Goal: Ask a question: Ask a question

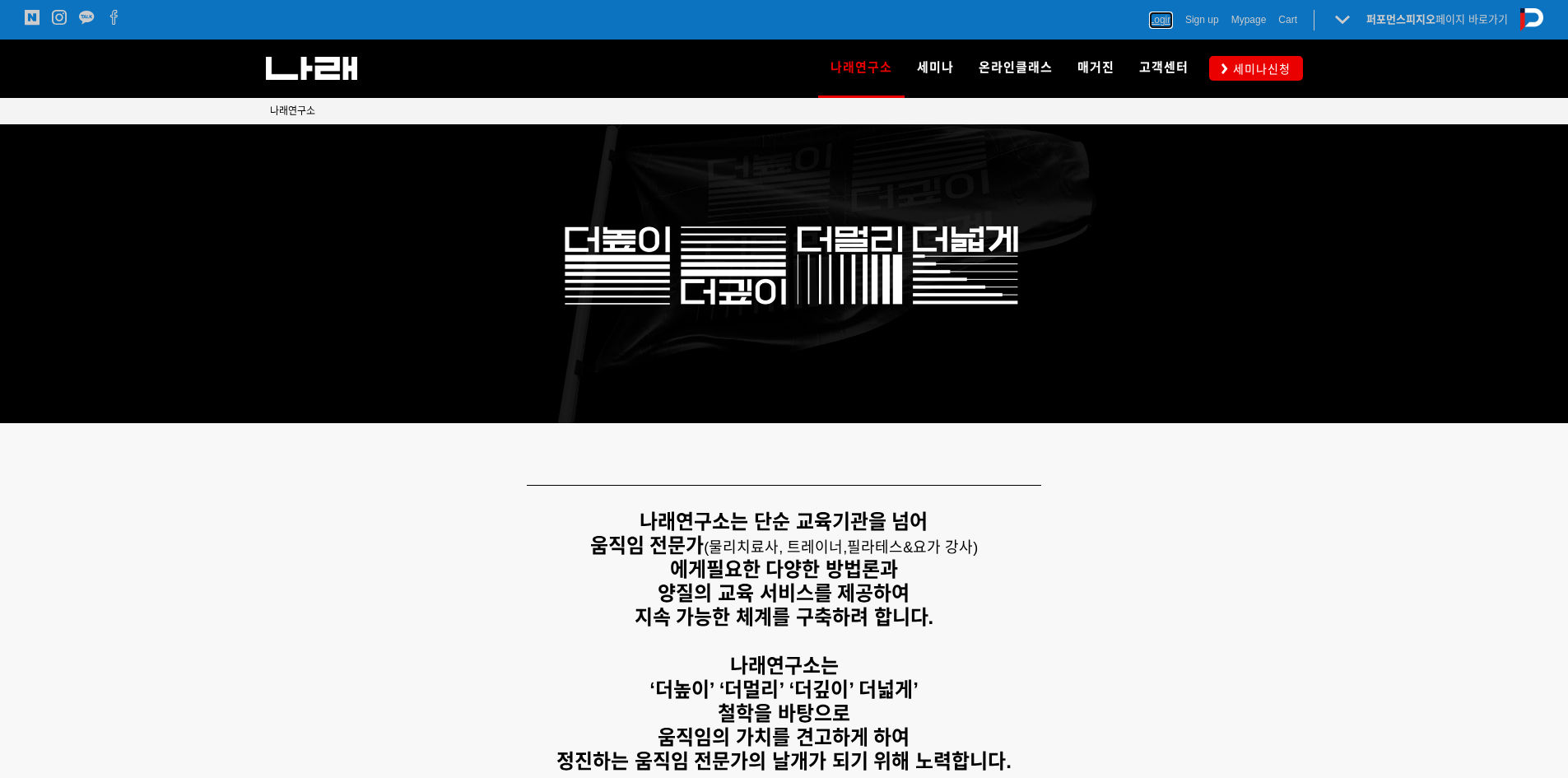
click at [1156, 13] on span "Login" at bounding box center [1161, 19] width 24 height 16
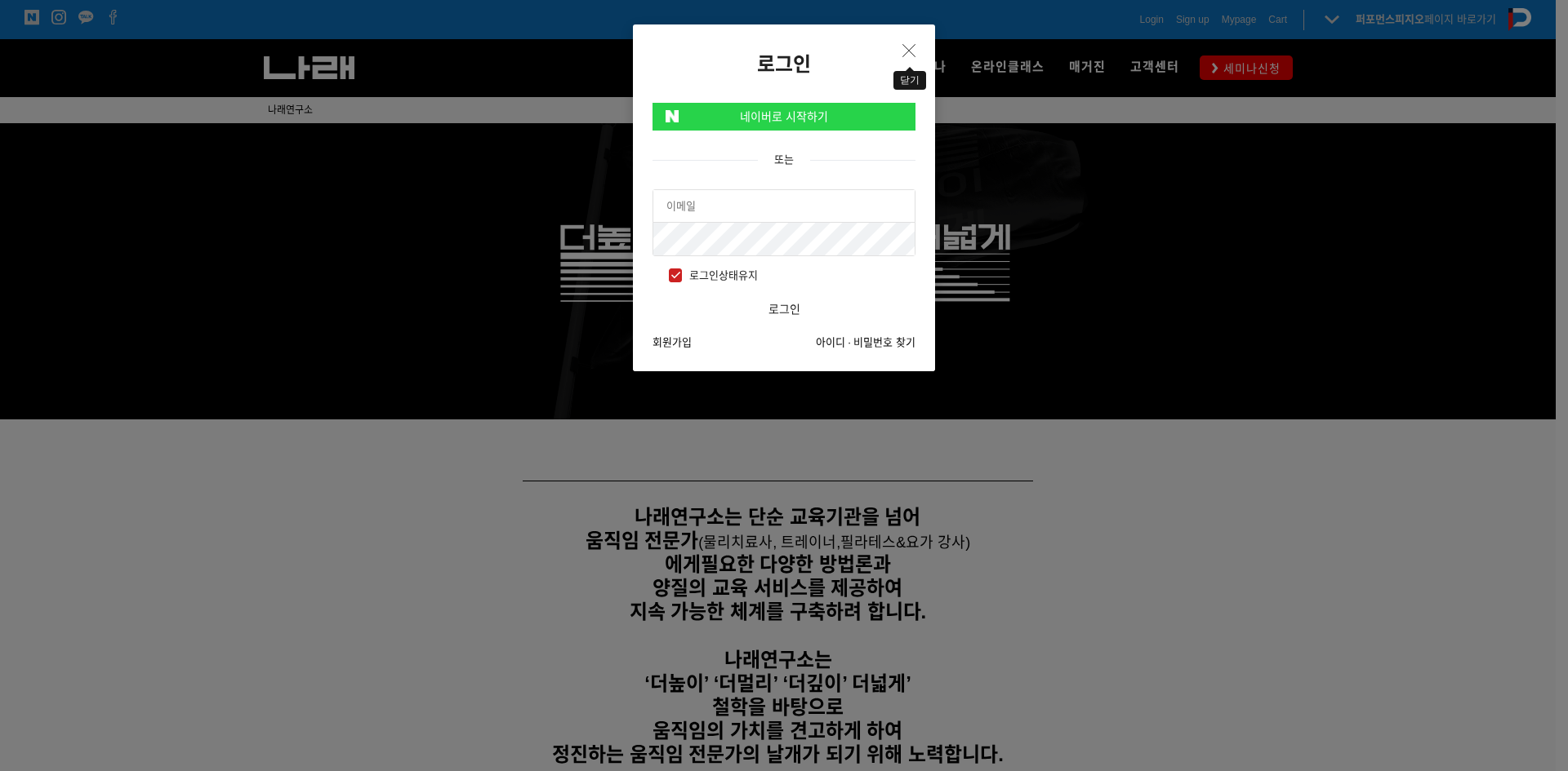
click at [918, 49] on button "Close" at bounding box center [908, 51] width 26 height 27
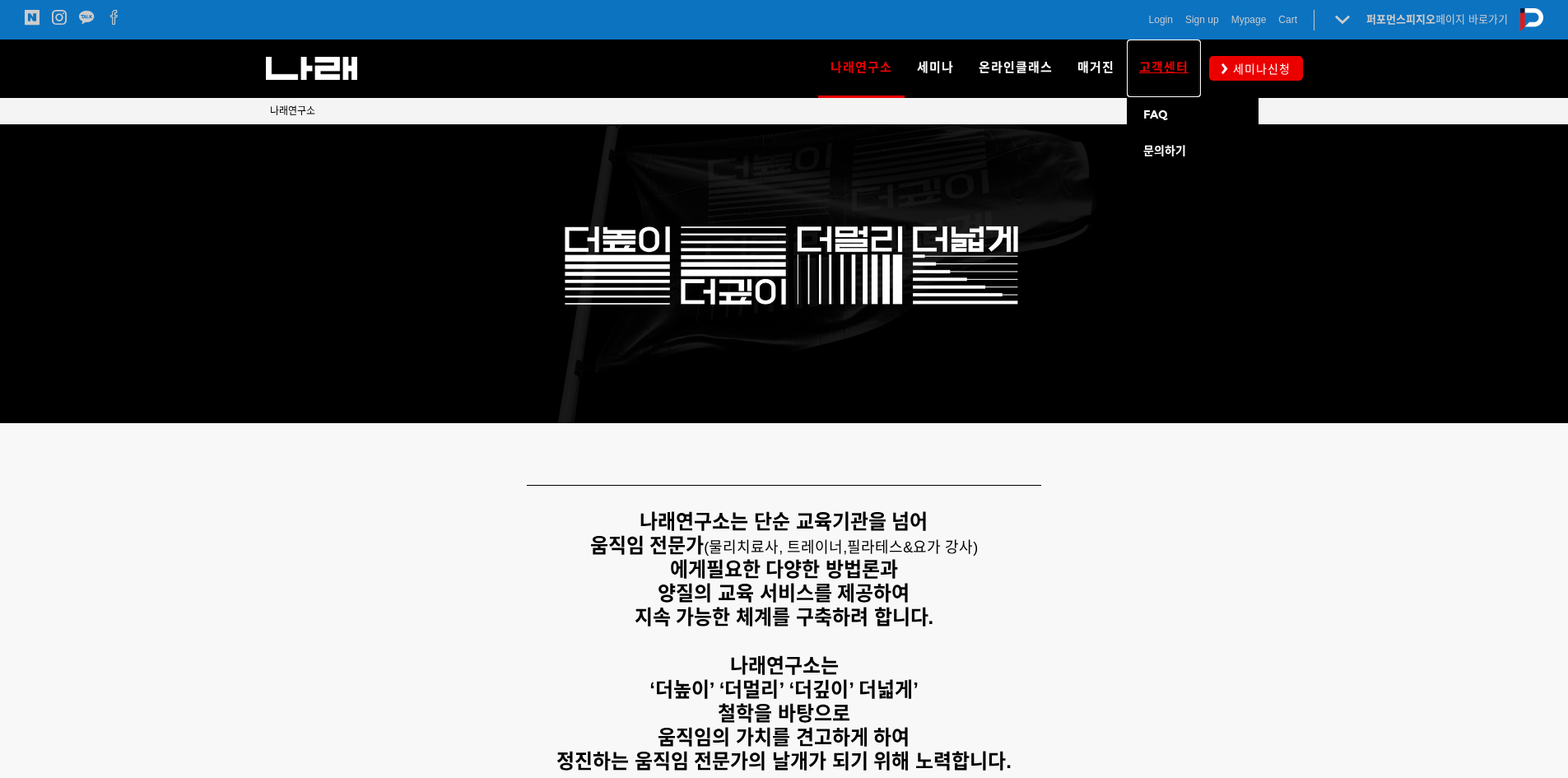
click at [1160, 70] on span "고객센터" at bounding box center [1164, 68] width 49 height 15
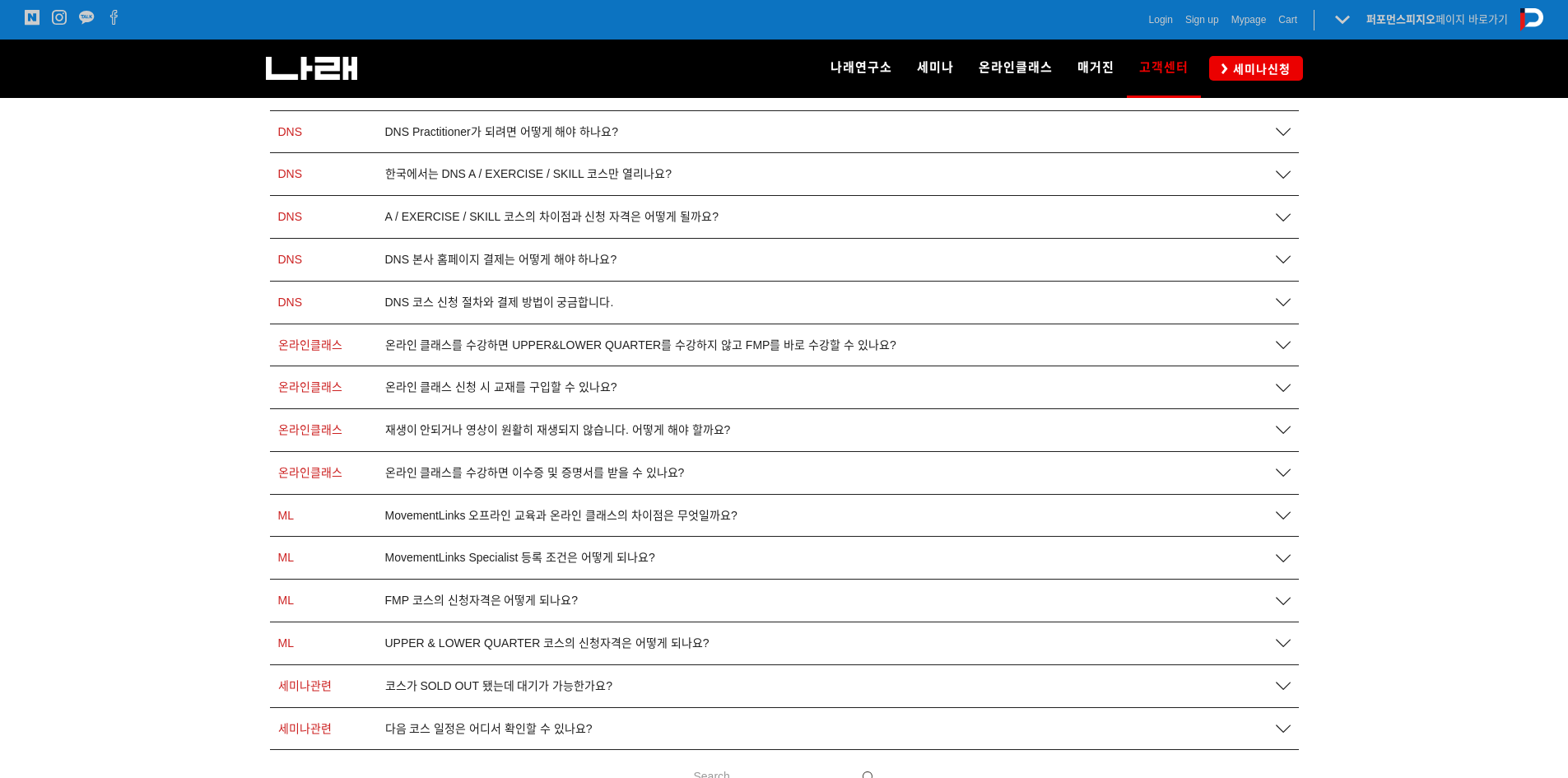
scroll to position [329, 0]
click at [590, 307] on span "DNS 코스 신청 절차와 결제 방법이 궁금합니다." at bounding box center [499, 301] width 228 height 14
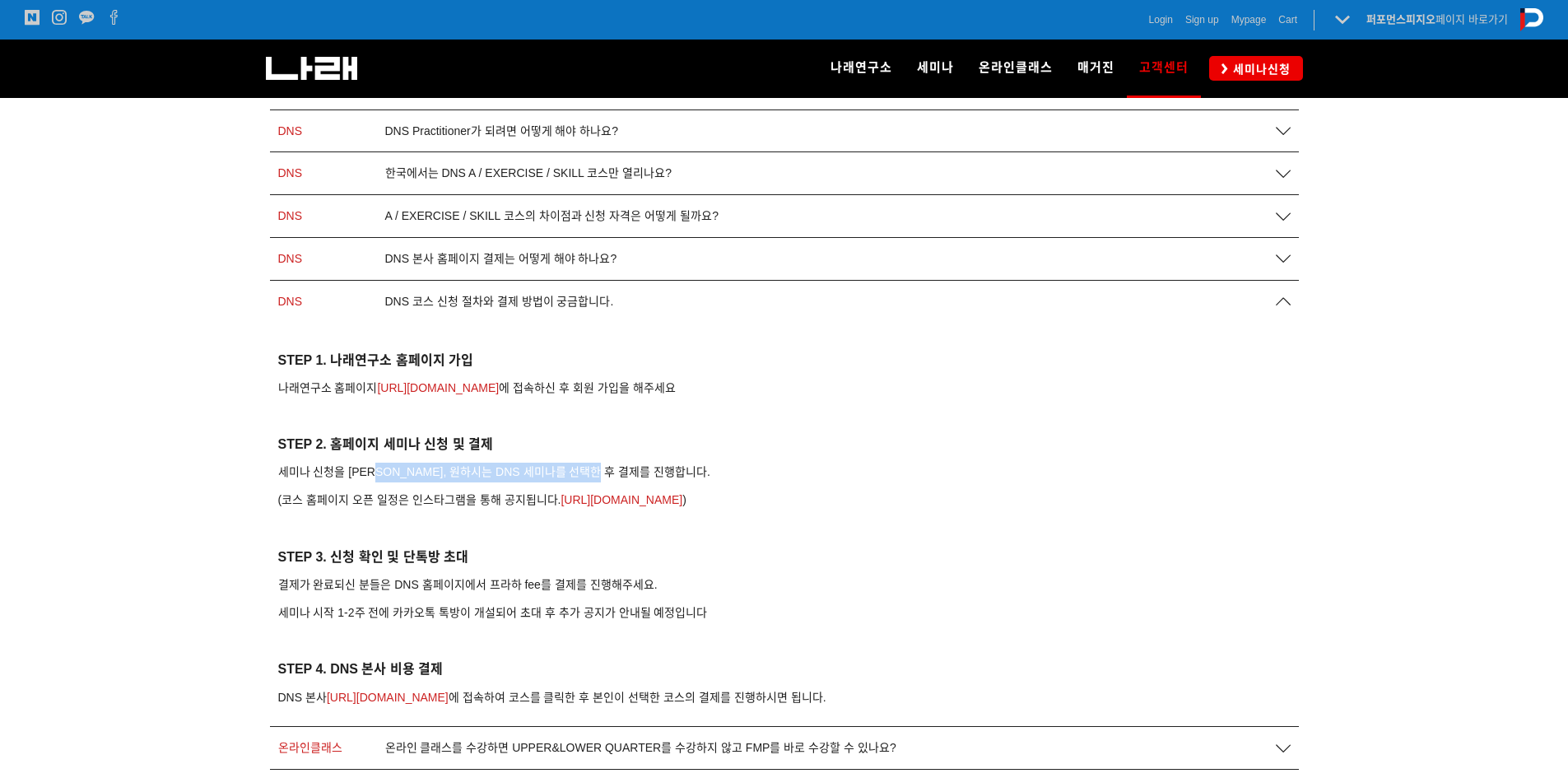
drag, startPoint x: 379, startPoint y: 465, endPoint x: 610, endPoint y: 476, distance: 231.3
click at [610, 476] on p "세미나 신청을 클릭 후, 원하시는 DNS 세미나를 선택한 후 결제를 진행합니다." at bounding box center [784, 472] width 1012 height 19
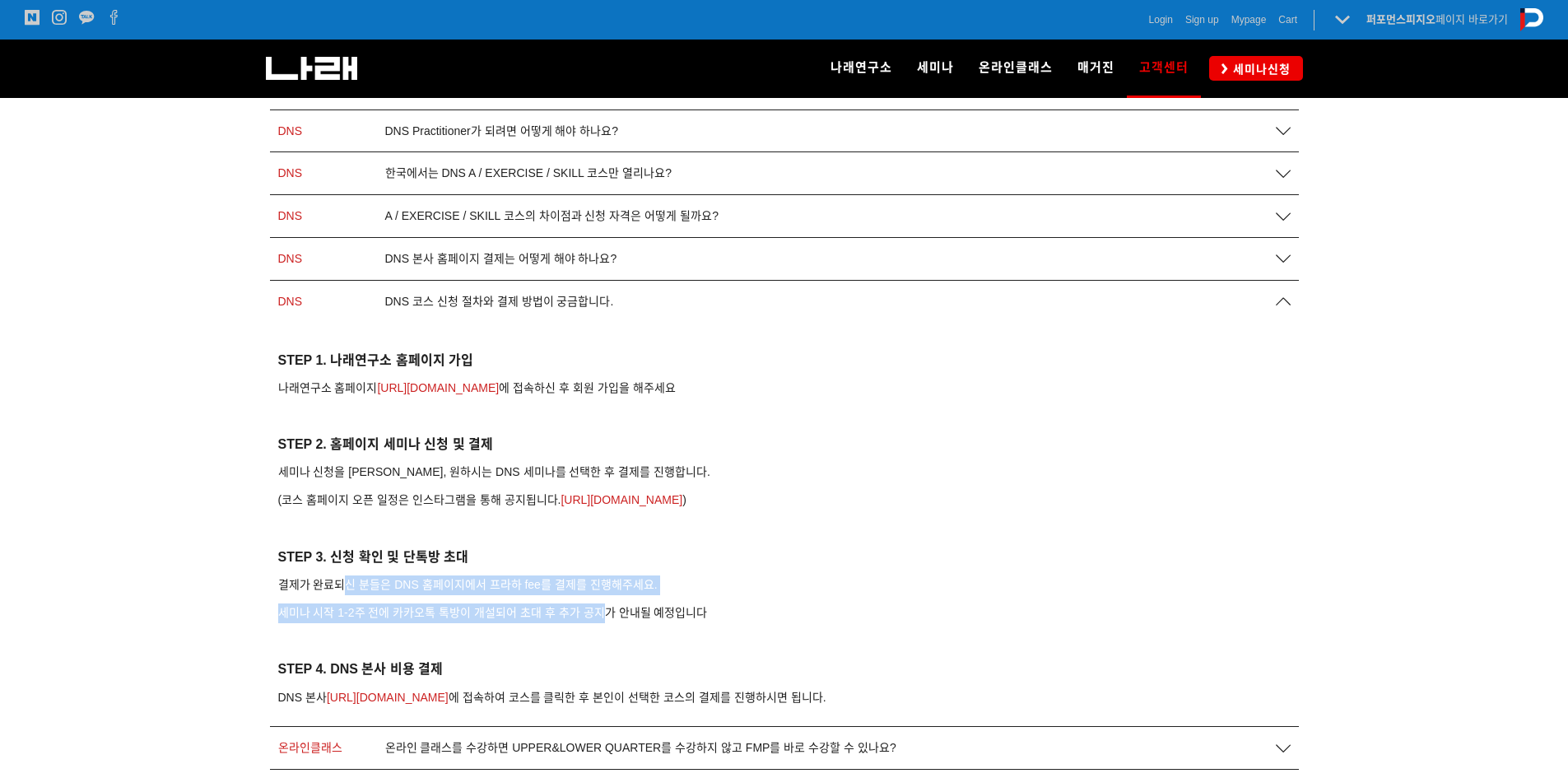
drag, startPoint x: 346, startPoint y: 588, endPoint x: 607, endPoint y: 606, distance: 261.6
click at [607, 606] on div "STEP 1. 나래연구소 홈페이지 가입 나래연구소 홈페이지 https://go2narae.com 에 접속하신 후 회원 가입을 해주세요 STEP…" at bounding box center [784, 528] width 1012 height 358
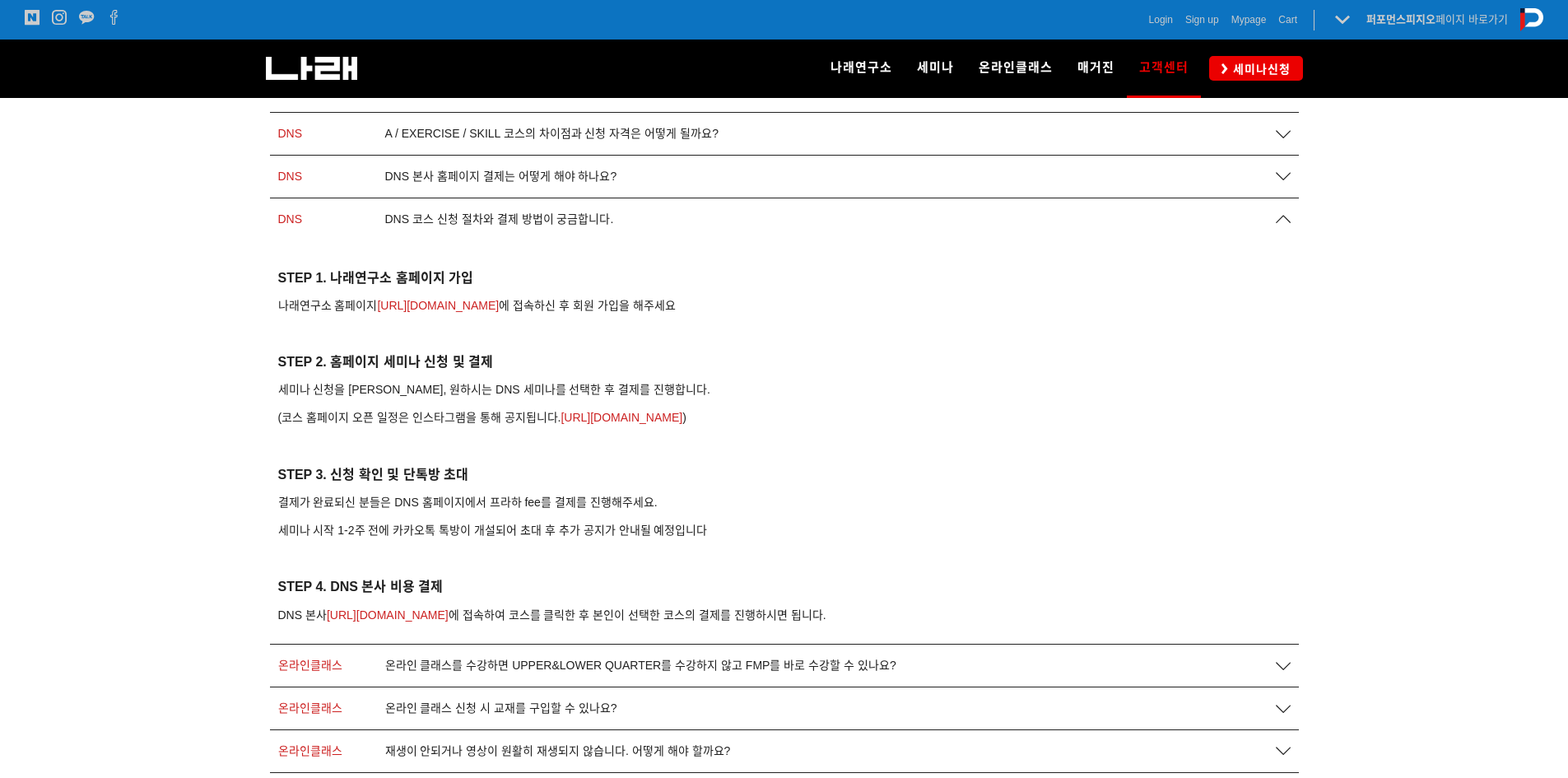
click at [591, 563] on p at bounding box center [784, 559] width 1012 height 19
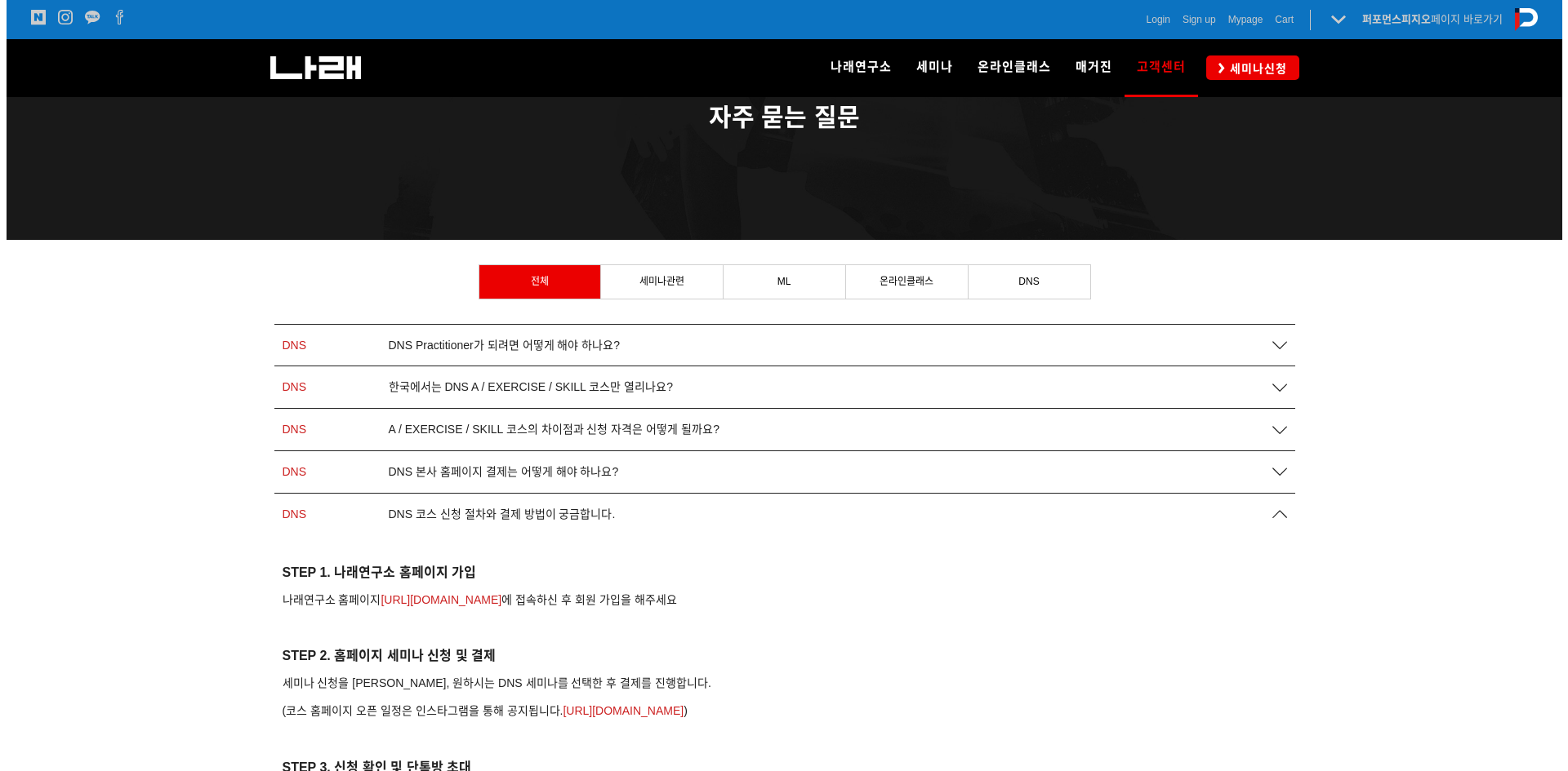
scroll to position [81, 0]
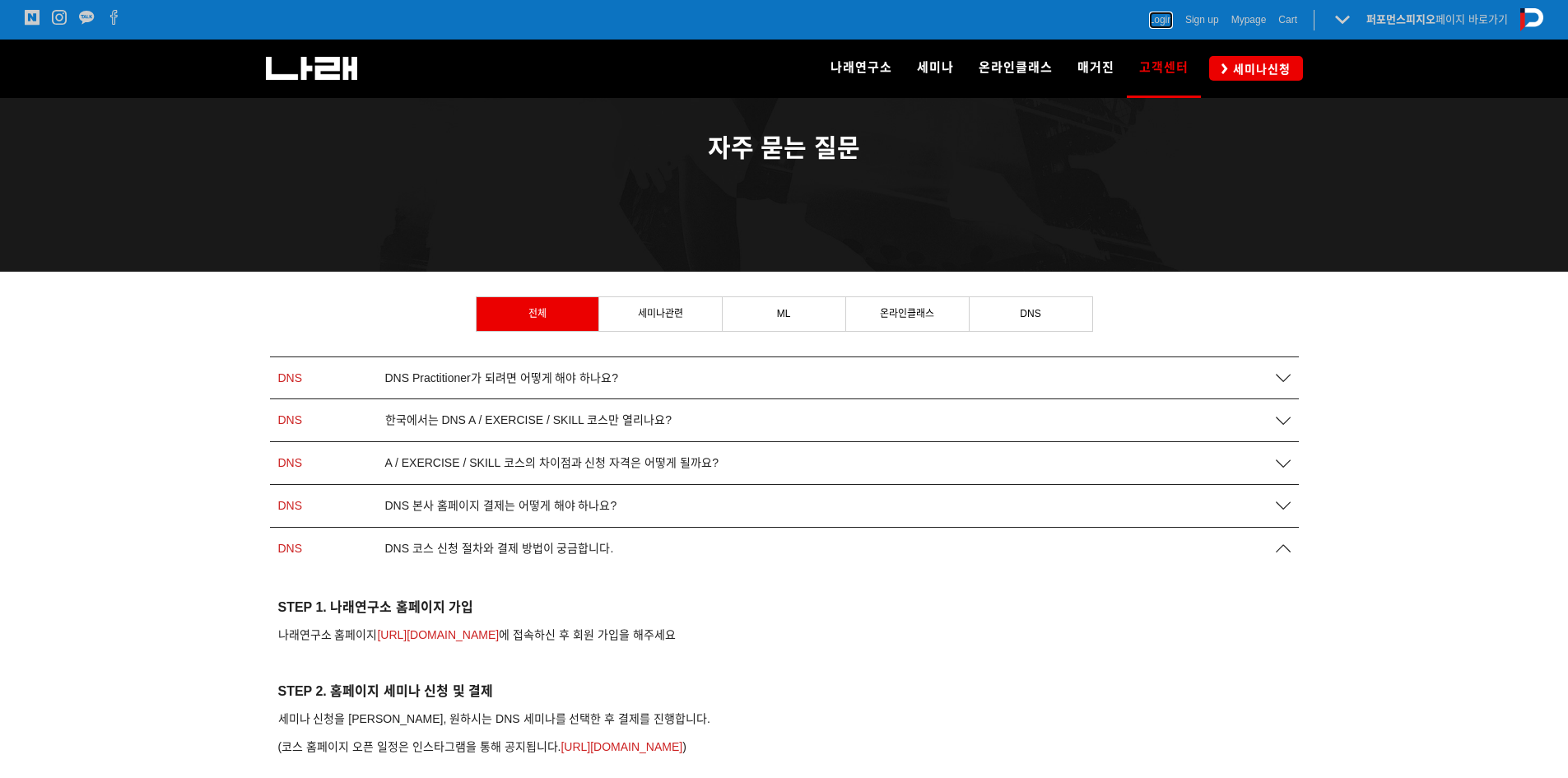
click at [1160, 15] on span "Login" at bounding box center [1161, 19] width 24 height 16
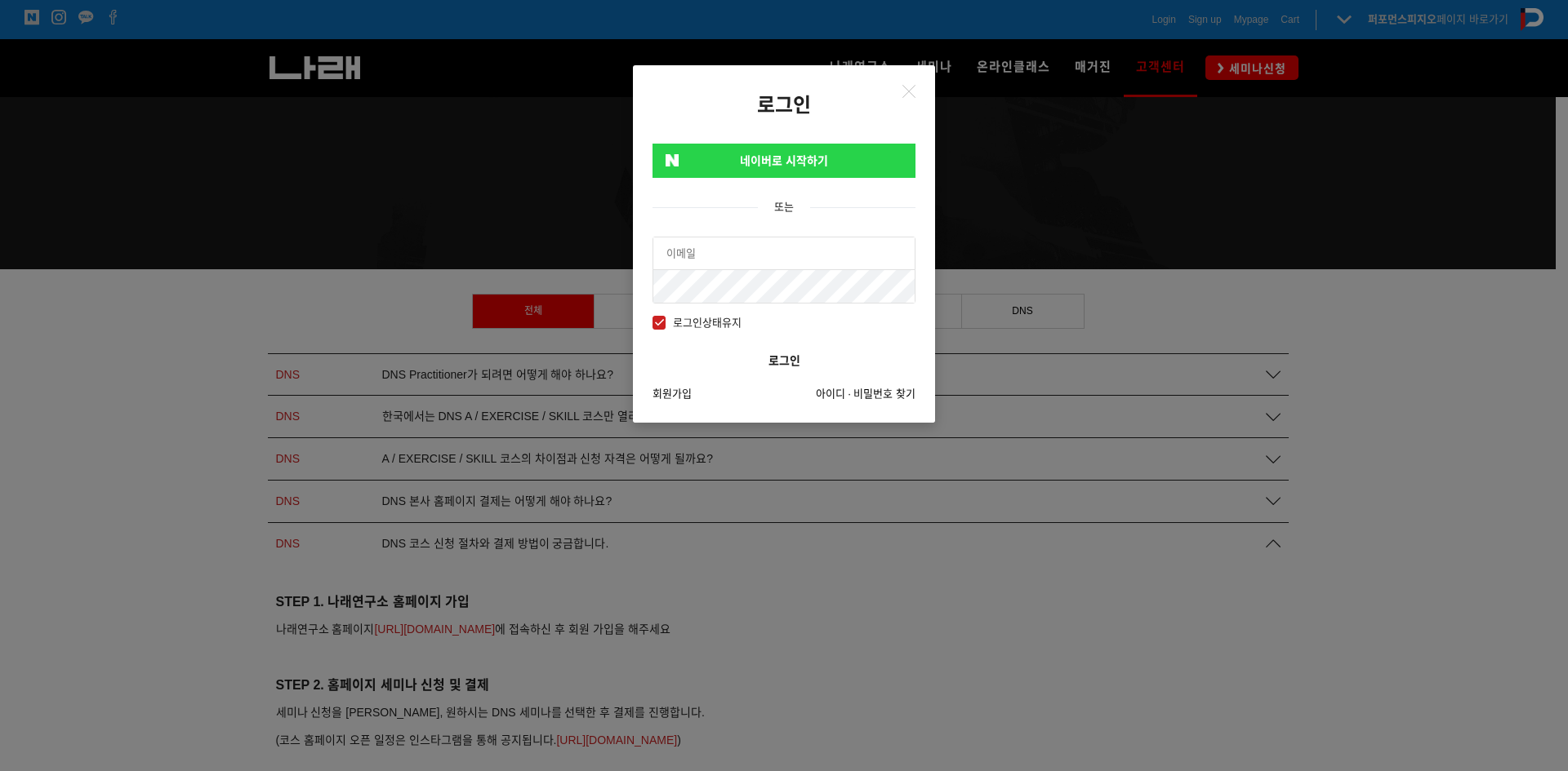
click at [862, 162] on link "네이버로 시작하기" at bounding box center [783, 160] width 263 height 34
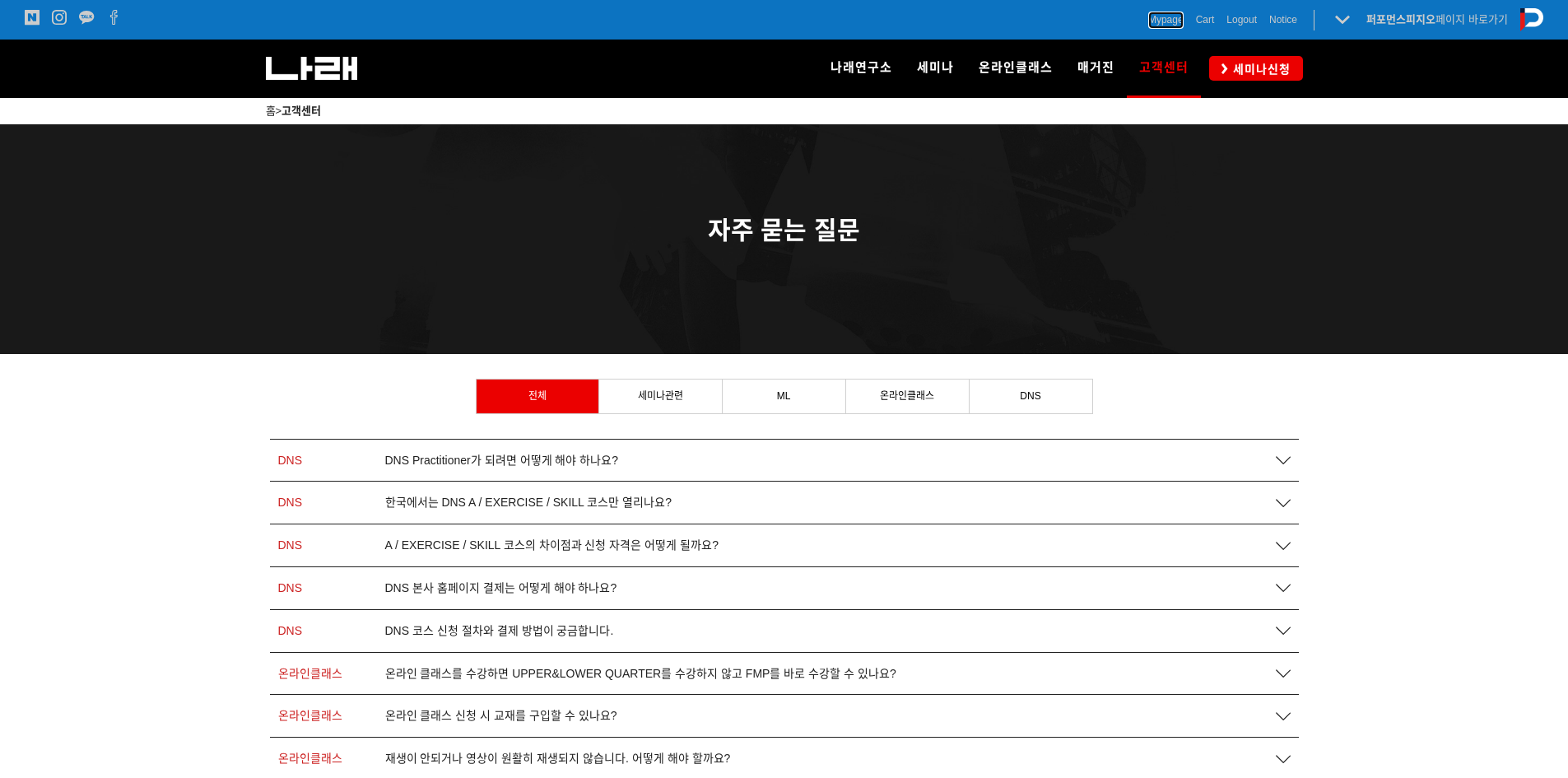
click at [1170, 14] on span "Mypage" at bounding box center [1166, 19] width 36 height 16
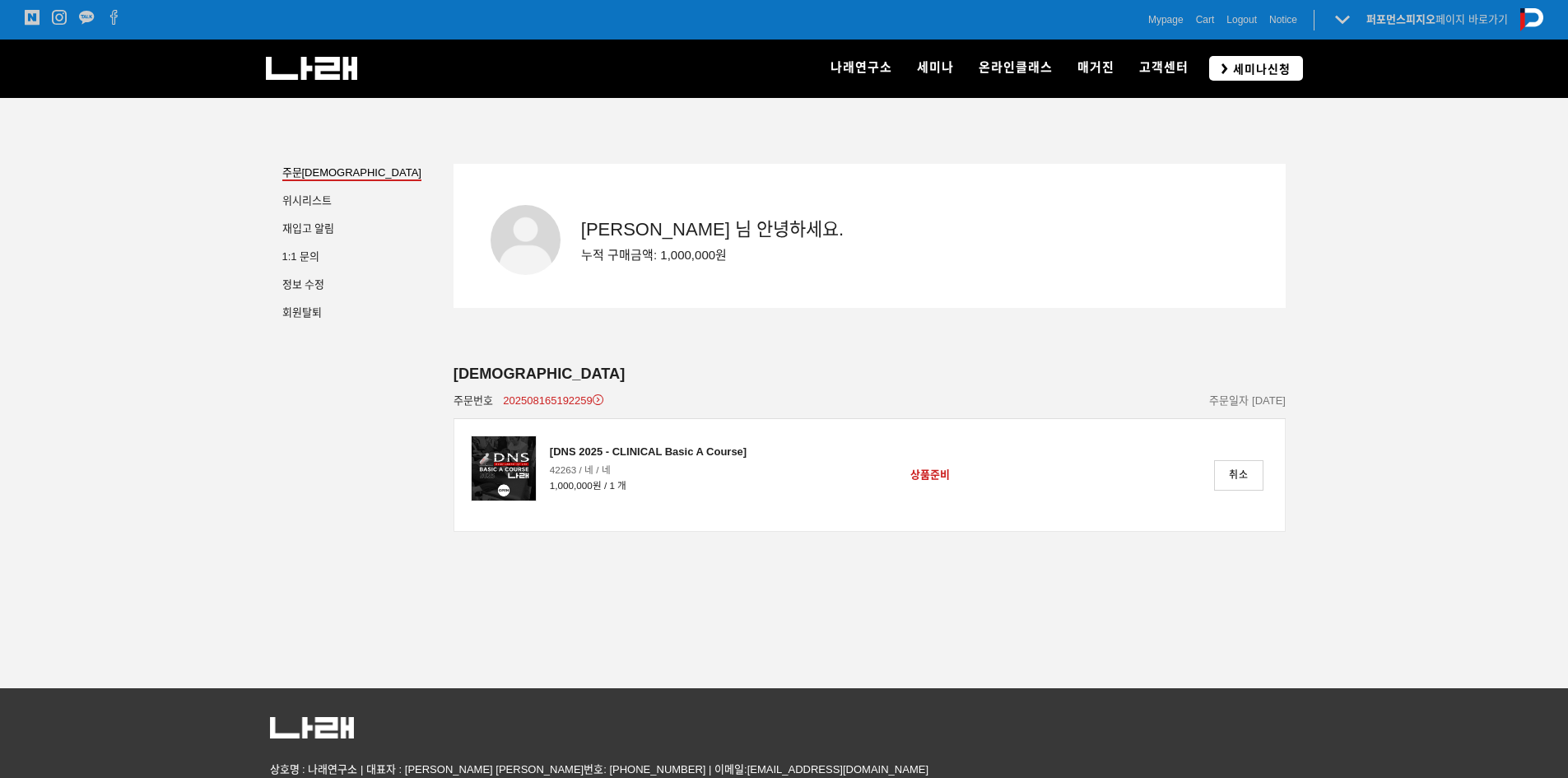
click at [1243, 78] on link "세미나신청" at bounding box center [1256, 68] width 94 height 24
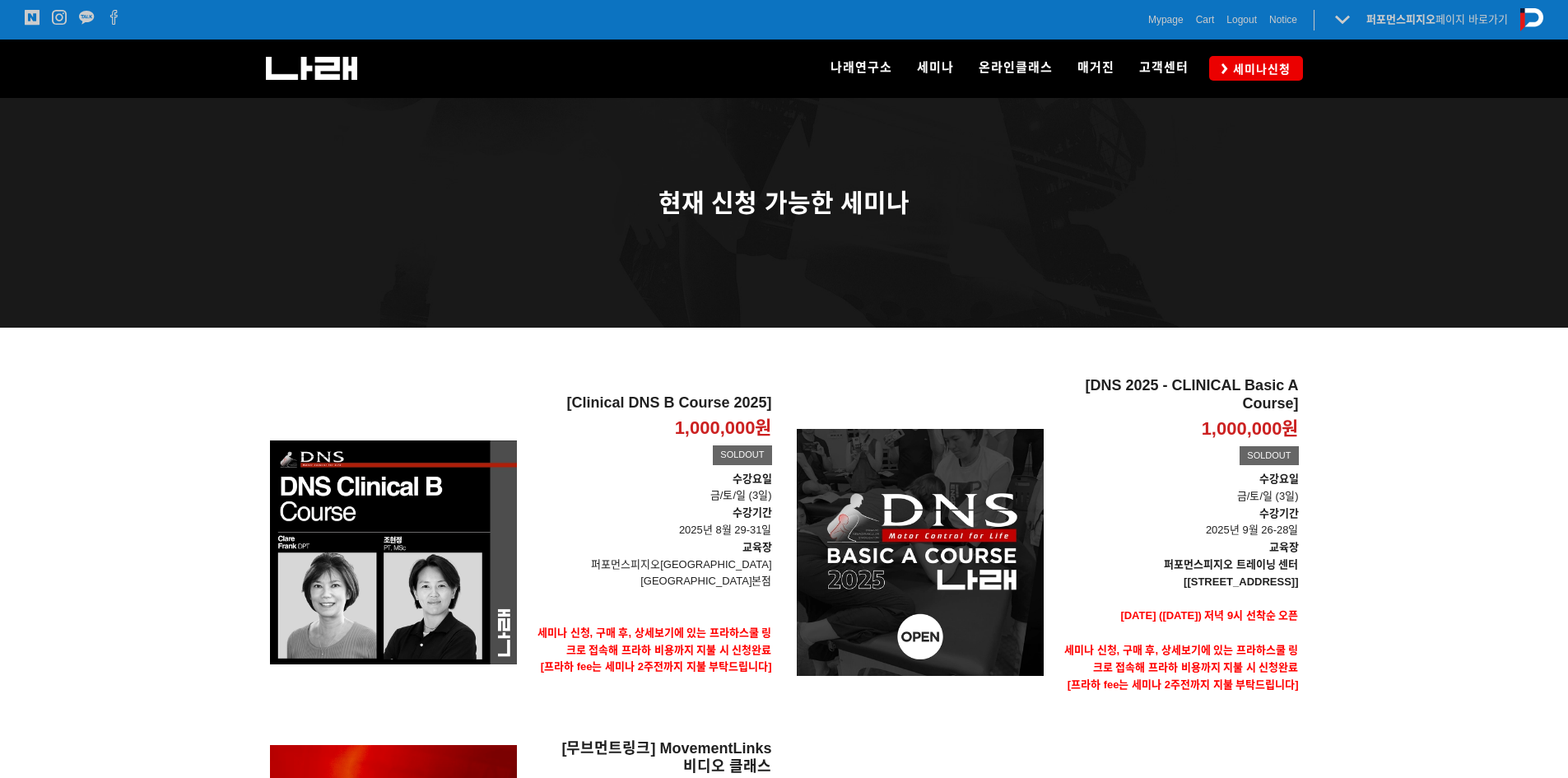
scroll to position [329, 0]
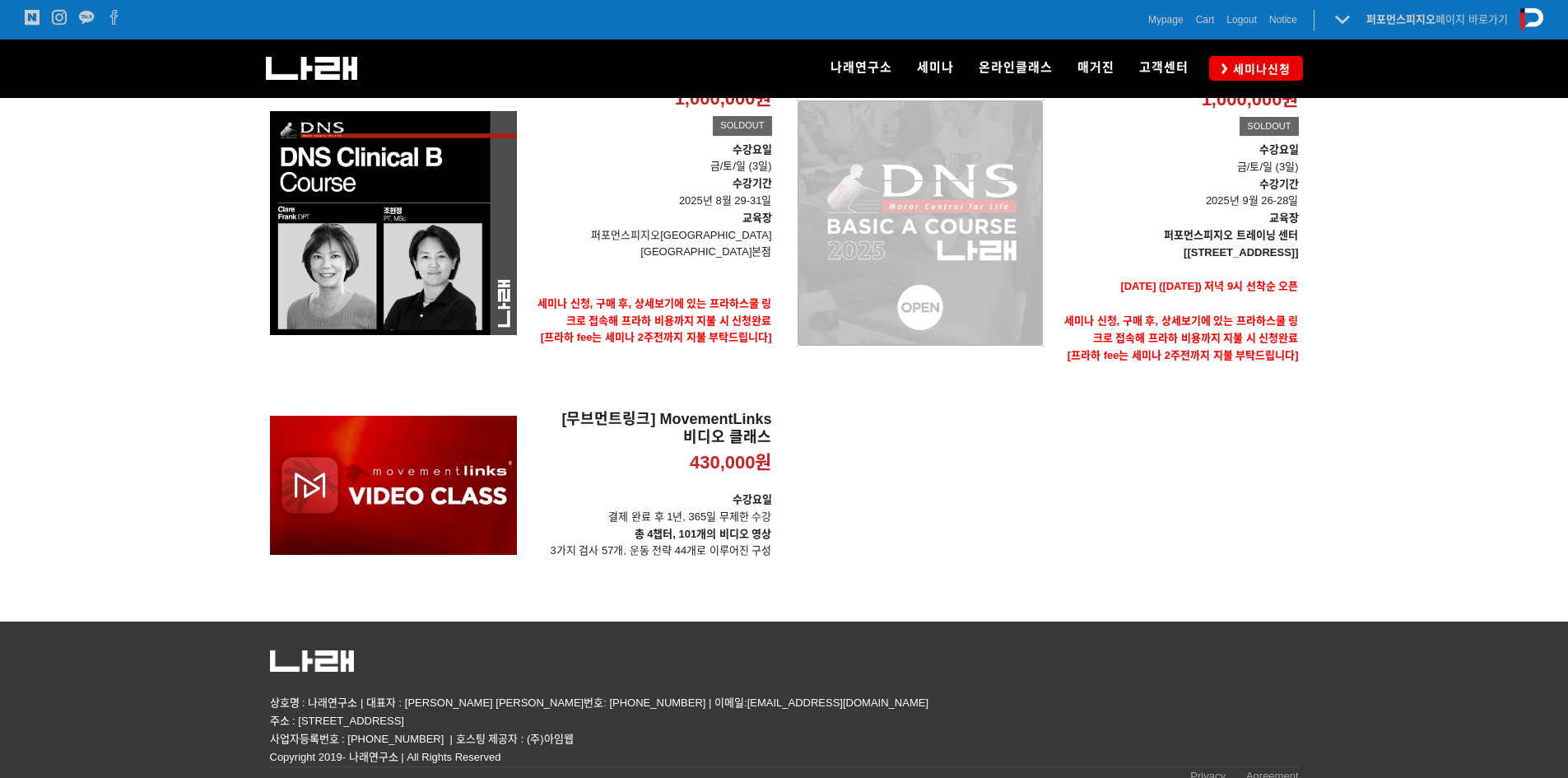
click at [989, 199] on div "[DNS 2025 - CLINICAL Basic A Course] 1,000,000원 TIME SALE SOLDOUT" at bounding box center [921, 223] width 247 height 350
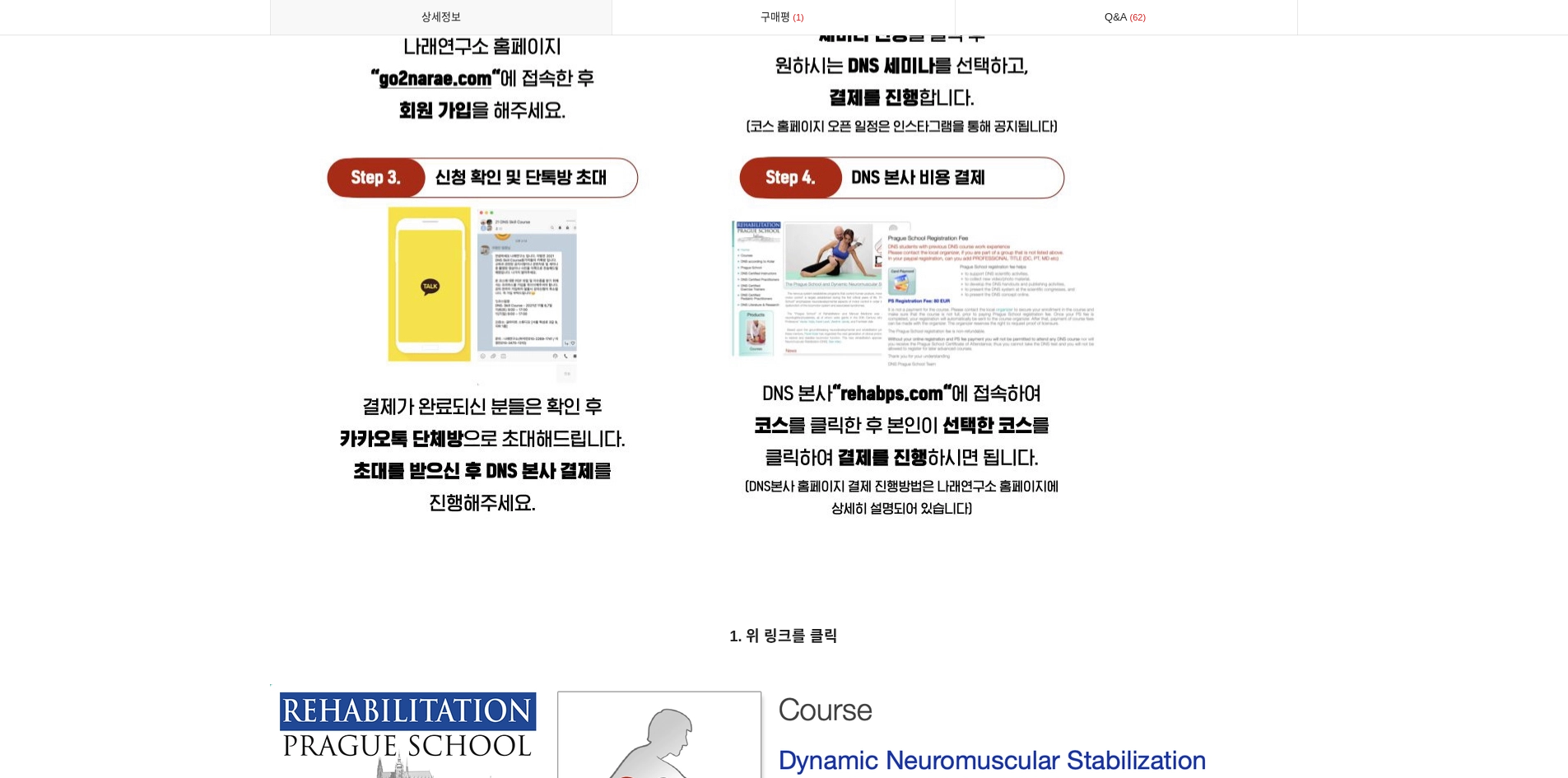
scroll to position [4941, 0]
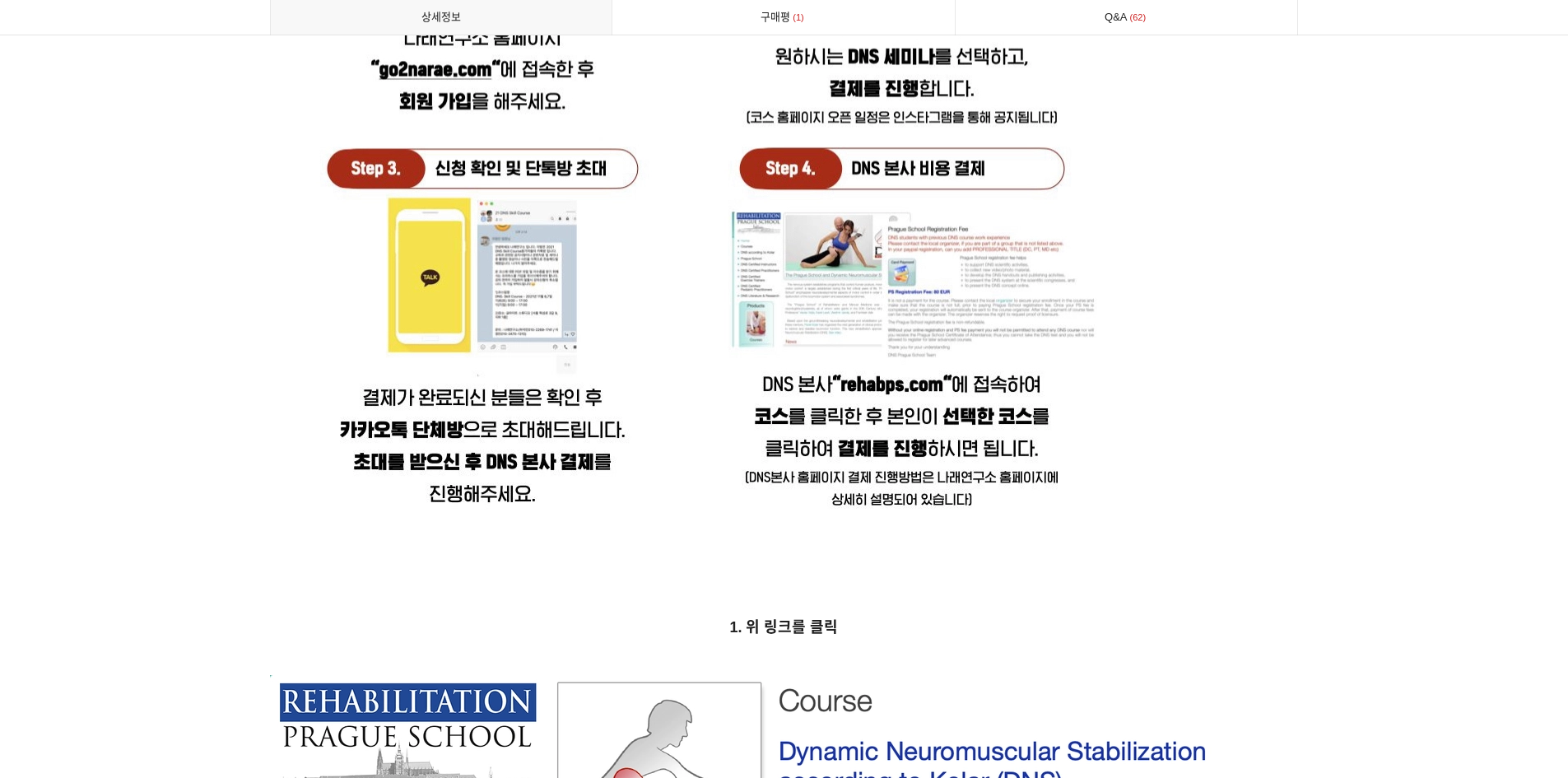
click at [509, 256] on img at bounding box center [707, 108] width 875 height 891
click at [809, 619] on strong "1. 위 링크를 클릭" at bounding box center [784, 626] width 108 height 16
click at [809, 527] on img at bounding box center [707, 108] width 875 height 891
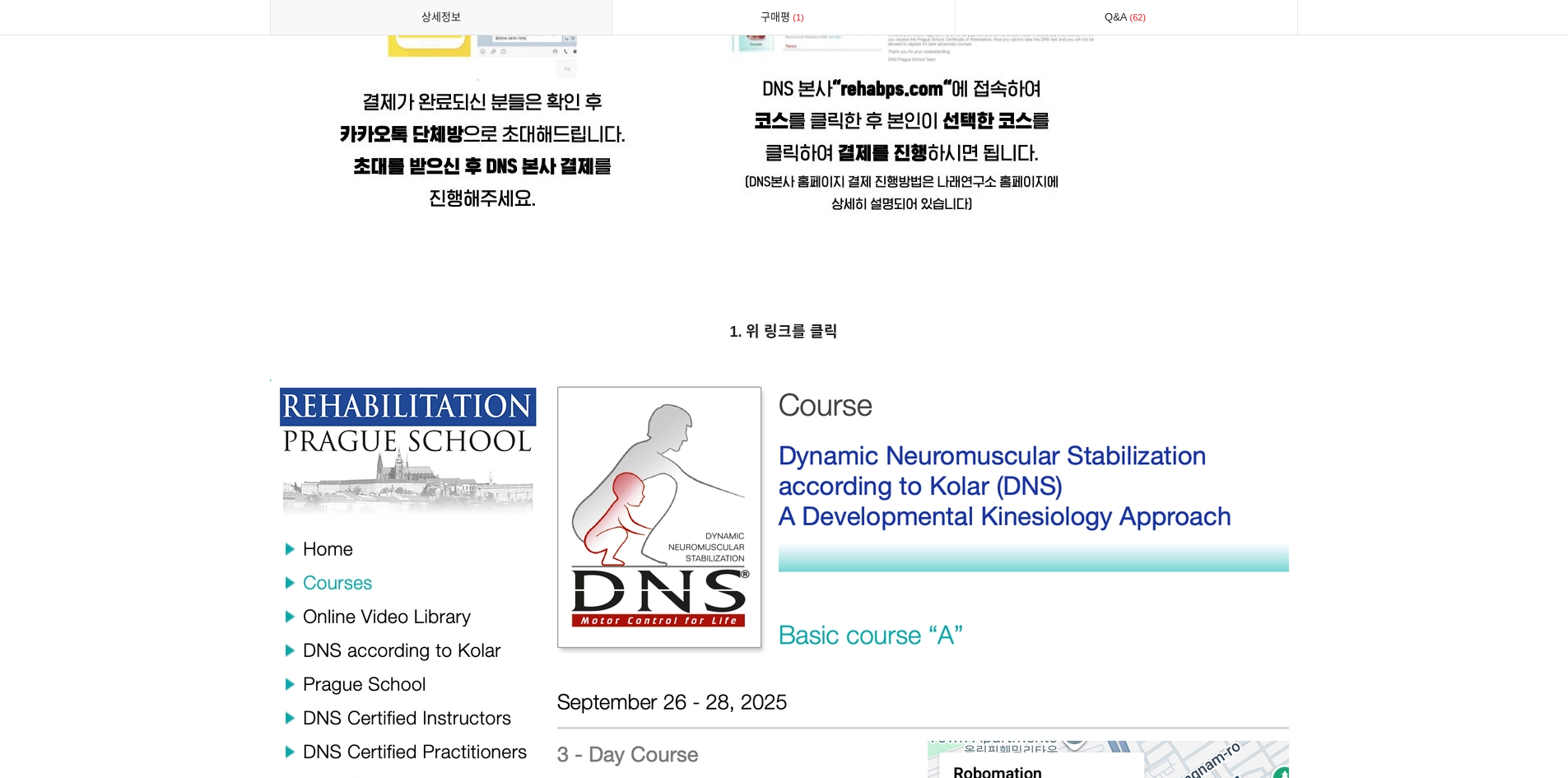
scroll to position [5352, 0]
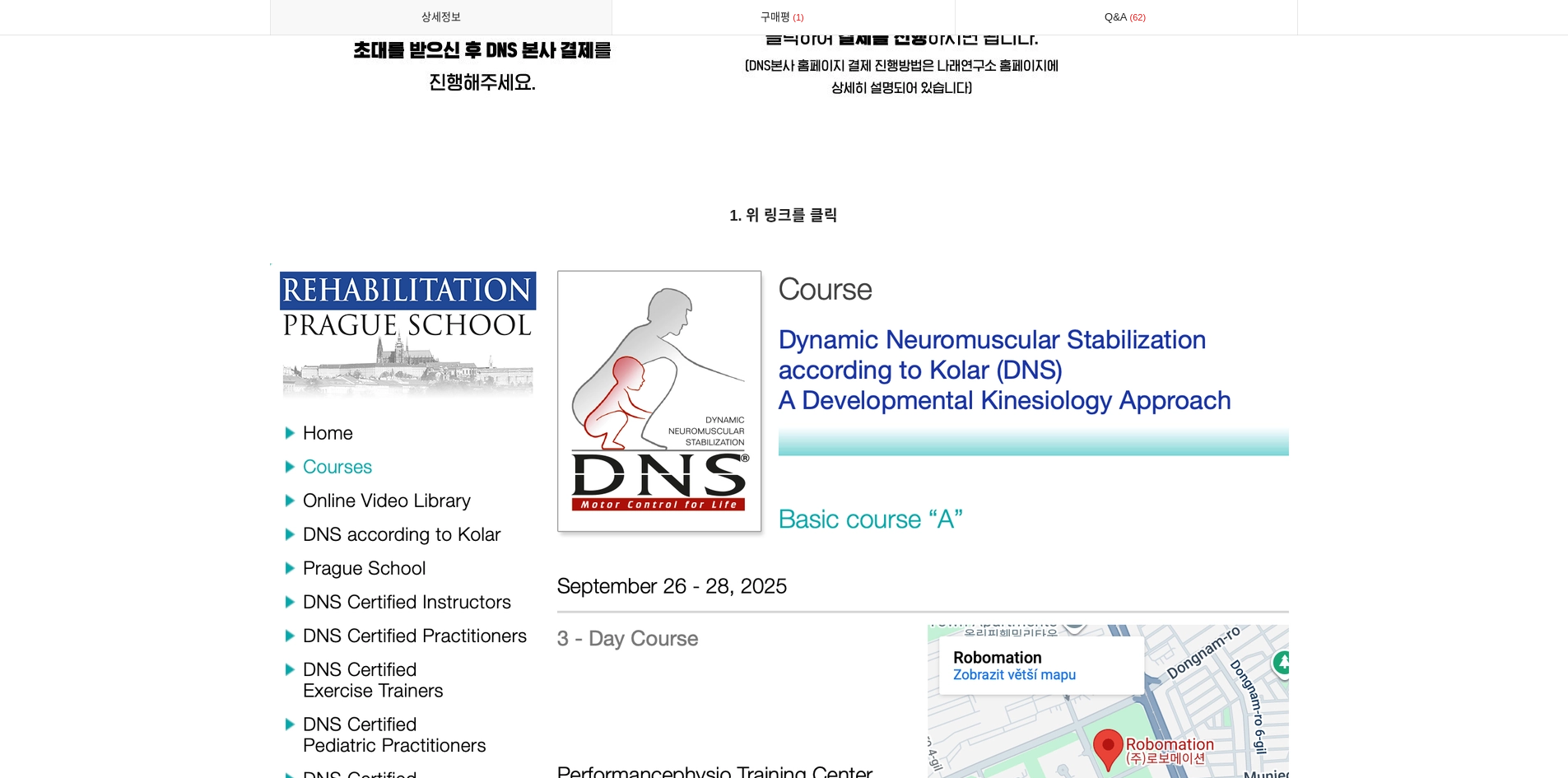
click at [828, 387] on img at bounding box center [784, 684] width 1029 height 841
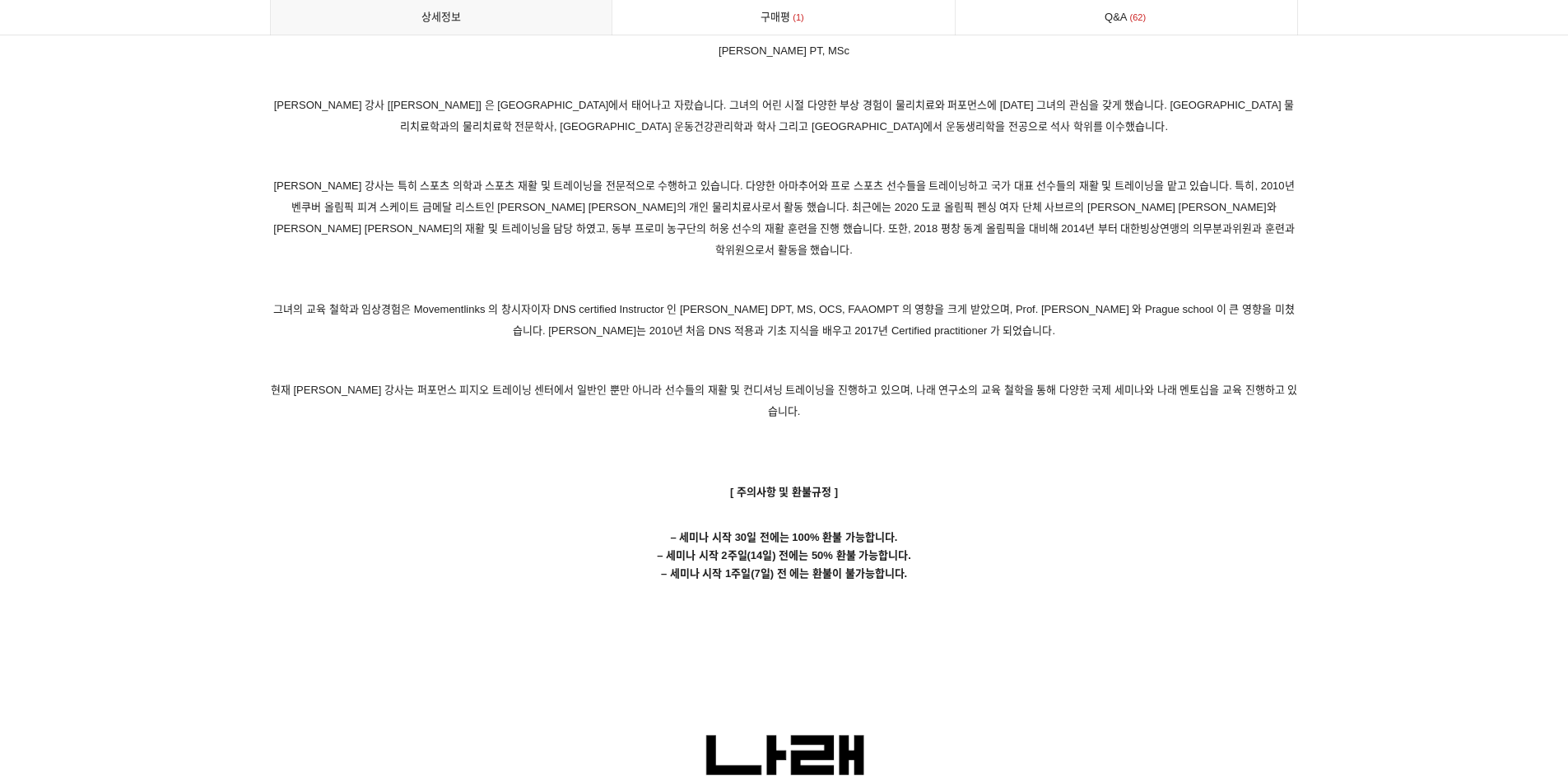
scroll to position [8070, 0]
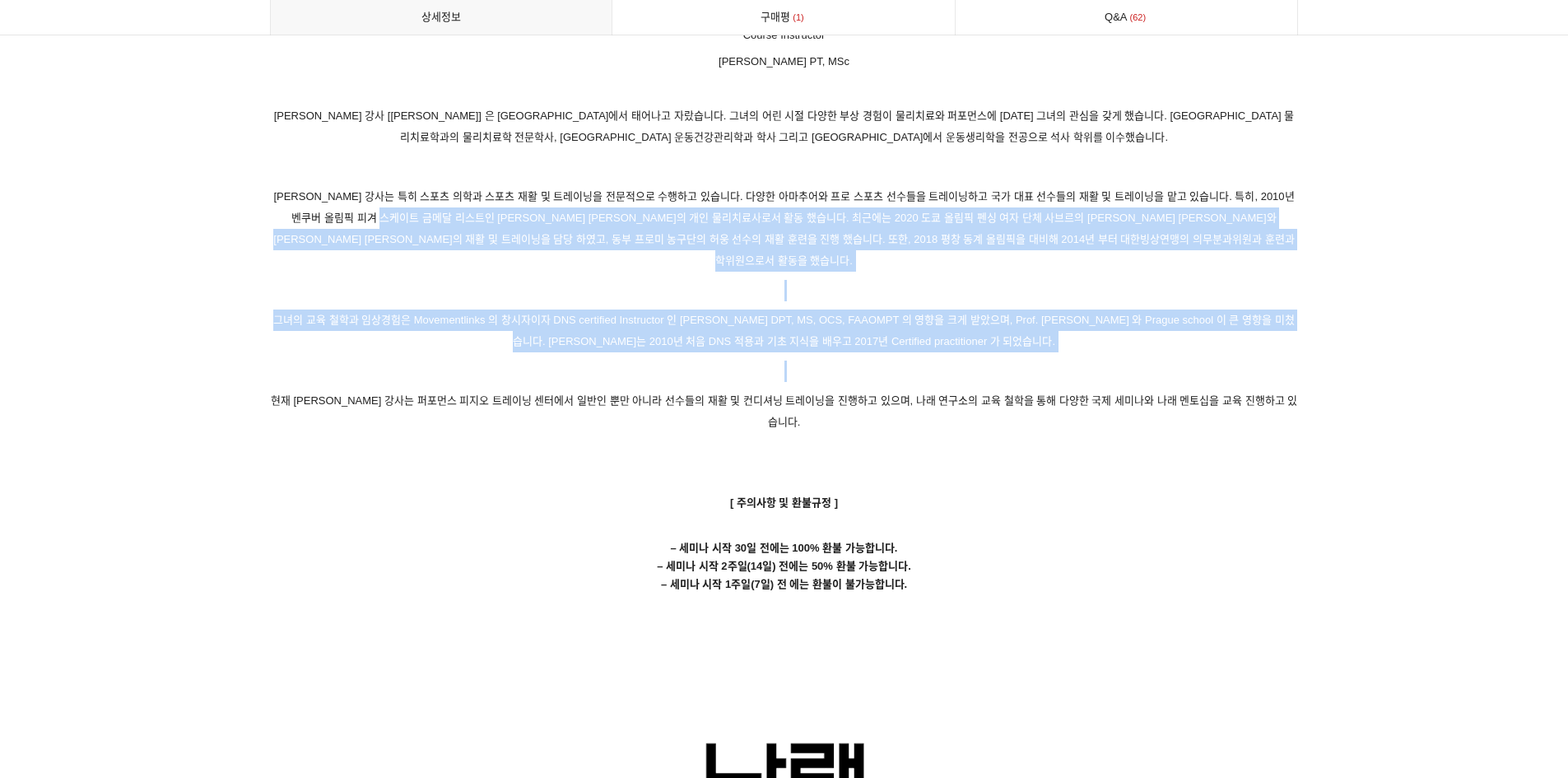
drag, startPoint x: 376, startPoint y: 199, endPoint x: 930, endPoint y: 322, distance: 567.5
click at [930, 361] on p at bounding box center [784, 371] width 1029 height 21
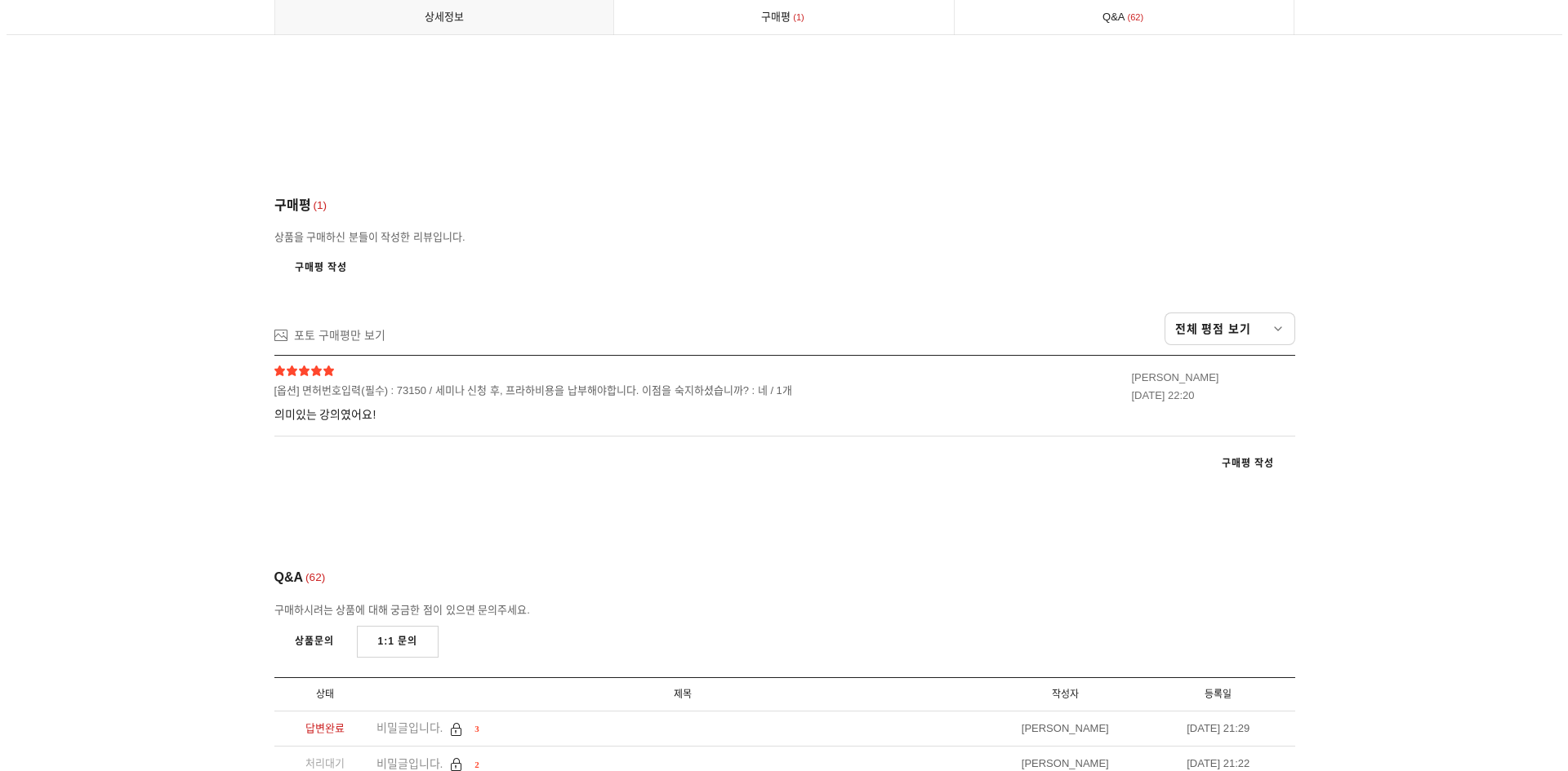
scroll to position [9107, 0]
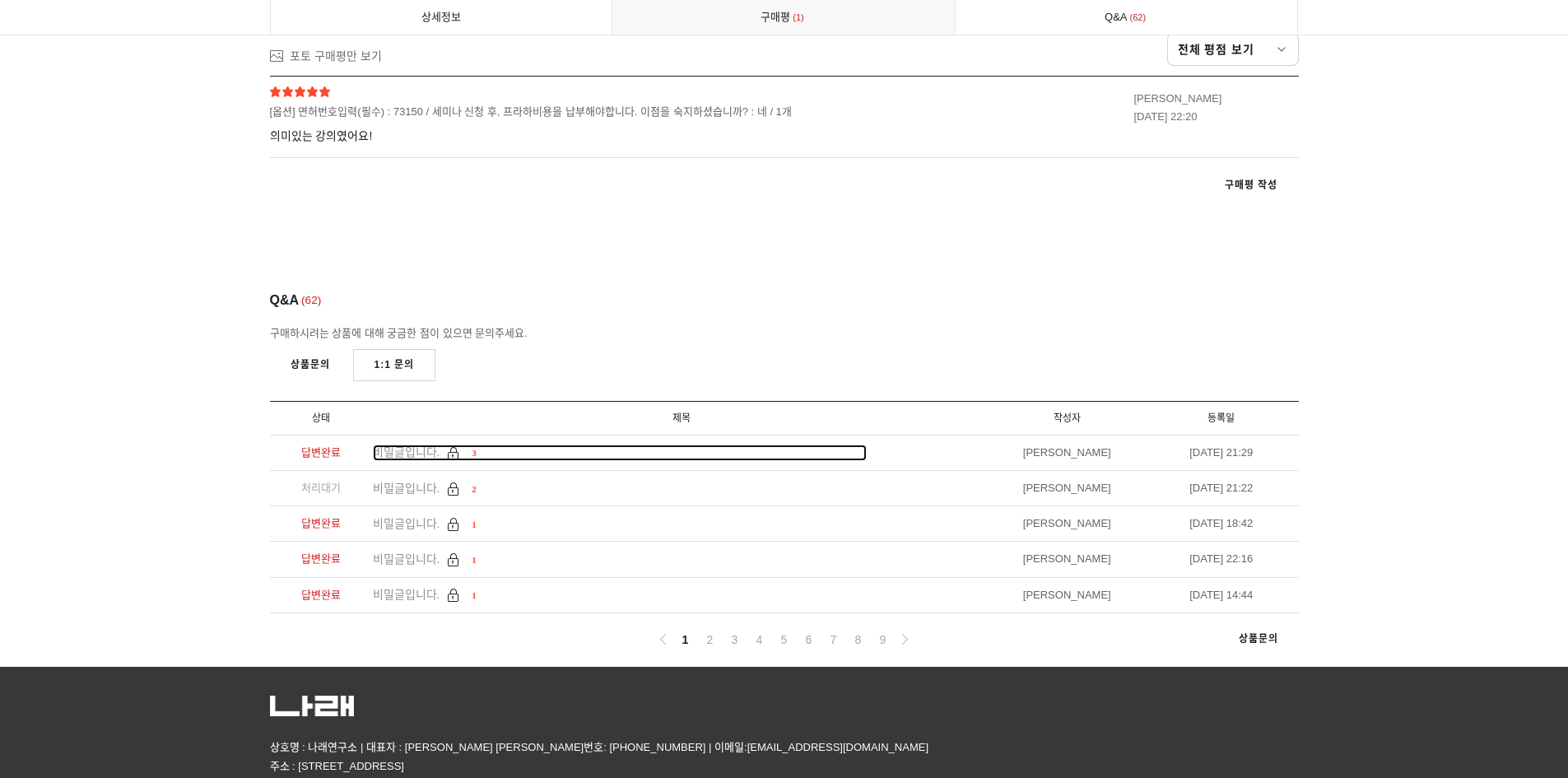
click at [407, 444] on div "비밀글입니다. 3" at bounding box center [425, 452] width 104 height 16
click at [705, 630] on link "2" at bounding box center [710, 639] width 19 height 19
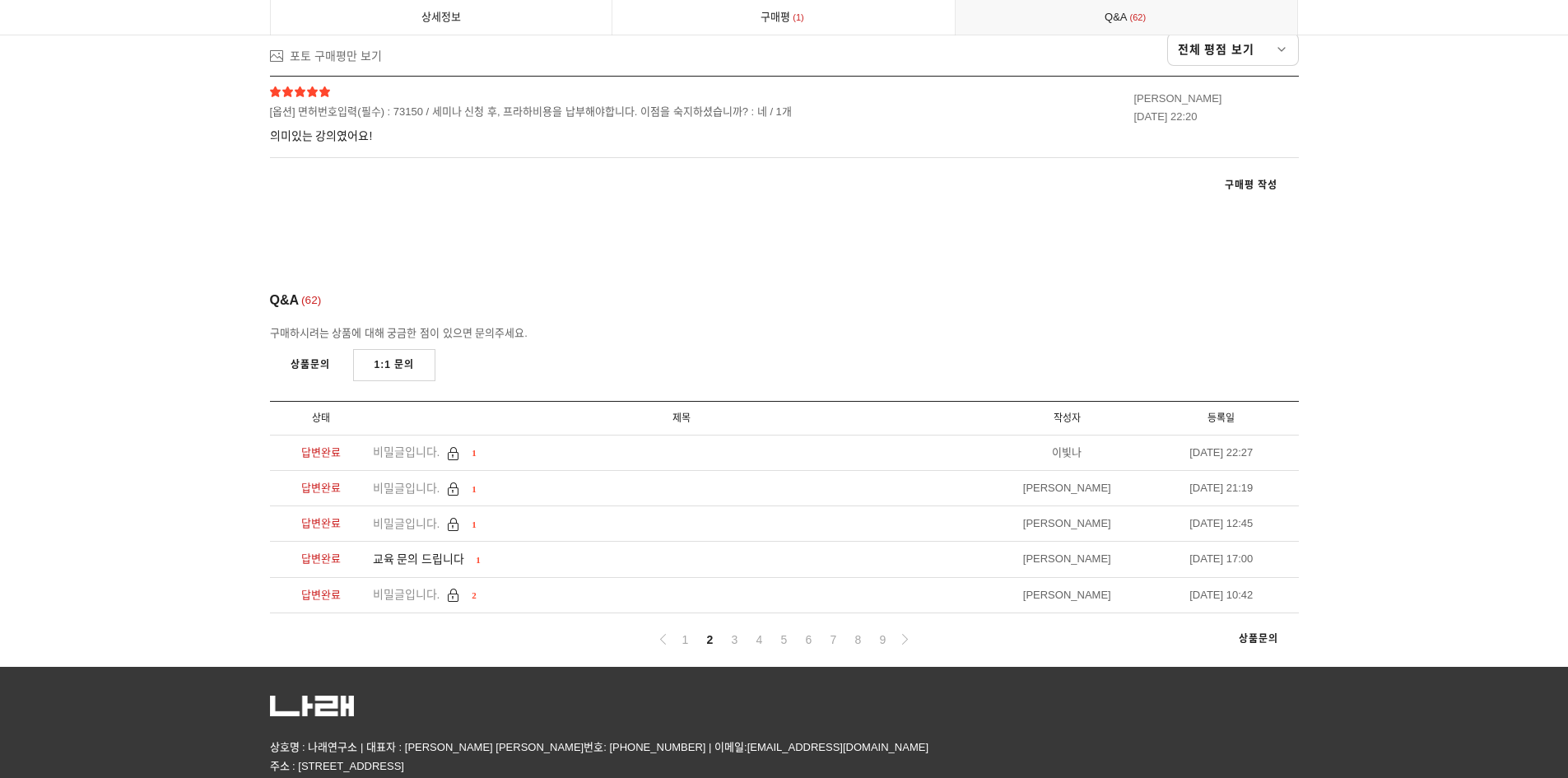
click at [449, 542] on li "교육 문의 드립니다 1" at bounding box center [682, 560] width 618 height 36
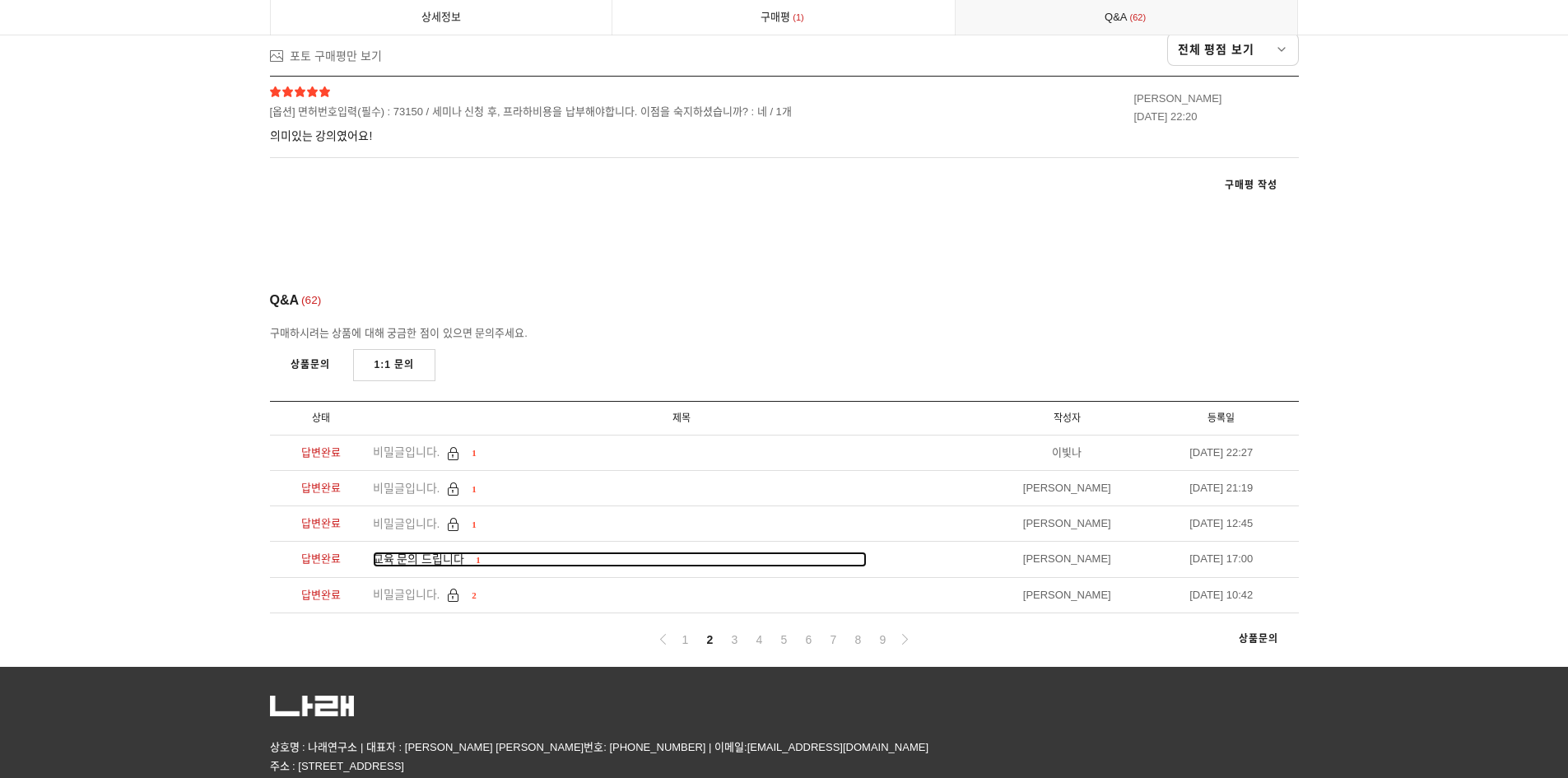
click at [443, 552] on div "교육 문의 드립니다 1" at bounding box center [426, 560] width 107 height 16
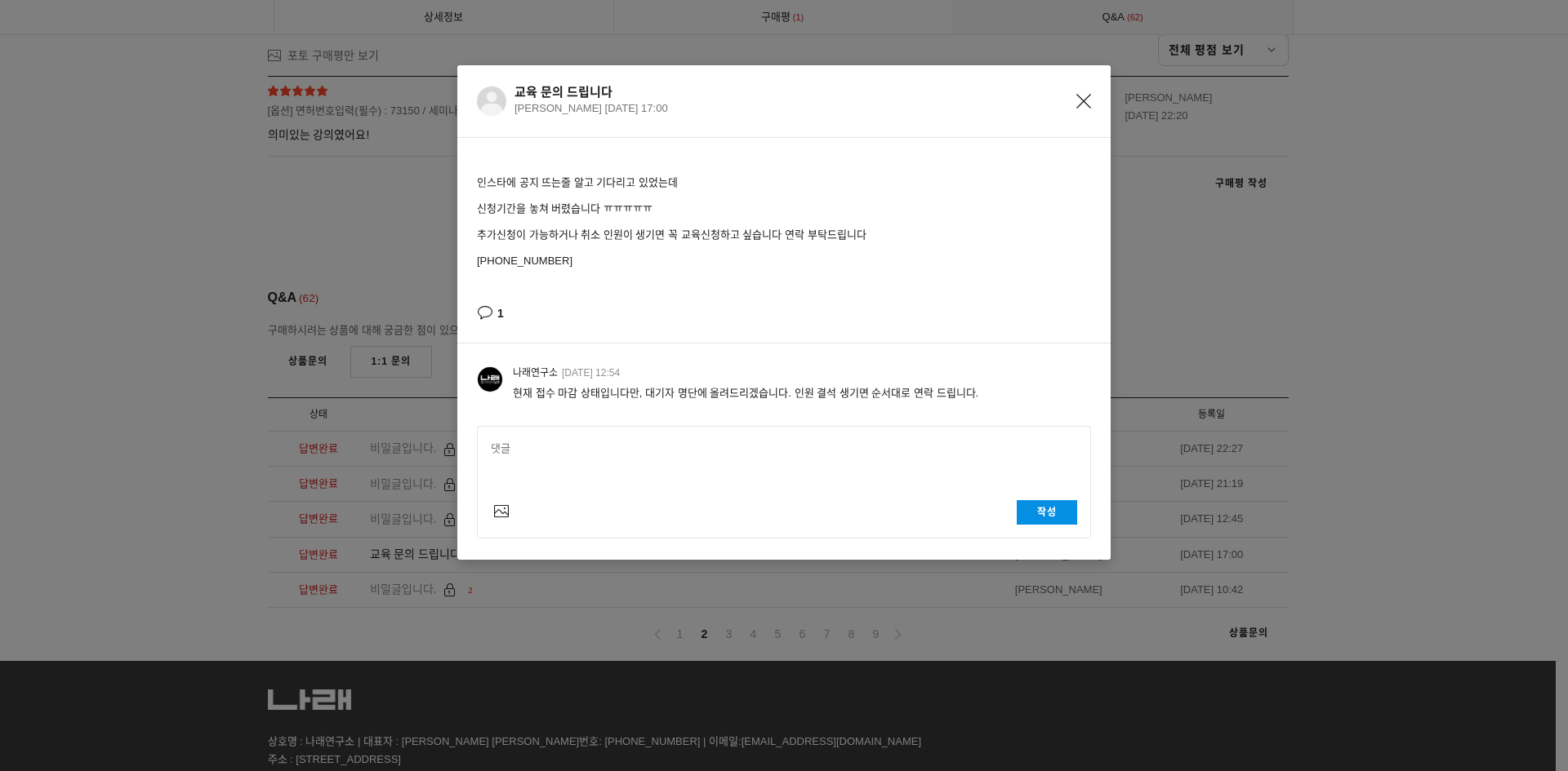
click at [1086, 101] on icon "Close" at bounding box center [1084, 102] width 15 height 15
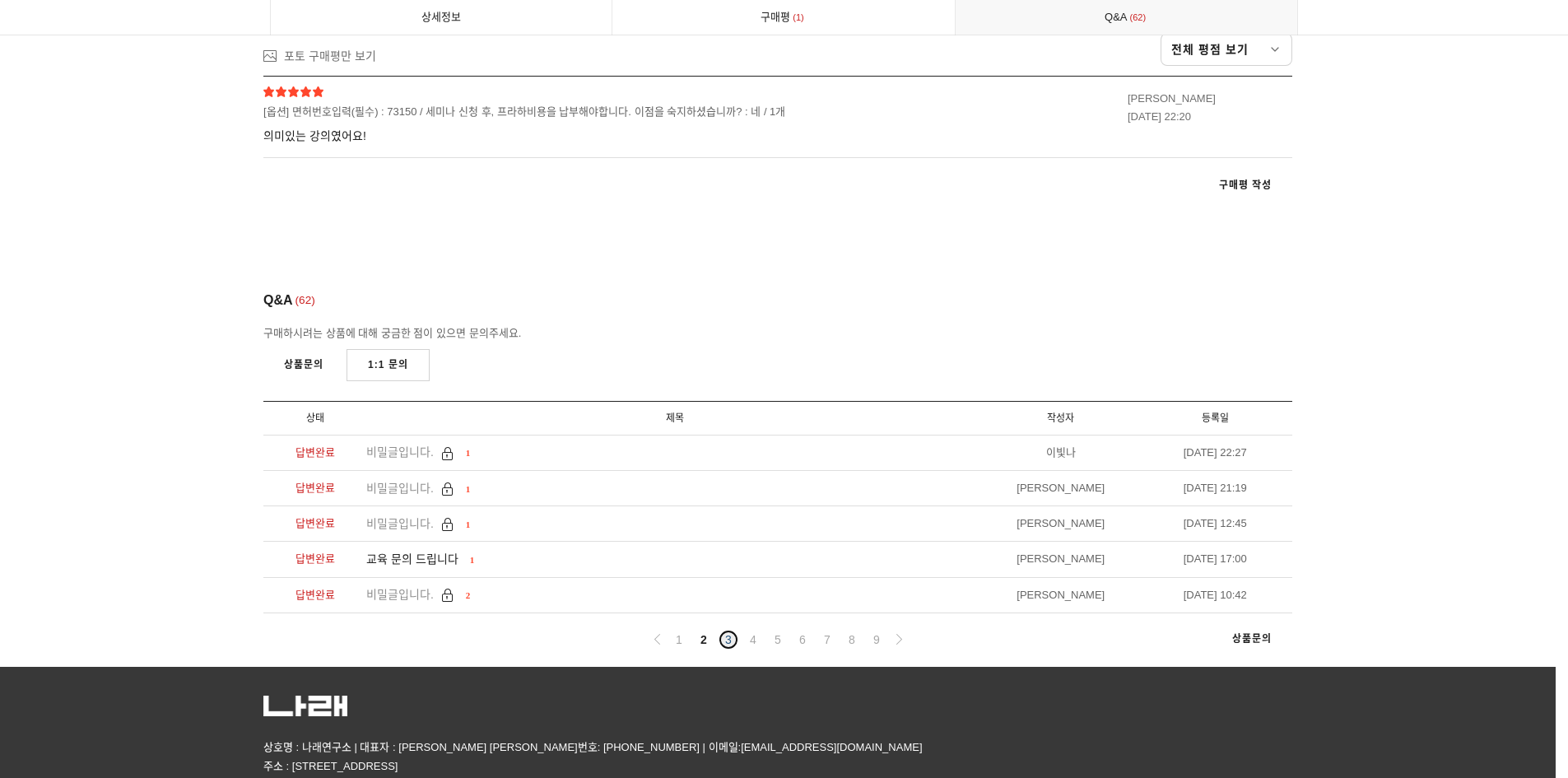
click at [736, 630] on link "3" at bounding box center [728, 639] width 19 height 19
click at [755, 630] on link "4" at bounding box center [752, 639] width 19 height 19
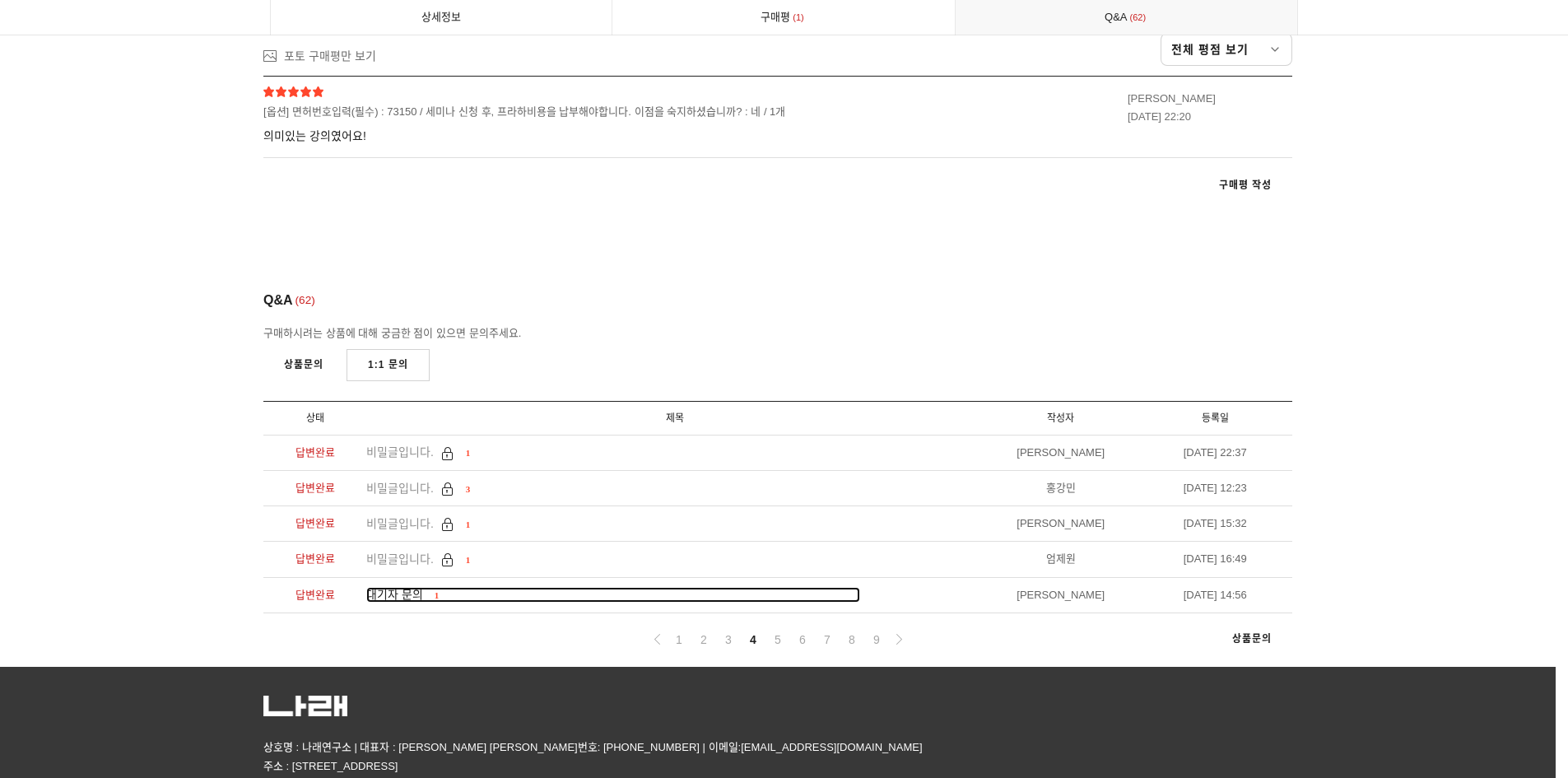
click at [414, 588] on span "대기자 문의" at bounding box center [394, 594] width 57 height 14
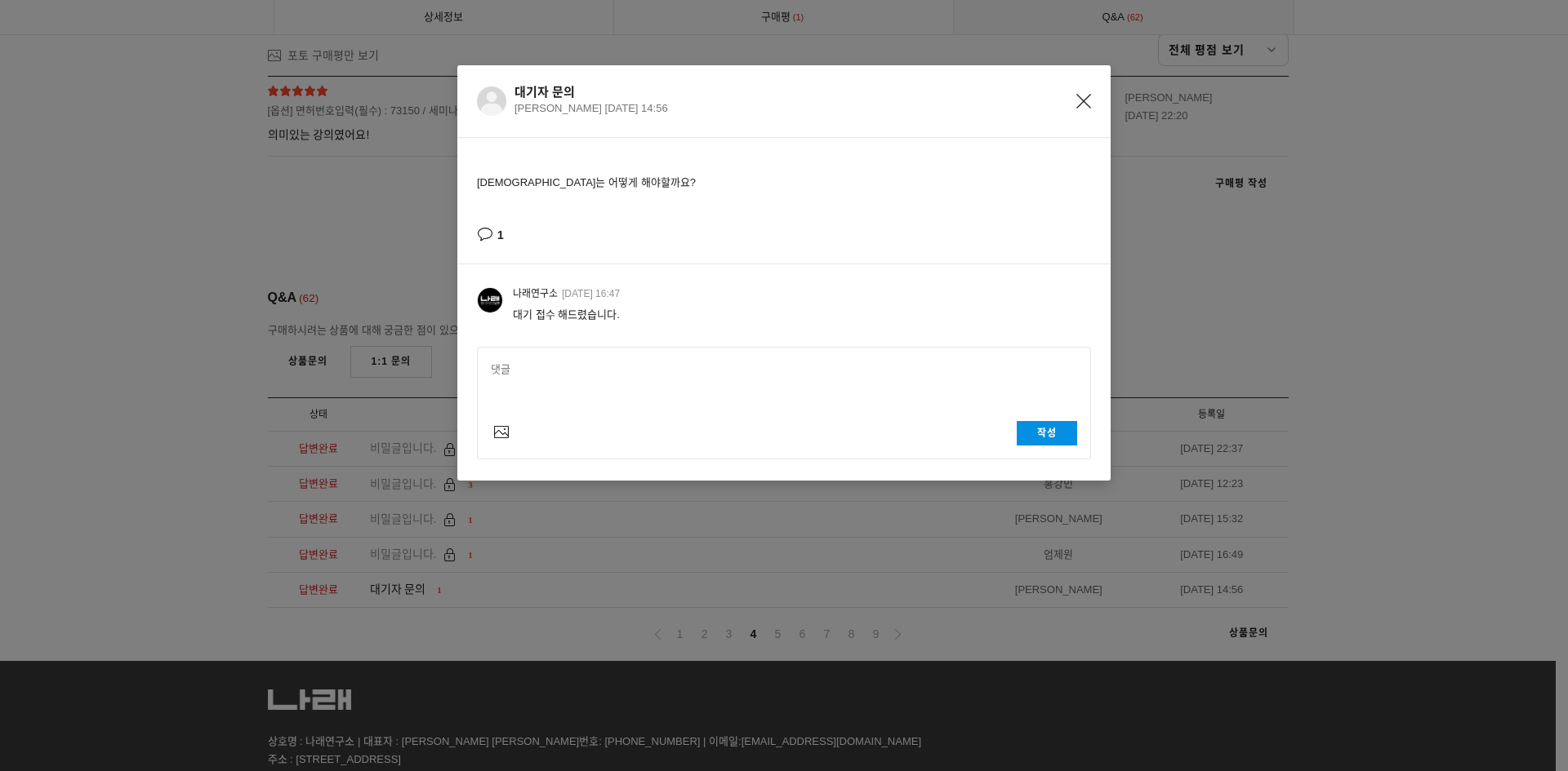
click at [955, 547] on div "대기자 문의 백승우 2023-05-17 14:56 대기자는 어떻게 해야할까요? 1 나래연구소 2023-05-18 16:47 대기 접수 해드렸습…" at bounding box center [784, 385] width 1568 height 771
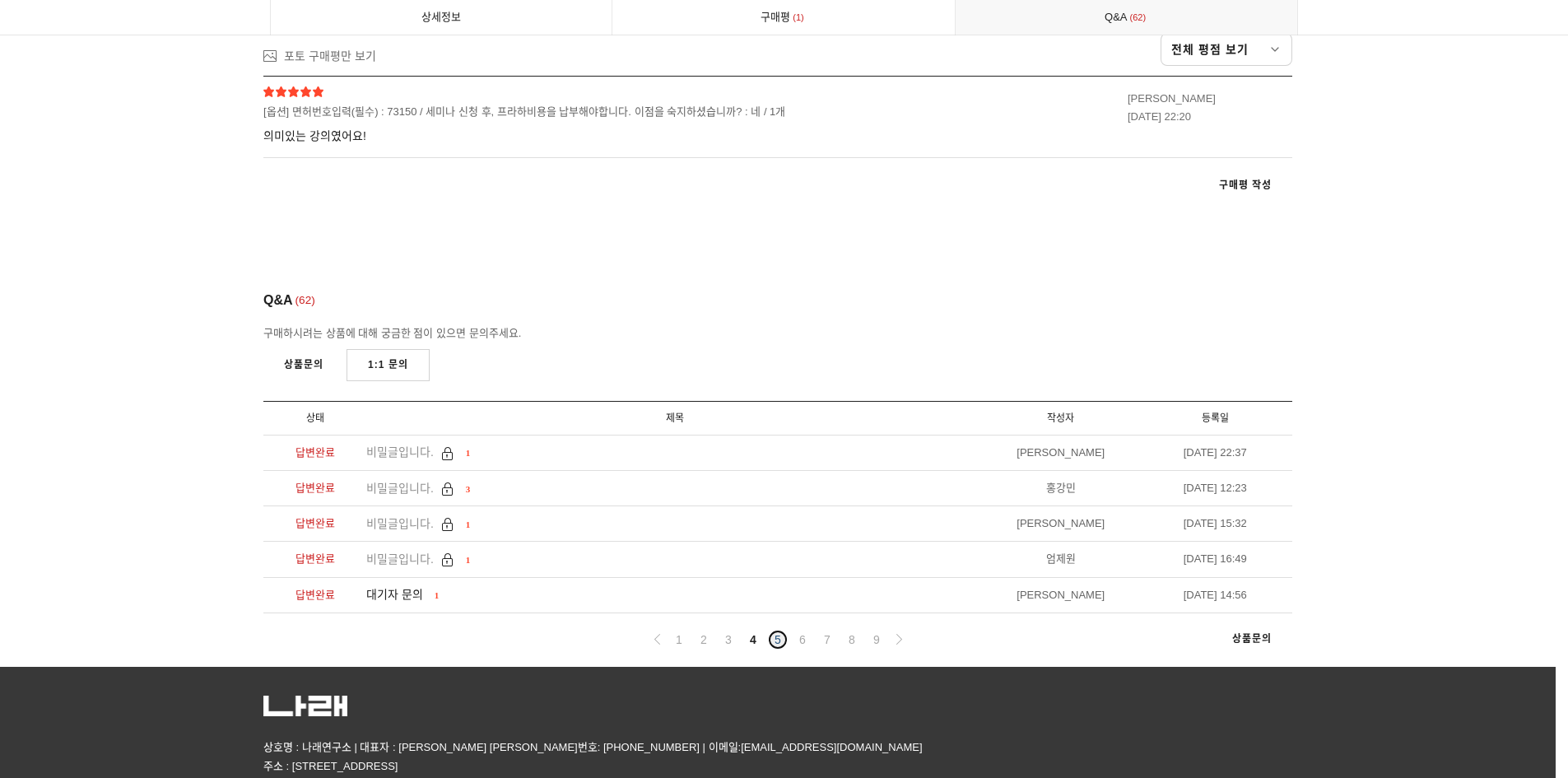
click at [778, 630] on link "5" at bounding box center [778, 639] width 19 height 19
click at [801, 630] on link "6" at bounding box center [802, 639] width 19 height 19
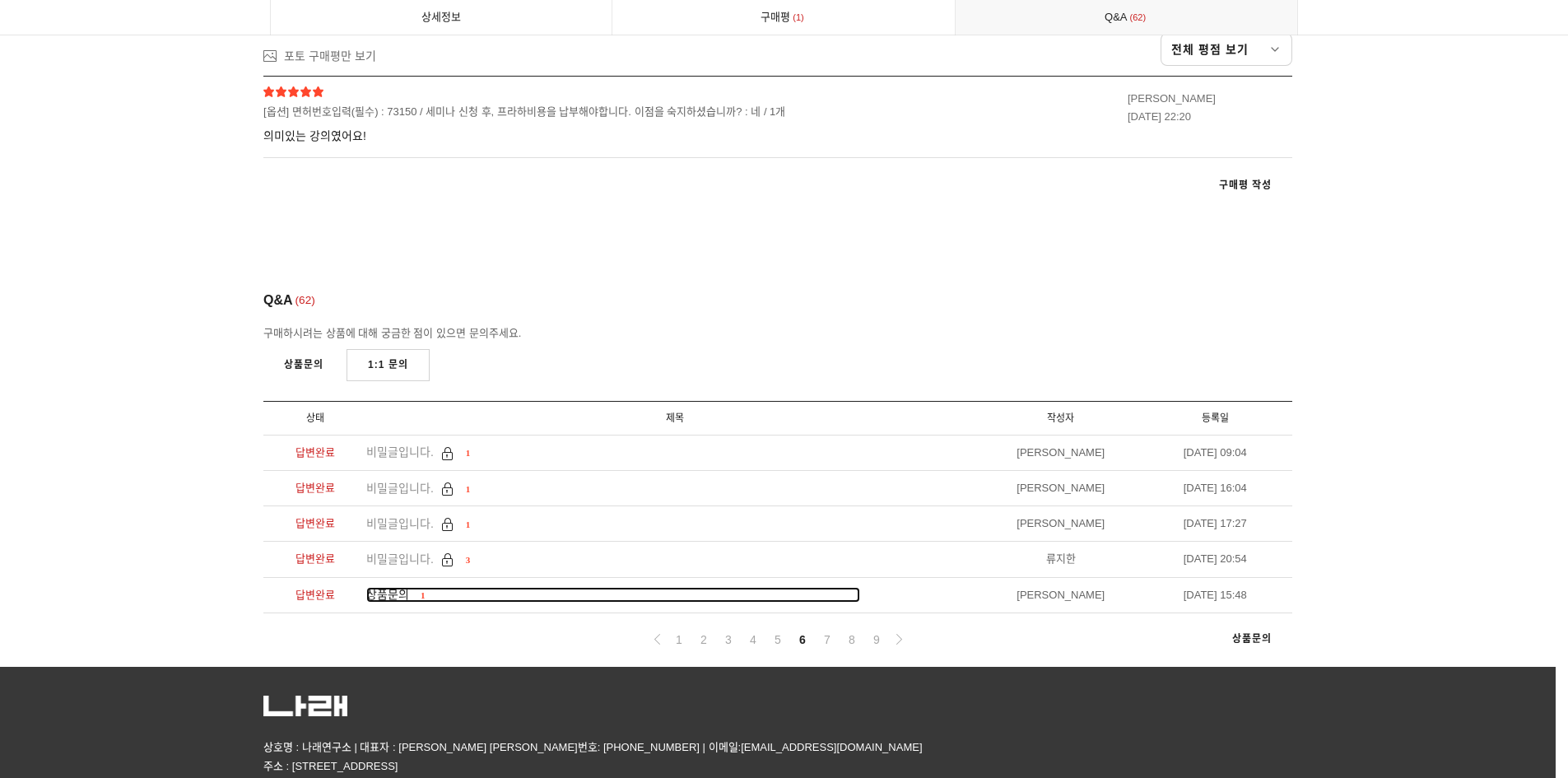
click at [397, 588] on span "상품문의" at bounding box center [388, 594] width 43 height 14
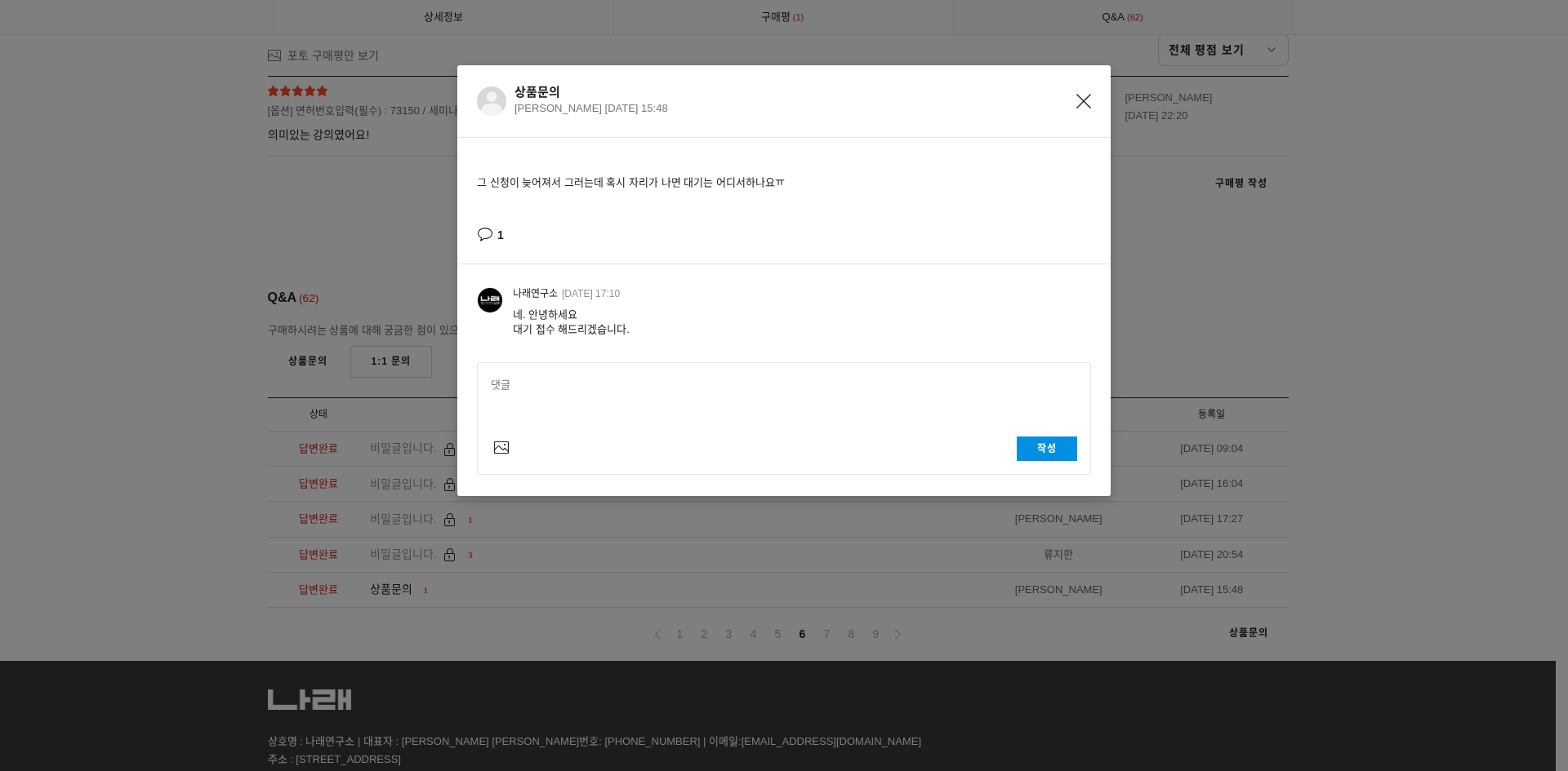
click at [939, 574] on div "상품문의 김유진 2023-01-09 15:48 그 신청이 늦어져서 그러는데 혹시 자리가 나면 대기는 어디서하나요ㅠ 1 나래연구소 2023-01…" at bounding box center [784, 385] width 1568 height 771
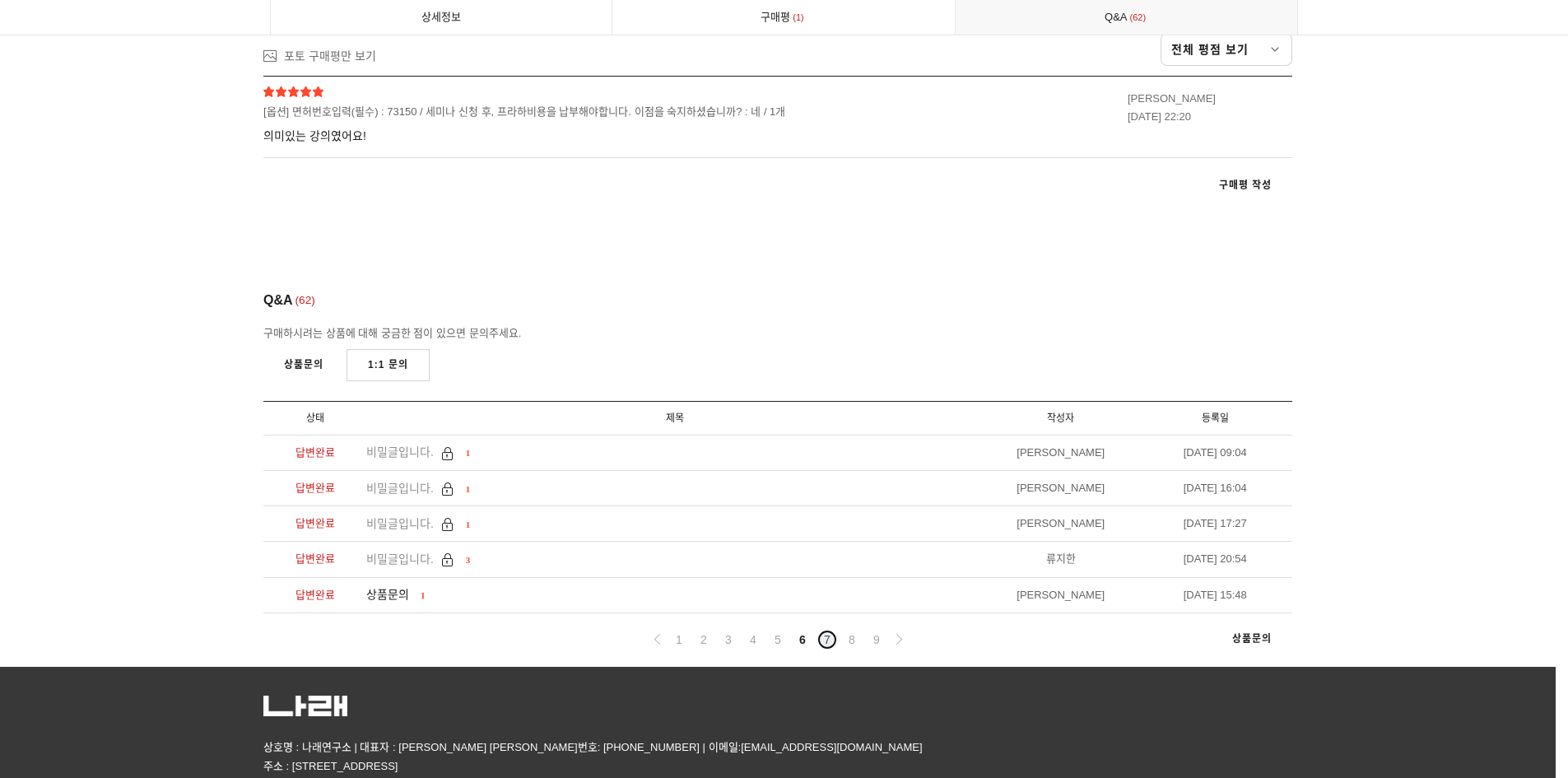
click at [823, 630] on link "7" at bounding box center [827, 639] width 19 height 19
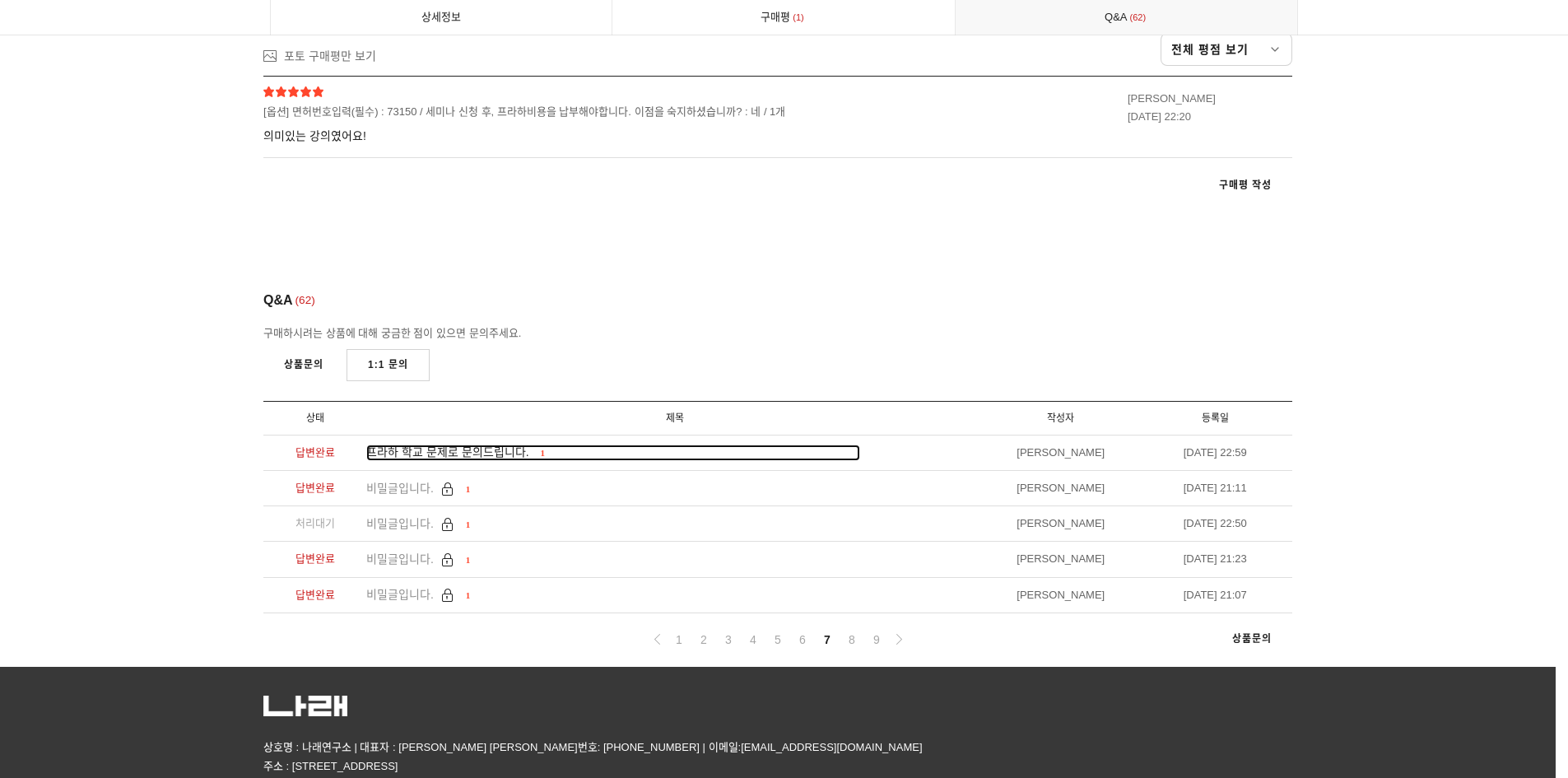
click at [517, 445] on span "프라하 학교 문제로 문의드립니다." at bounding box center [448, 452] width 163 height 14
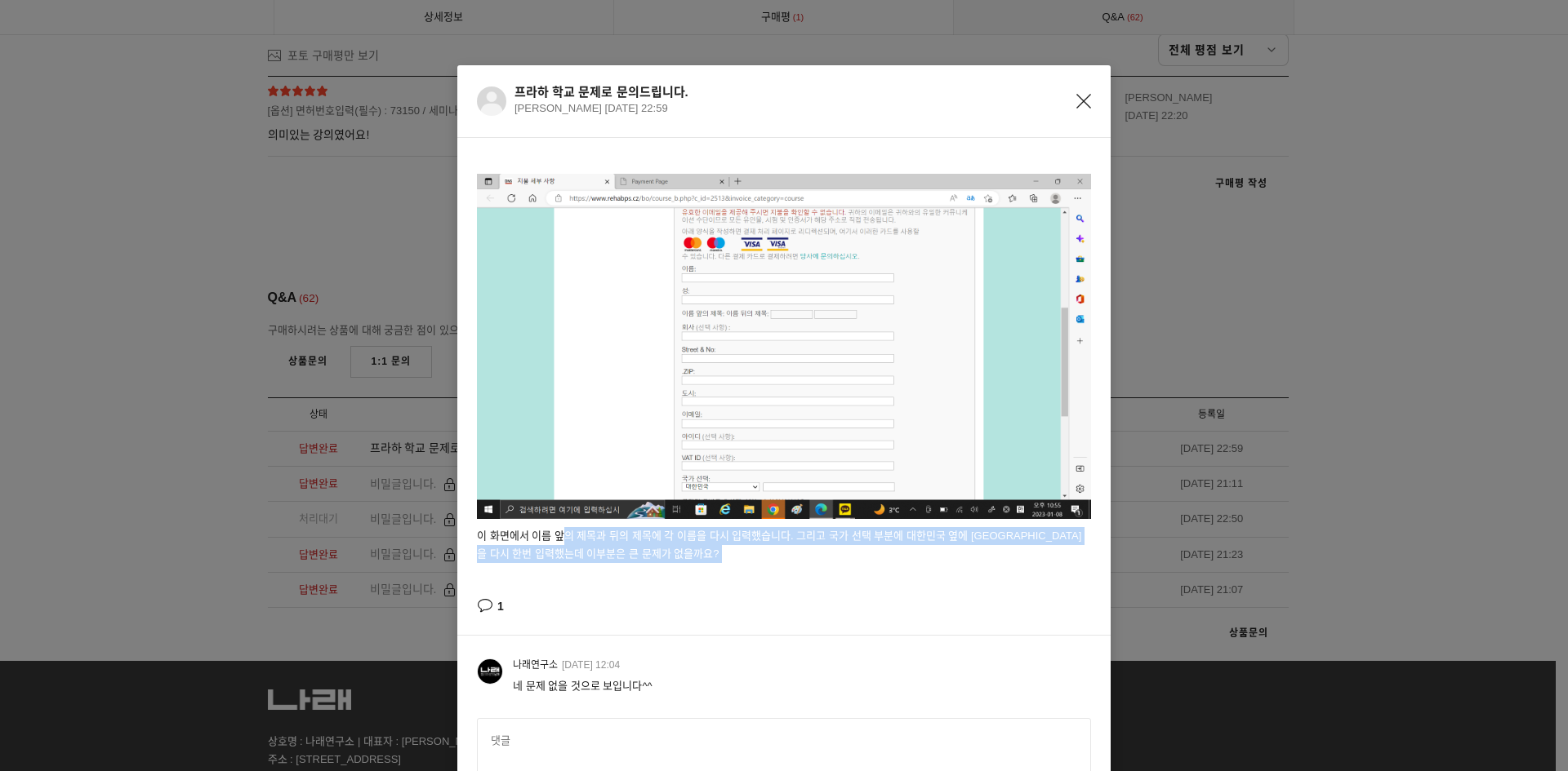
drag, startPoint x: 559, startPoint y: 539, endPoint x: 626, endPoint y: 597, distance: 88.6
click at [626, 597] on div "이 화면에서 이름 앞의 제목과 뒤의 제목에 각 이름을 다시 입력했습니다. 그리고 국가 선택 부분에 대한민국 옆에 서울을 다시 한번 입력했는데 …" at bounding box center [784, 386] width 653 height 497
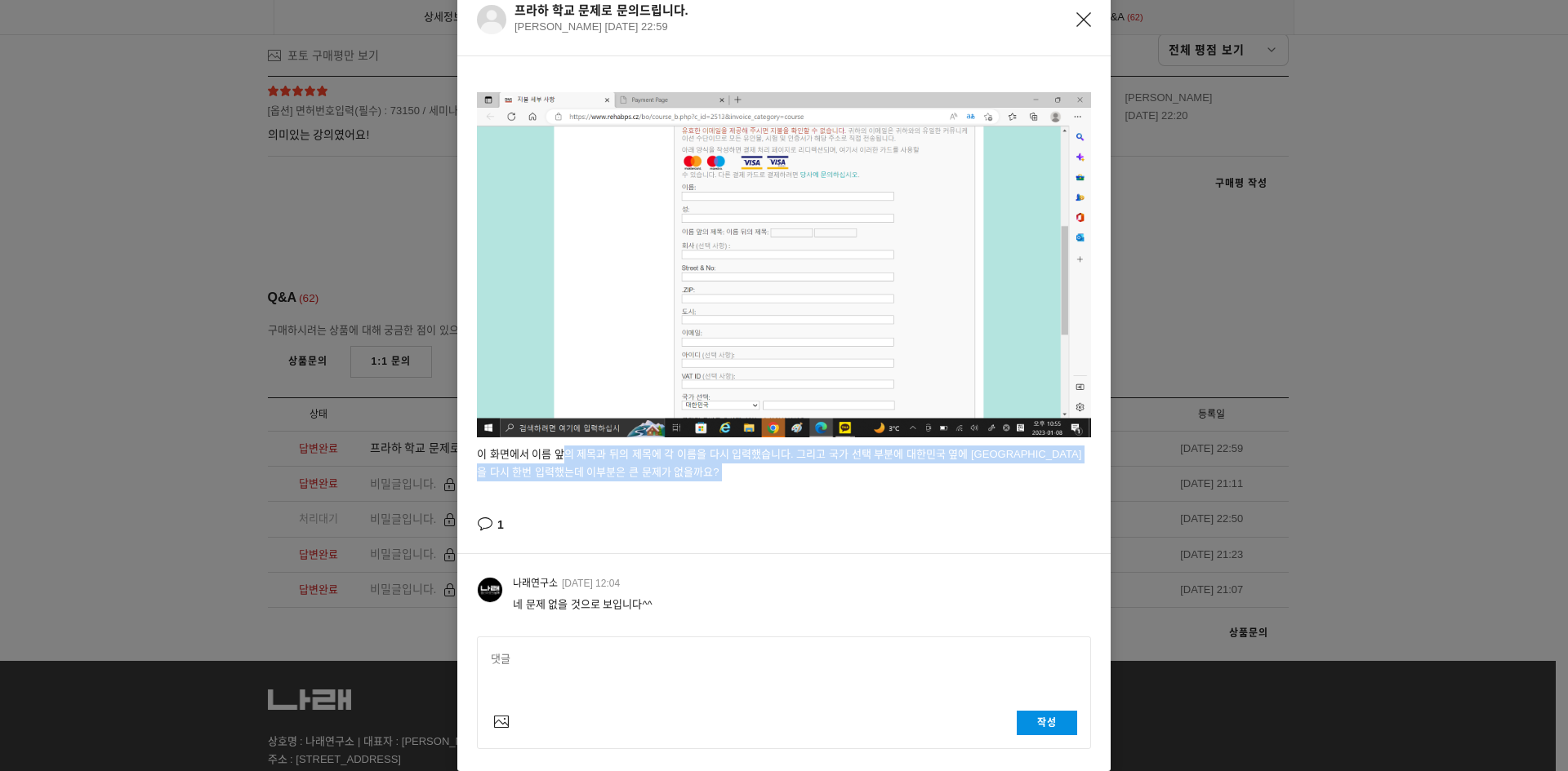
click at [677, 522] on div "1" at bounding box center [783, 524] width 614 height 19
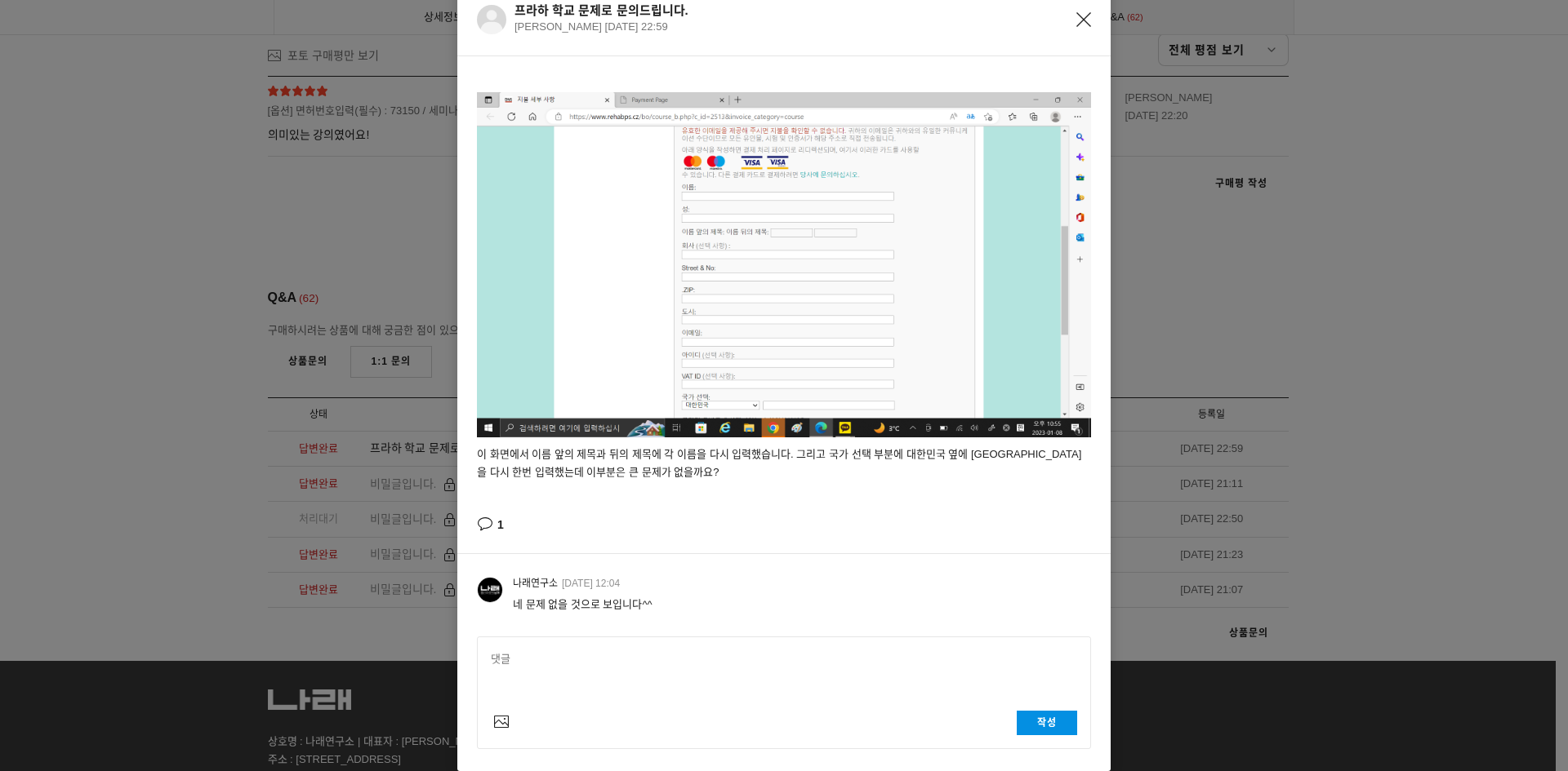
click at [1182, 540] on div "프라하 학교 문제로 문의드립니다. 김보미 2023-01-08 22:59 이 화면에서 이름 앞의 제목과 뒤의 제목에 각 이름을 다시 입력했습니다…" at bounding box center [784, 385] width 1568 height 771
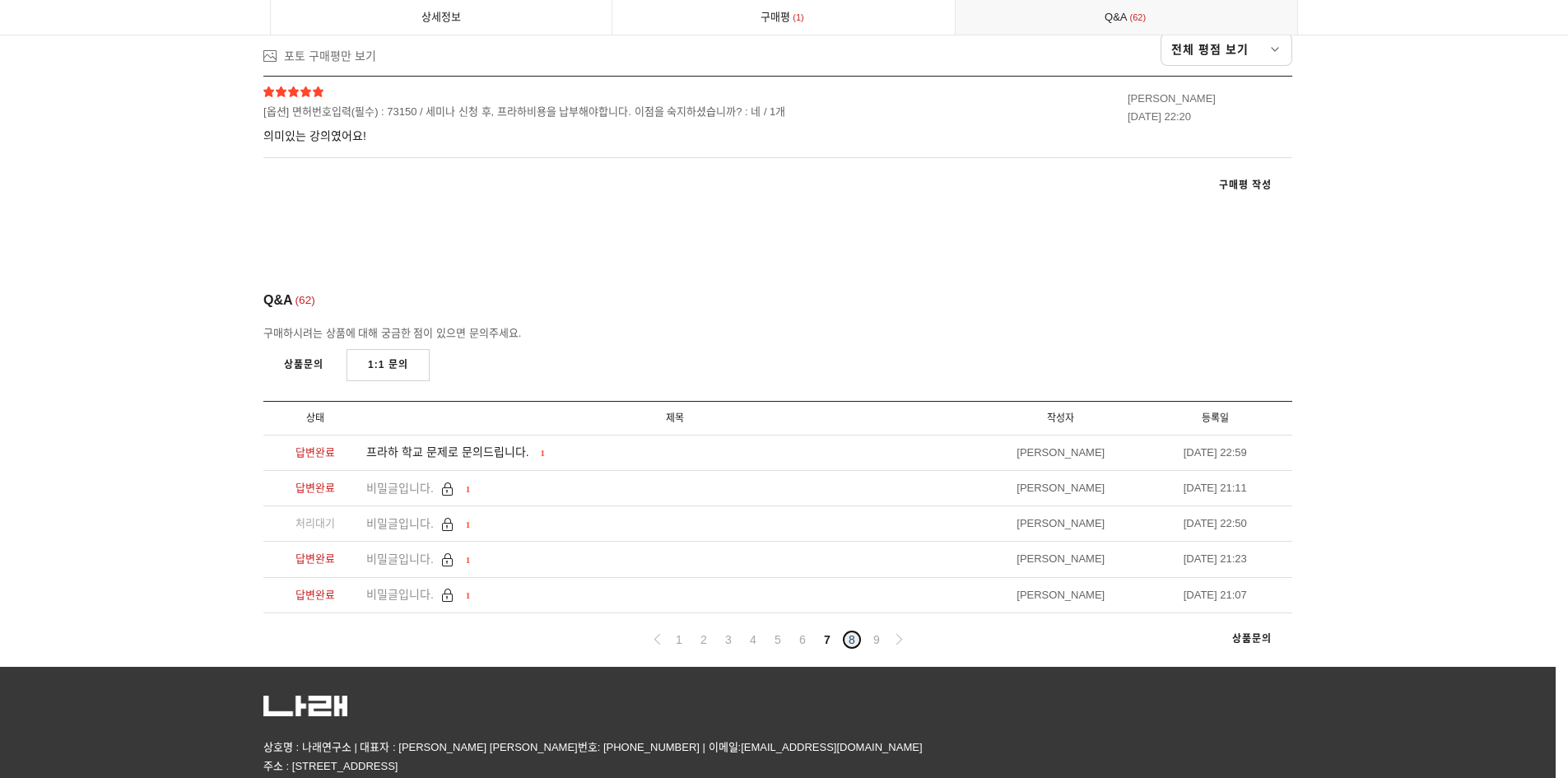
click at [852, 630] on link "8" at bounding box center [851, 639] width 19 height 19
click at [877, 630] on link "9" at bounding box center [876, 639] width 19 height 19
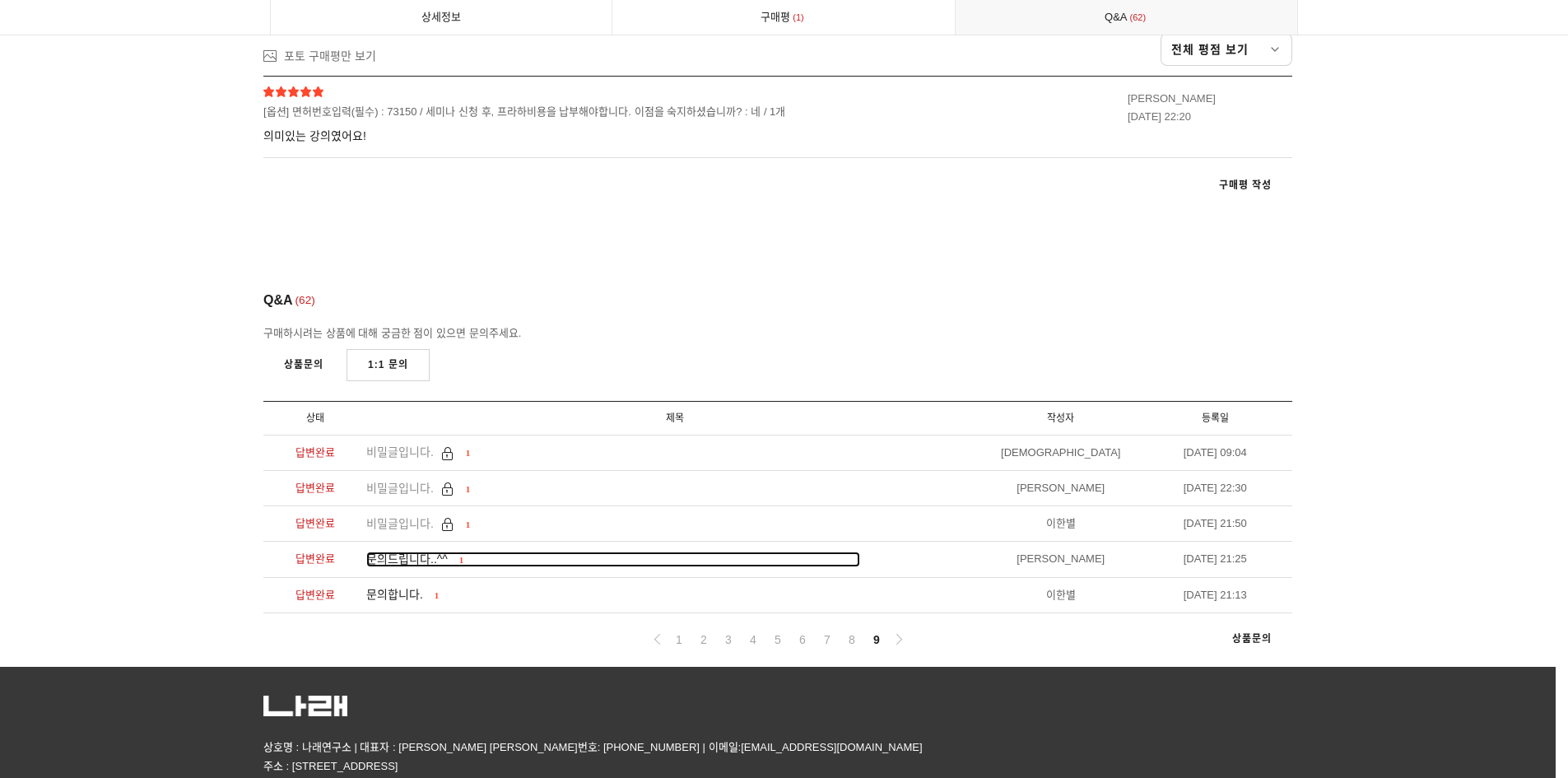
click at [420, 553] on span "문의드립니다..^^" at bounding box center [407, 560] width 81 height 14
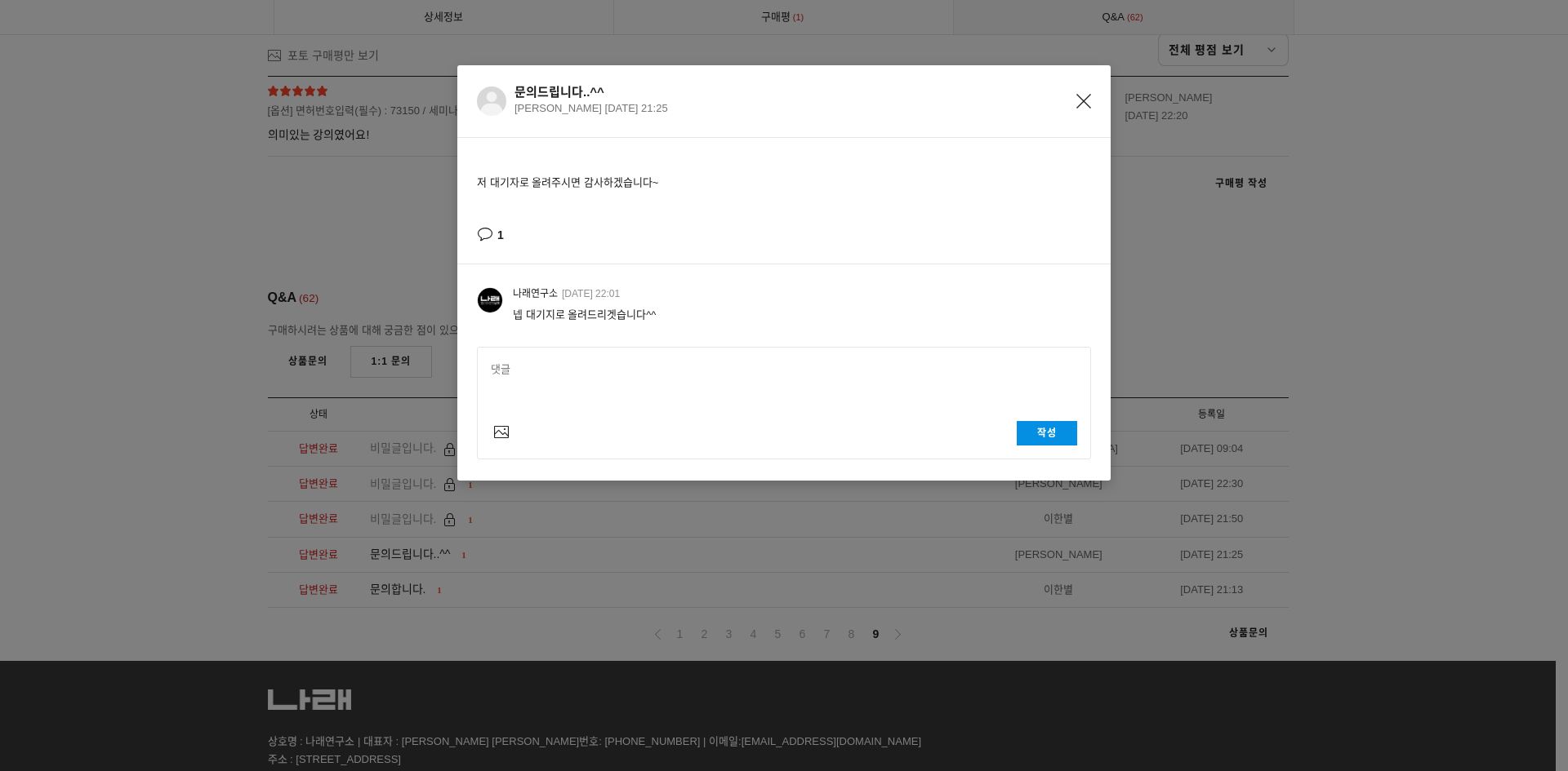
click at [404, 523] on div "문의드립니다..^^ 정승혜 2021-12-12 21:25 저 대기자로 올려주시면 감사하겠습니다~ 1 나래연구소 2021-12-12 22:01 …" at bounding box center [784, 385] width 1568 height 771
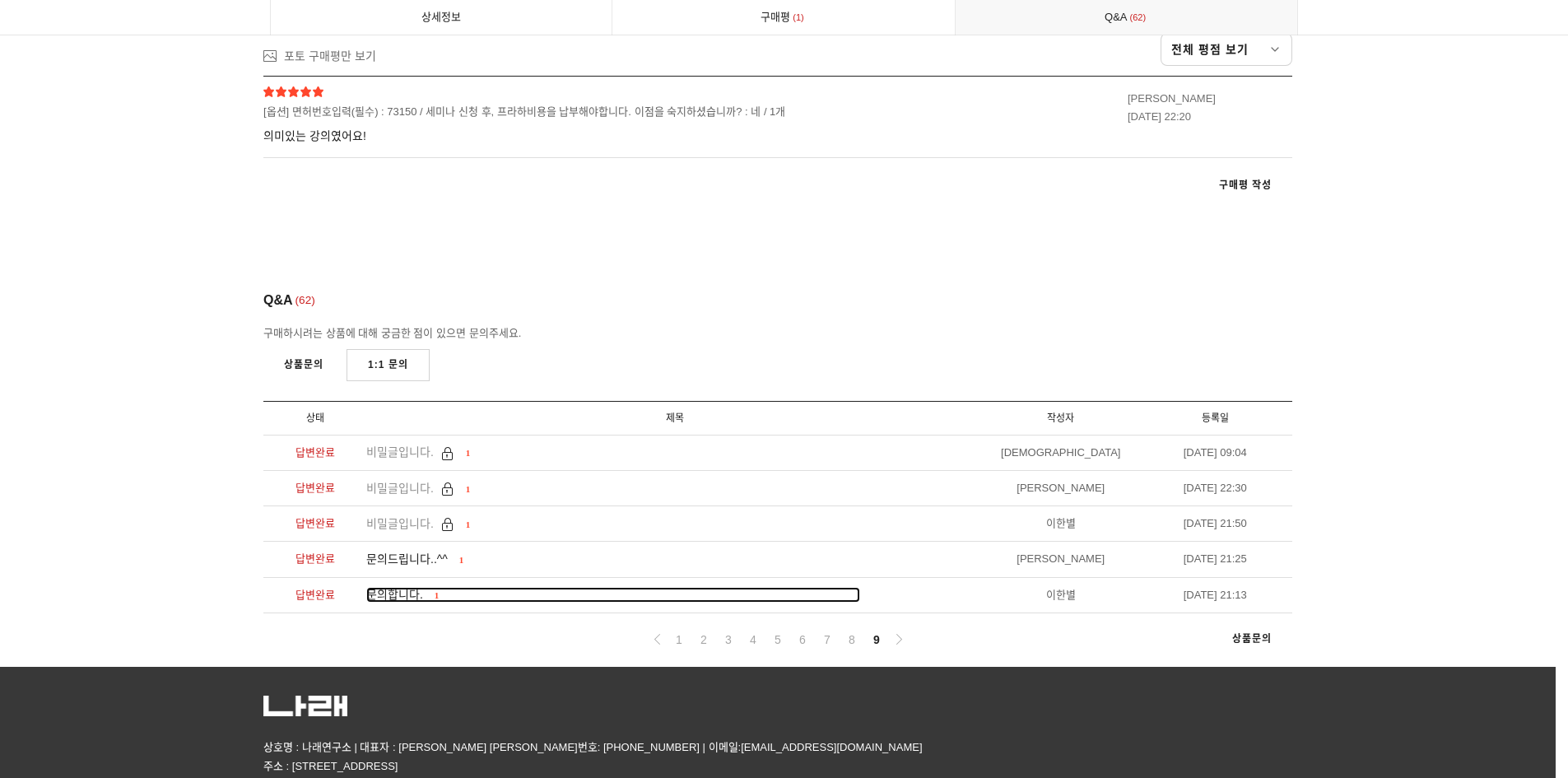
click at [407, 588] on span "문의합니다." at bounding box center [394, 594] width 57 height 14
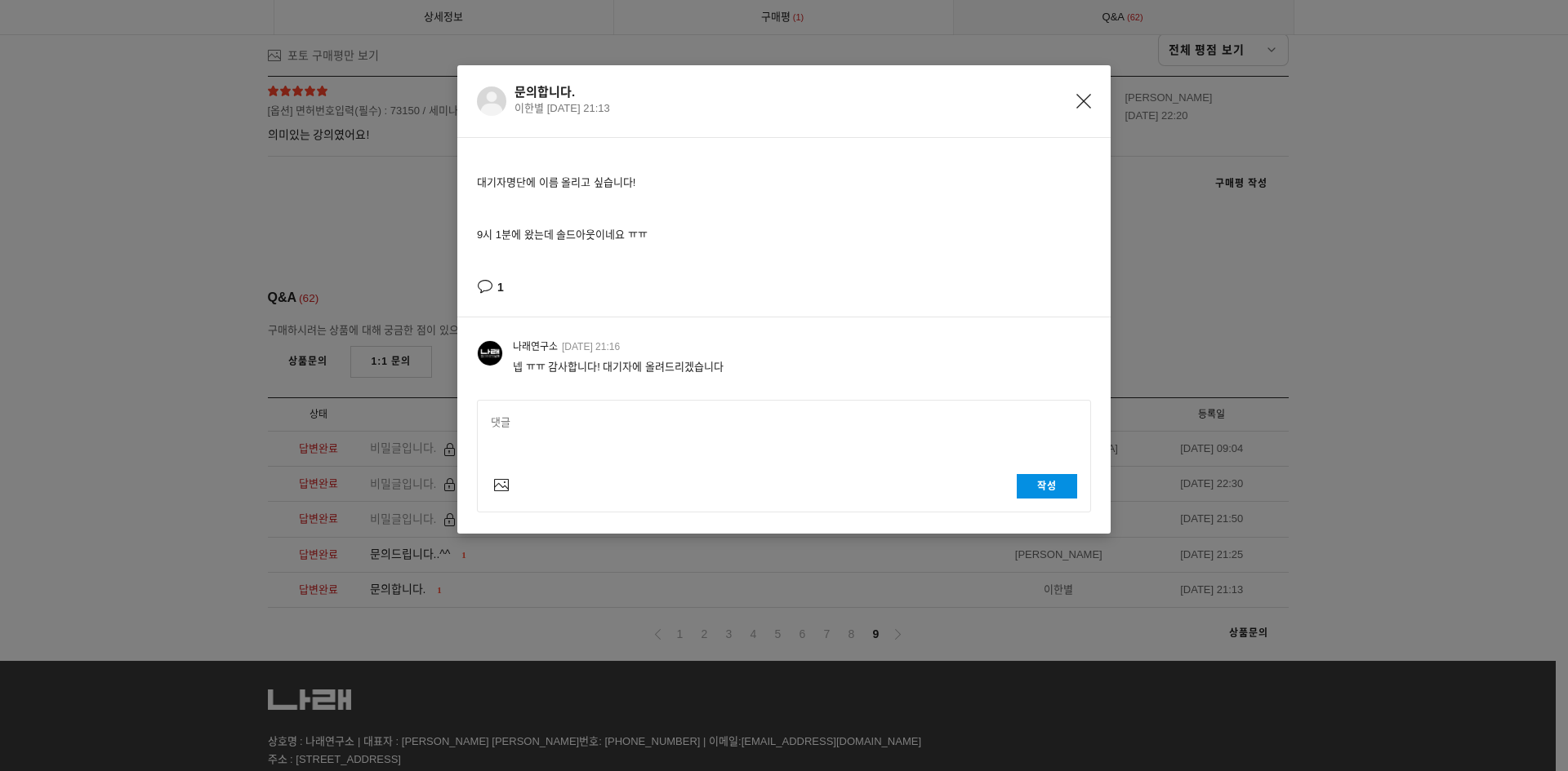
click at [713, 604] on div "문의합니다. 이한별 2021-12-12 21:13 대기자명단에 이름 올리고 싶습니다! 9시 1분에 왔는데 솔드아웃이네요 ㅠㅠ 1 나래연구소 2…" at bounding box center [784, 385] width 1568 height 771
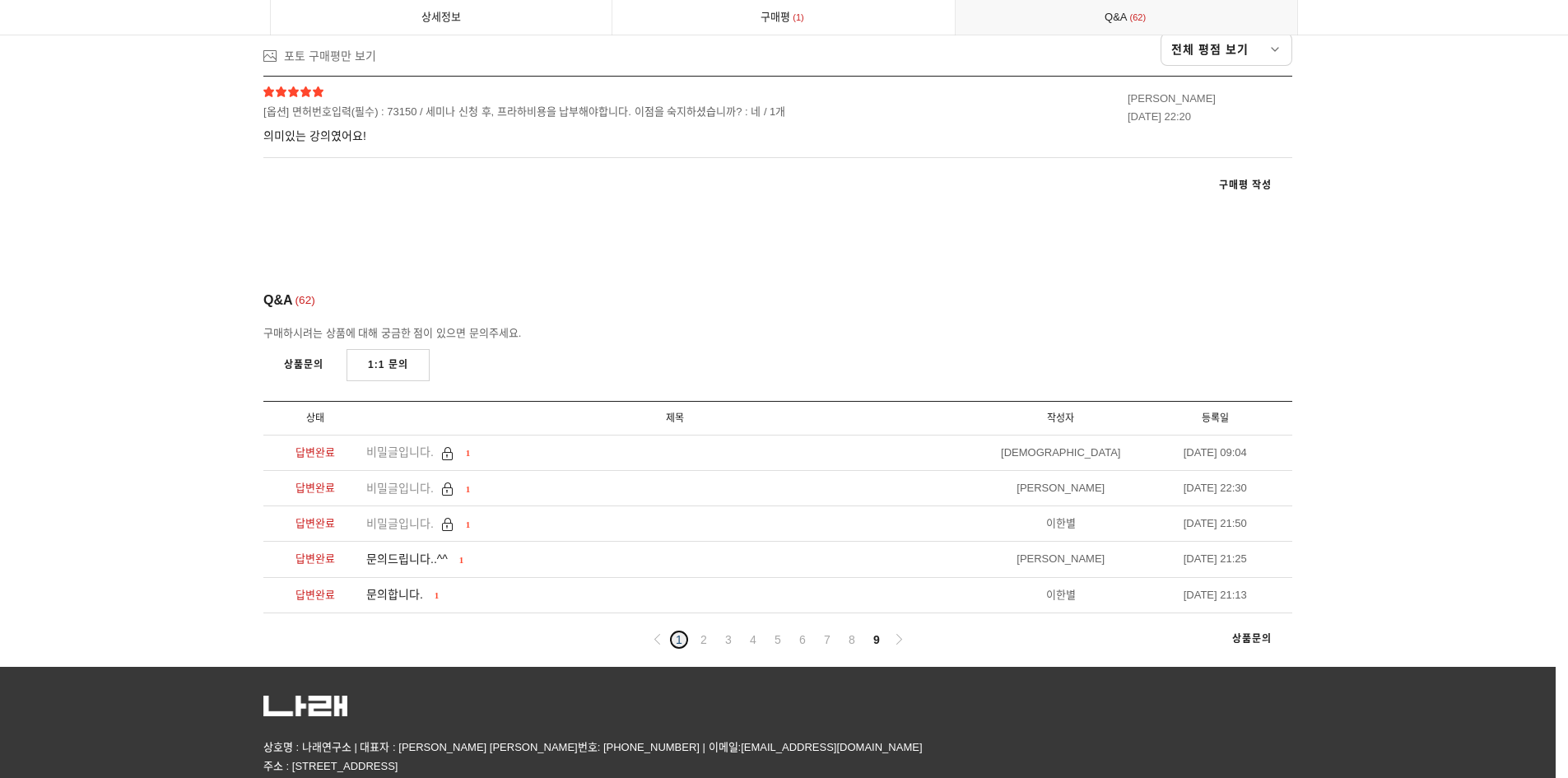
click at [681, 630] on link "1" at bounding box center [679, 639] width 19 height 19
click at [313, 349] on link "상품문의" at bounding box center [303, 365] width 80 height 32
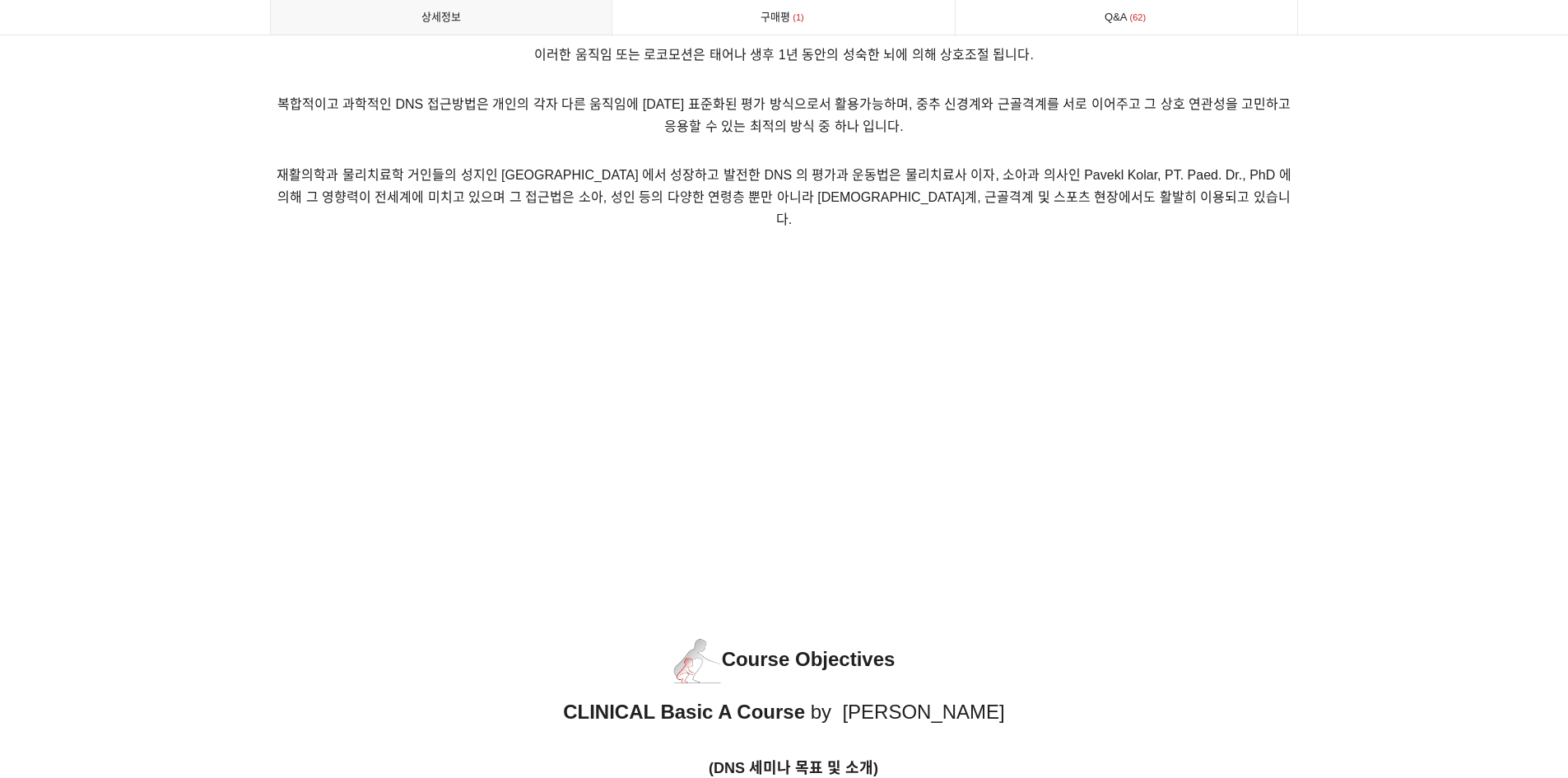
scroll to position [1618, 0]
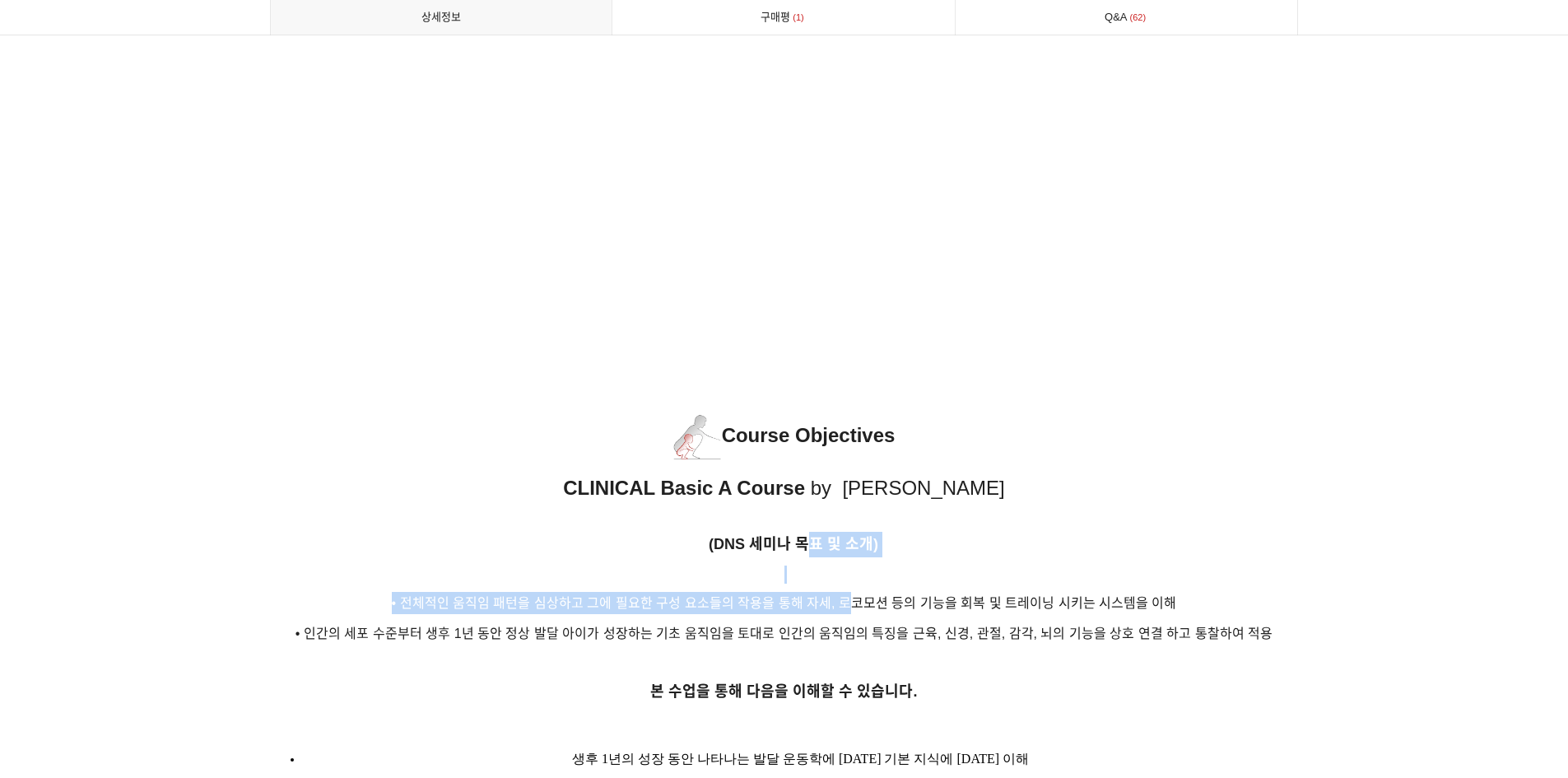
drag, startPoint x: 808, startPoint y: 515, endPoint x: 845, endPoint y: 578, distance: 73.1
click at [845, 596] on span "• 전체적인 움직임 패턴을 심상하고 그에 필요한 구성 요소들의 작용을 통해 자세, 로코모션 등의 기능을 회복 및 트레이닝 시키는 시스템을 이해" at bounding box center [784, 603] width 785 height 14
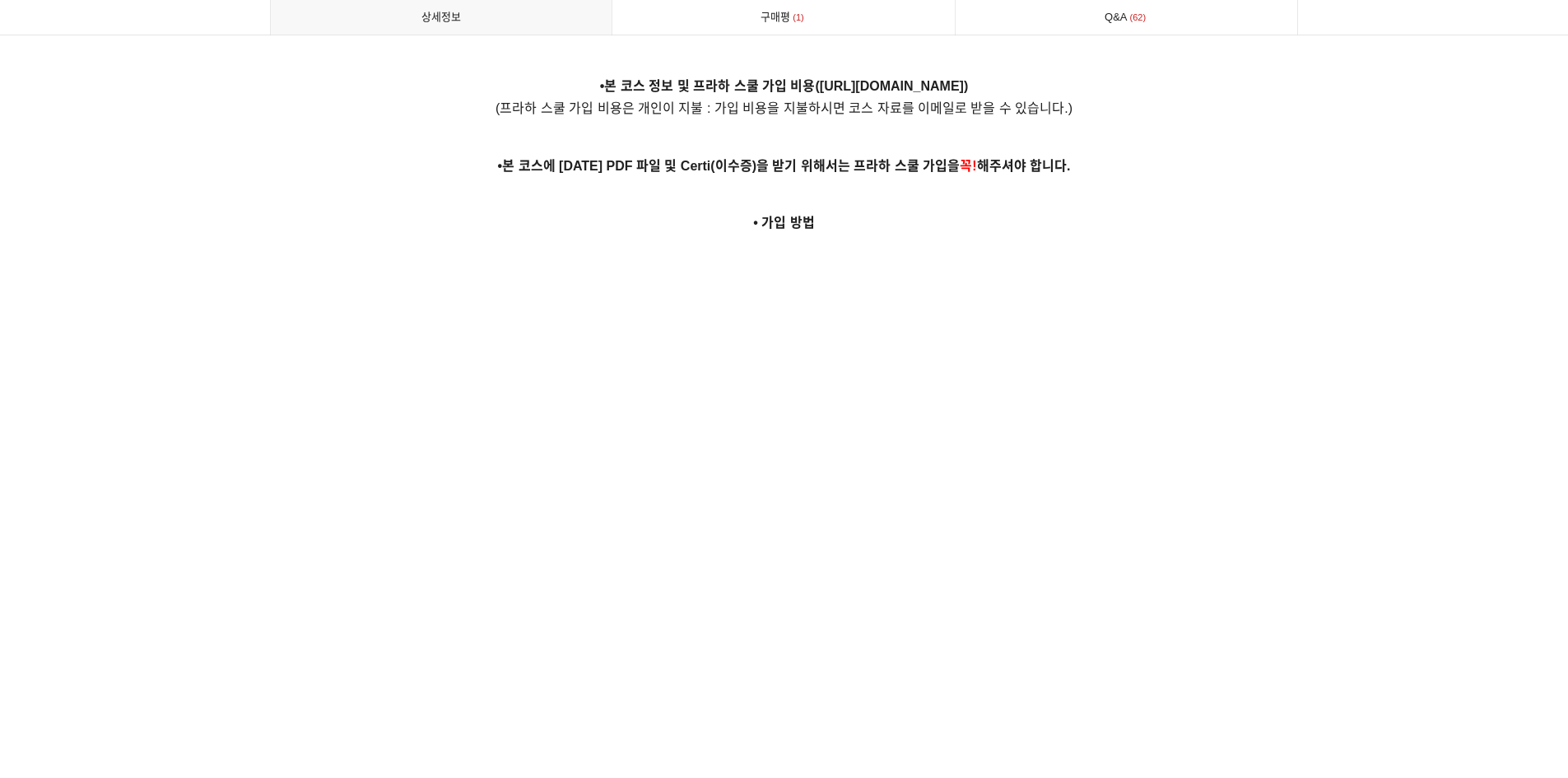
scroll to position [4171, 0]
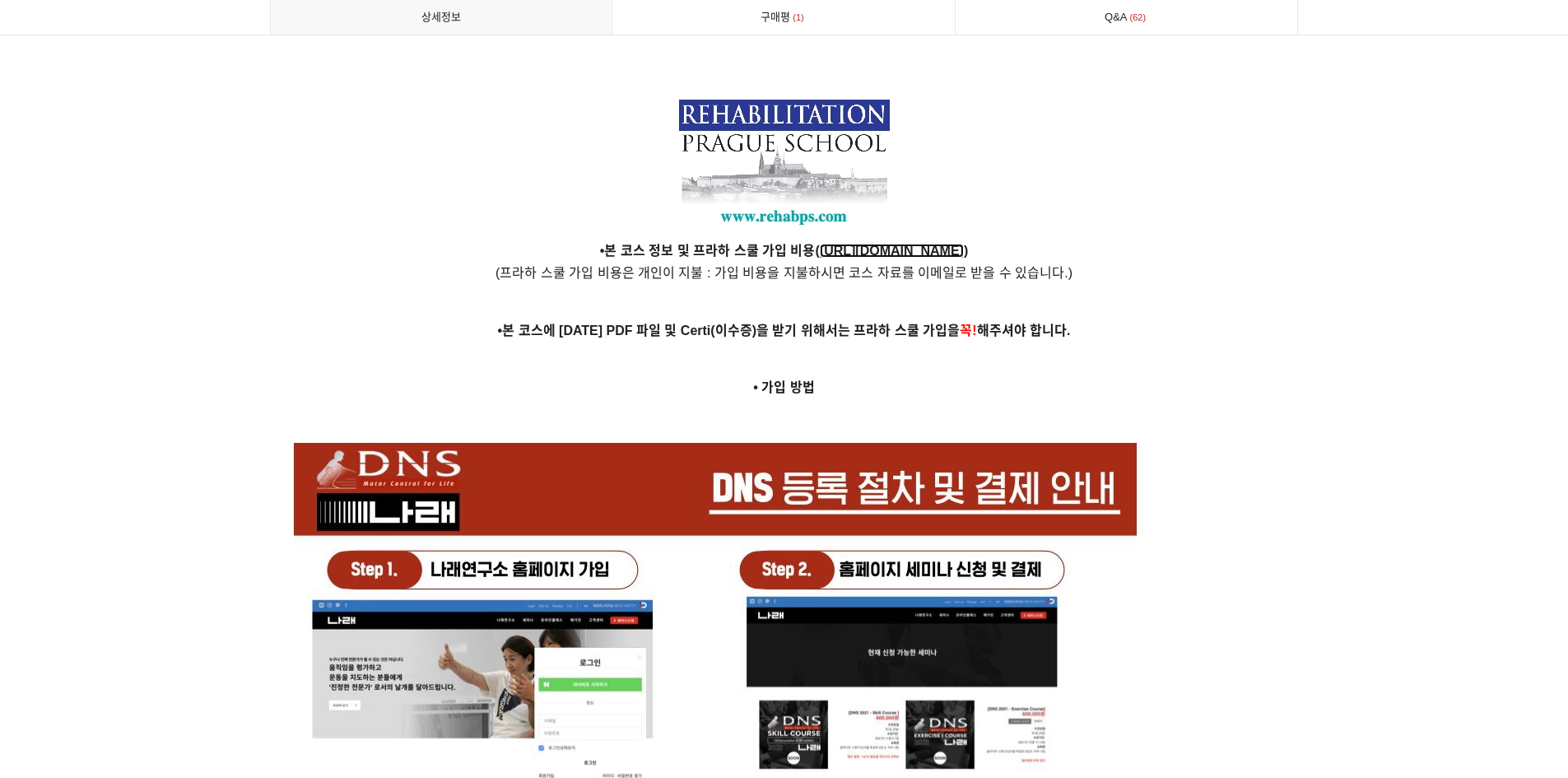
click at [865, 244] on strong "[URL][DOMAIN_NAME]" at bounding box center [892, 251] width 144 height 14
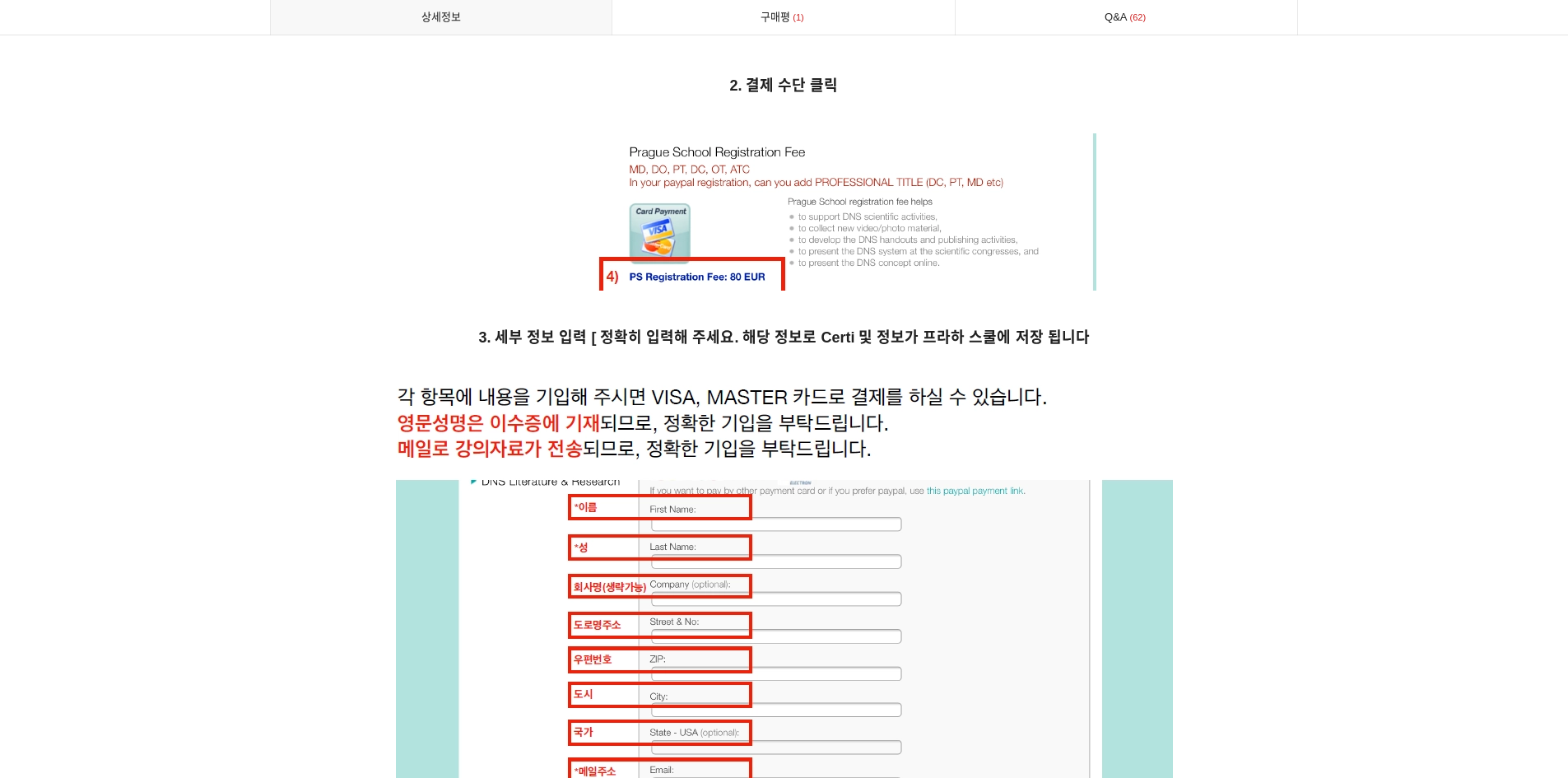
scroll to position [6476, 0]
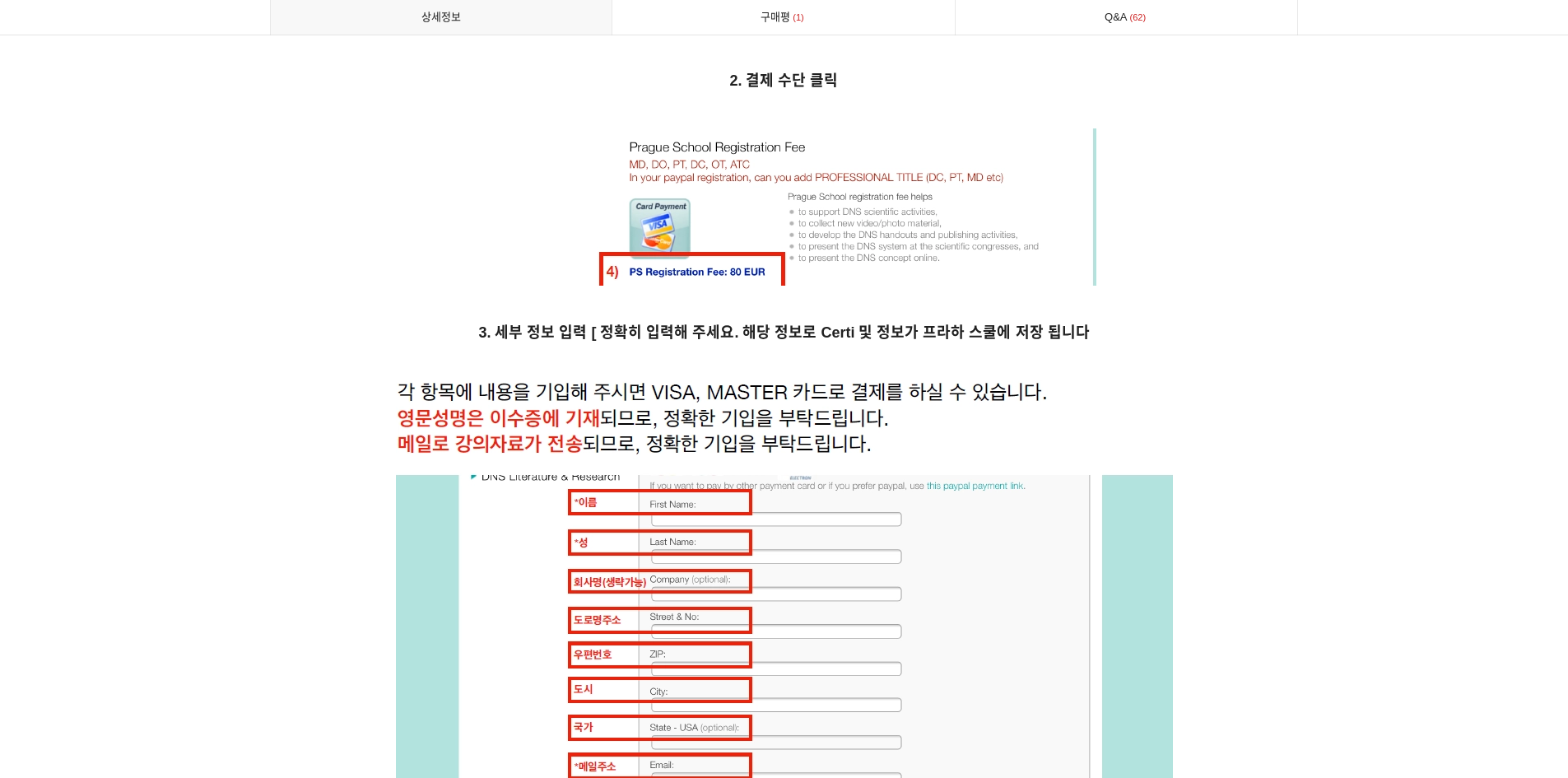
click at [951, 384] on img at bounding box center [784, 672] width 777 height 585
drag, startPoint x: 922, startPoint y: 312, endPoint x: 1039, endPoint y: 329, distance: 118.2
drag, startPoint x: 1039, startPoint y: 329, endPoint x: 1030, endPoint y: 329, distance: 9.0
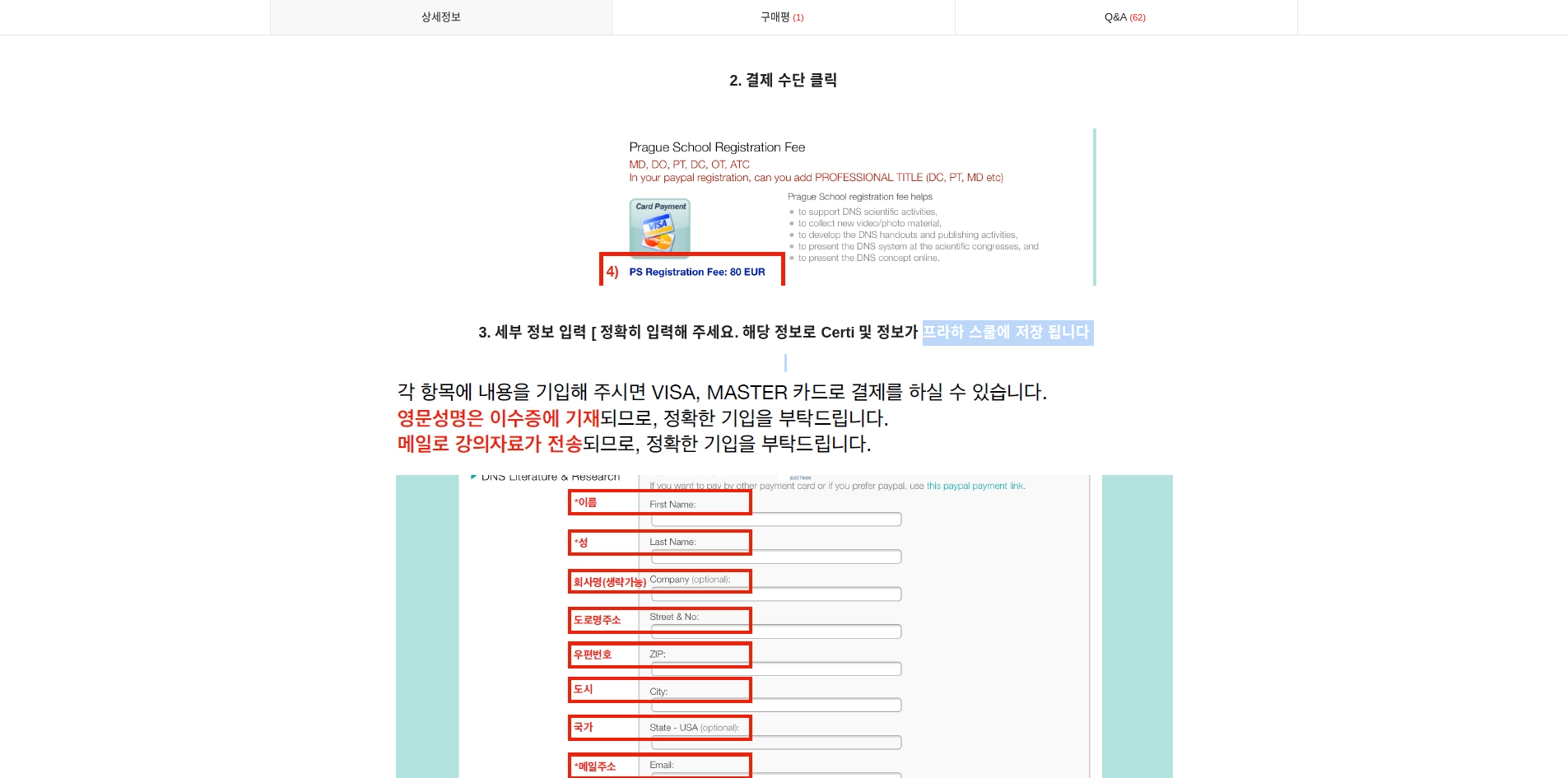
click at [971, 393] on img at bounding box center [784, 672] width 777 height 585
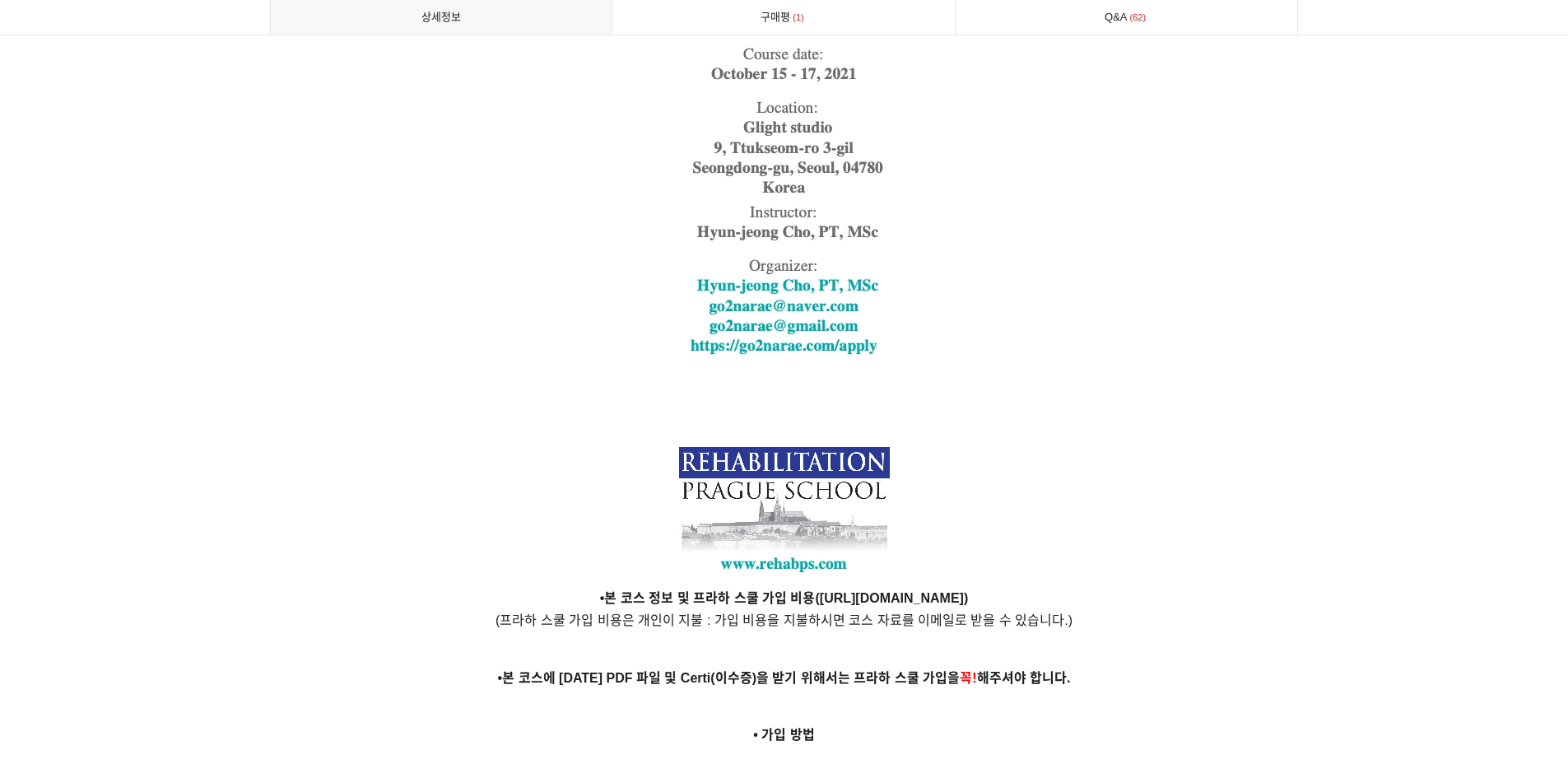
scroll to position [3924, 0]
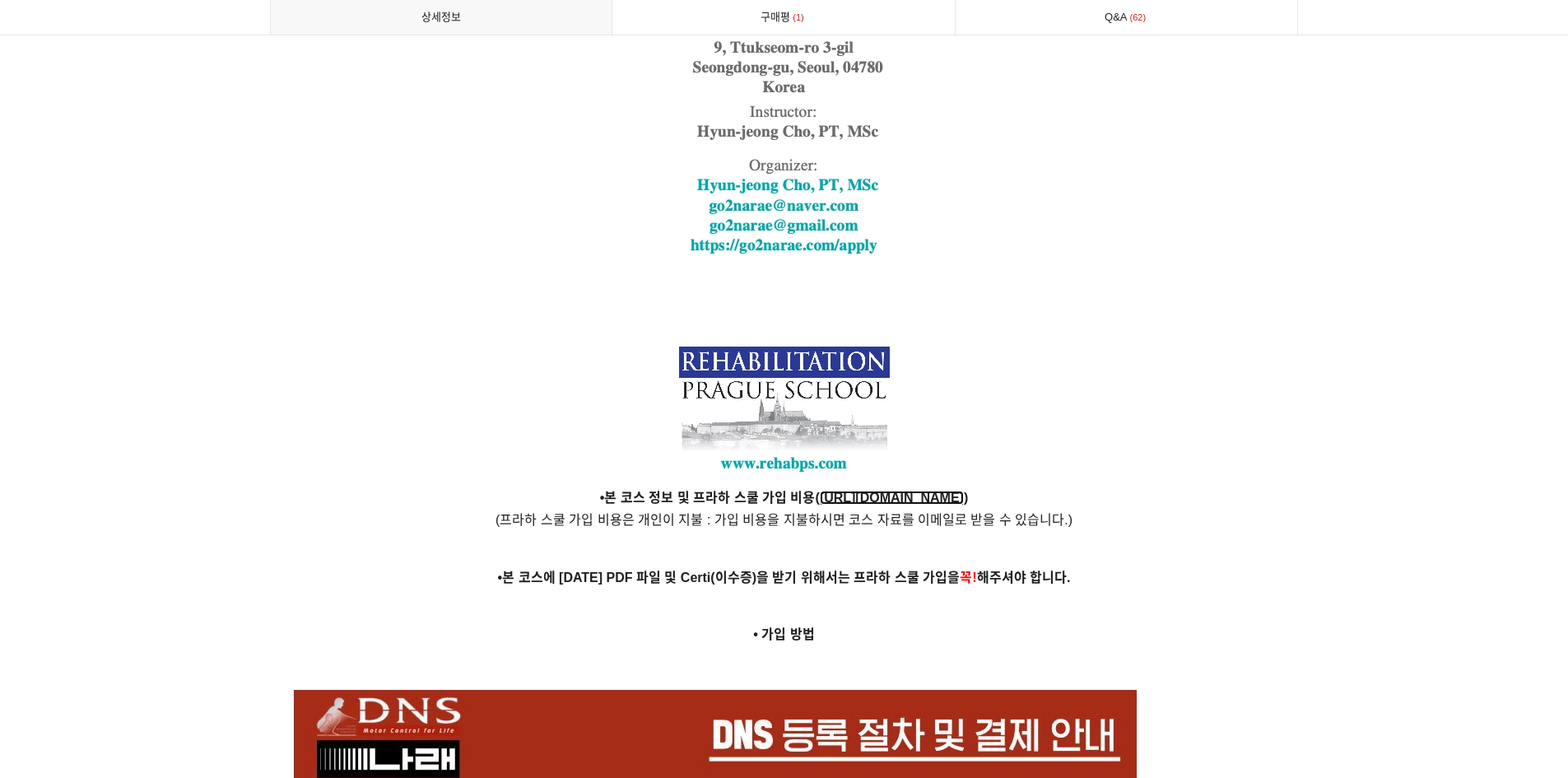
click at [849, 491] on strong "[URL][DOMAIN_NAME]" at bounding box center [892, 498] width 144 height 14
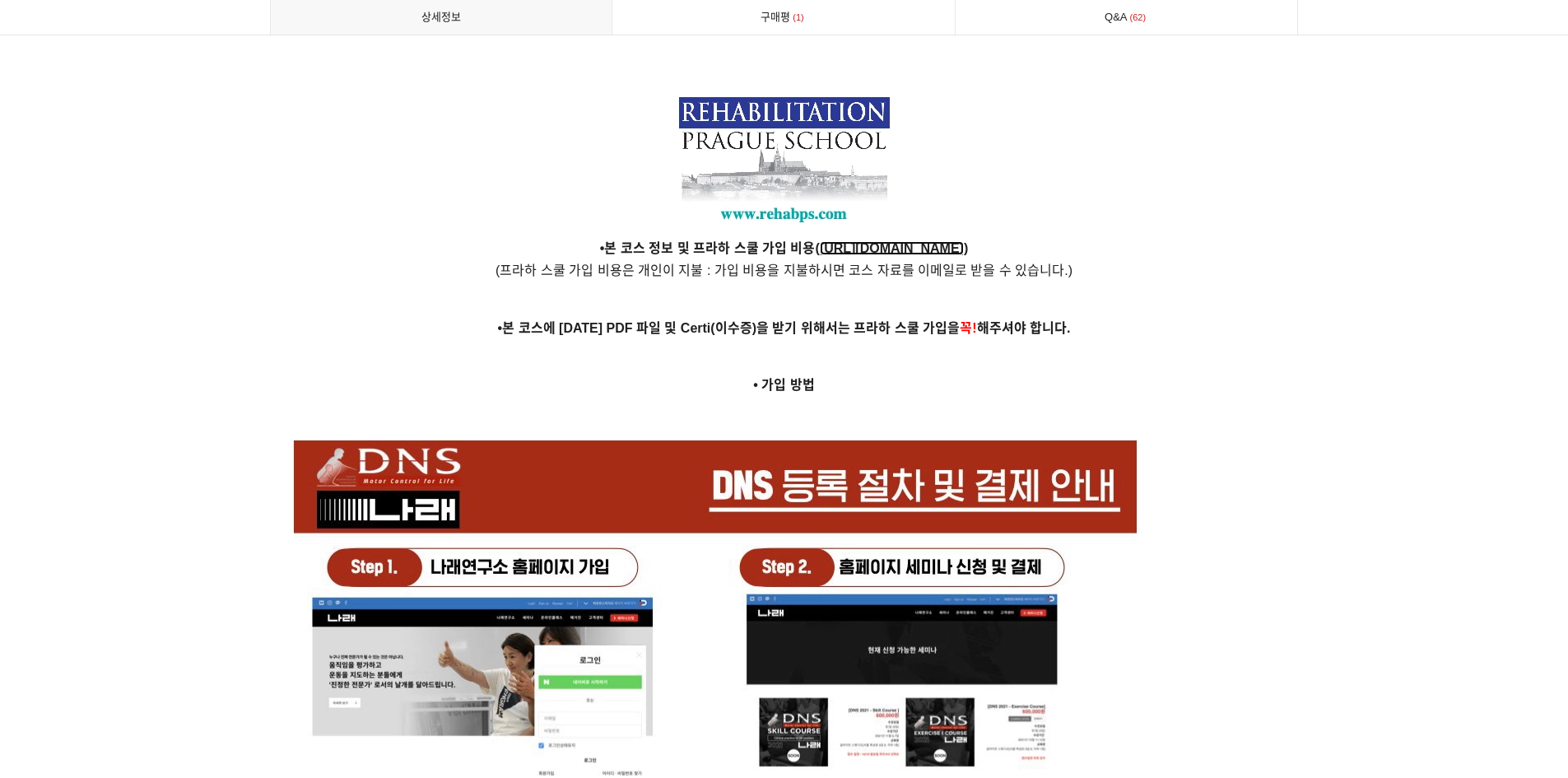
scroll to position [4173, 0]
click at [876, 242] on strong "[URL][DOMAIN_NAME]" at bounding box center [892, 249] width 144 height 14
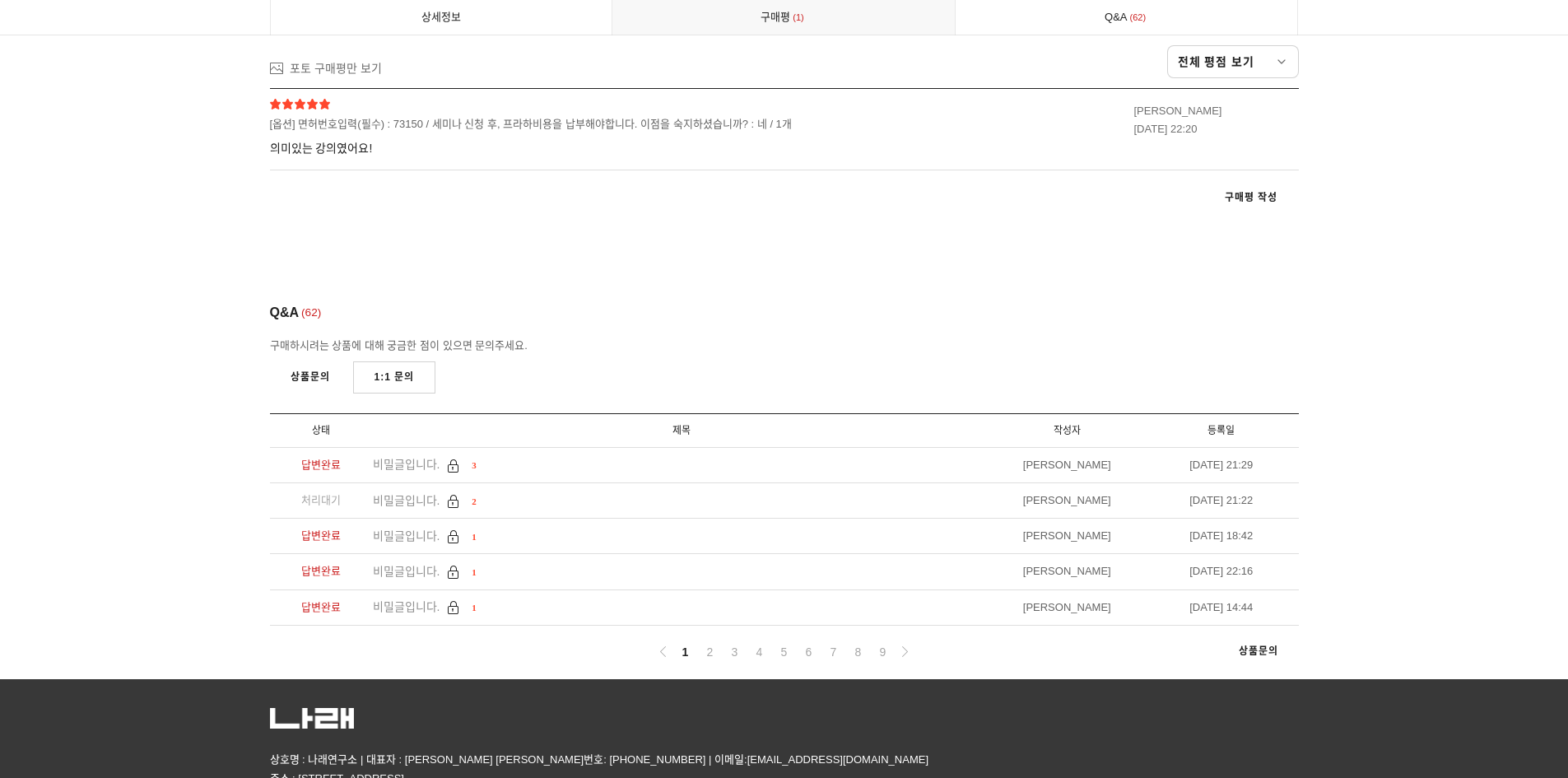
scroll to position [9190, 0]
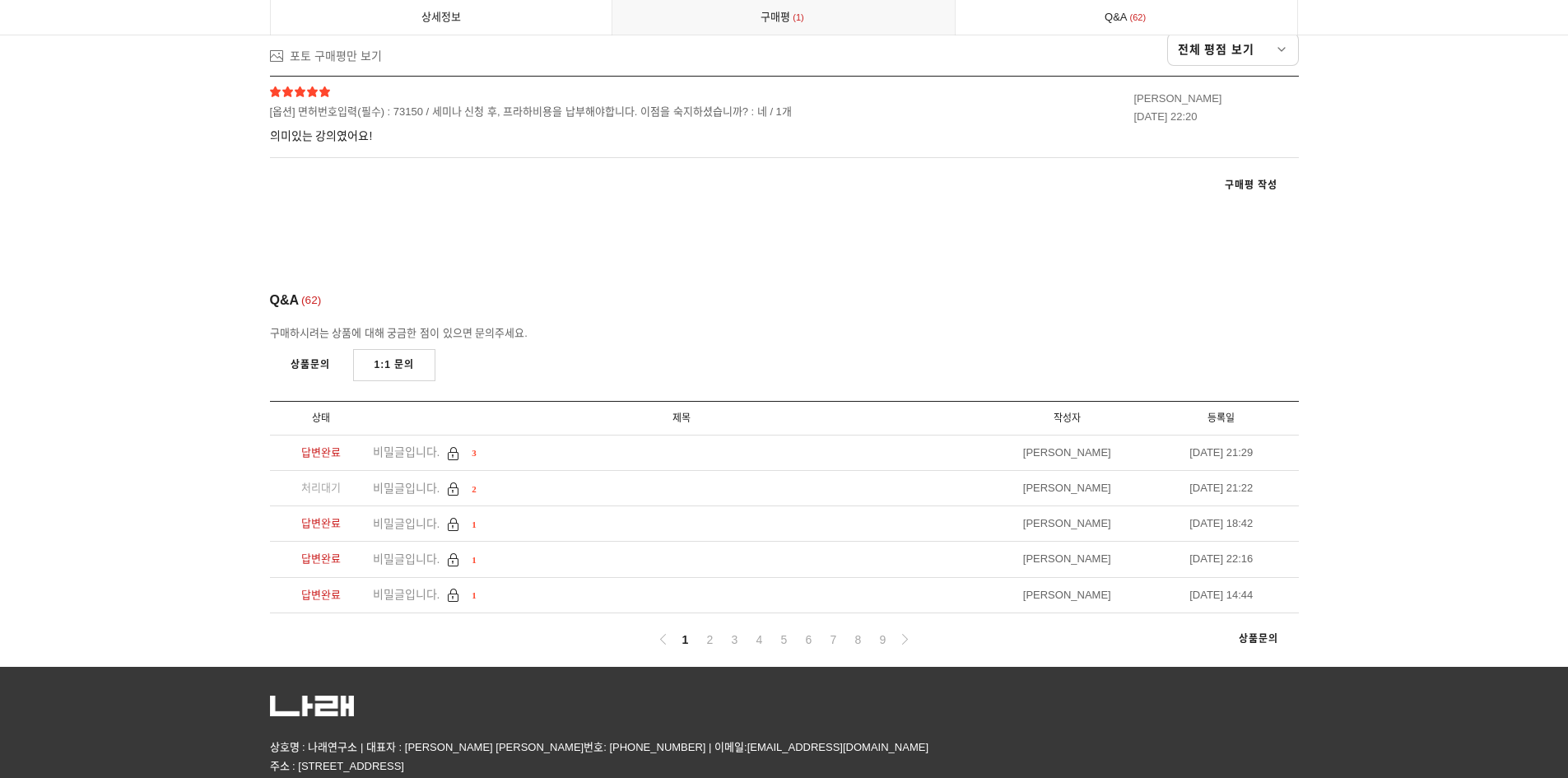
click at [1269, 625] on link "상품문의" at bounding box center [1258, 640] width 80 height 30
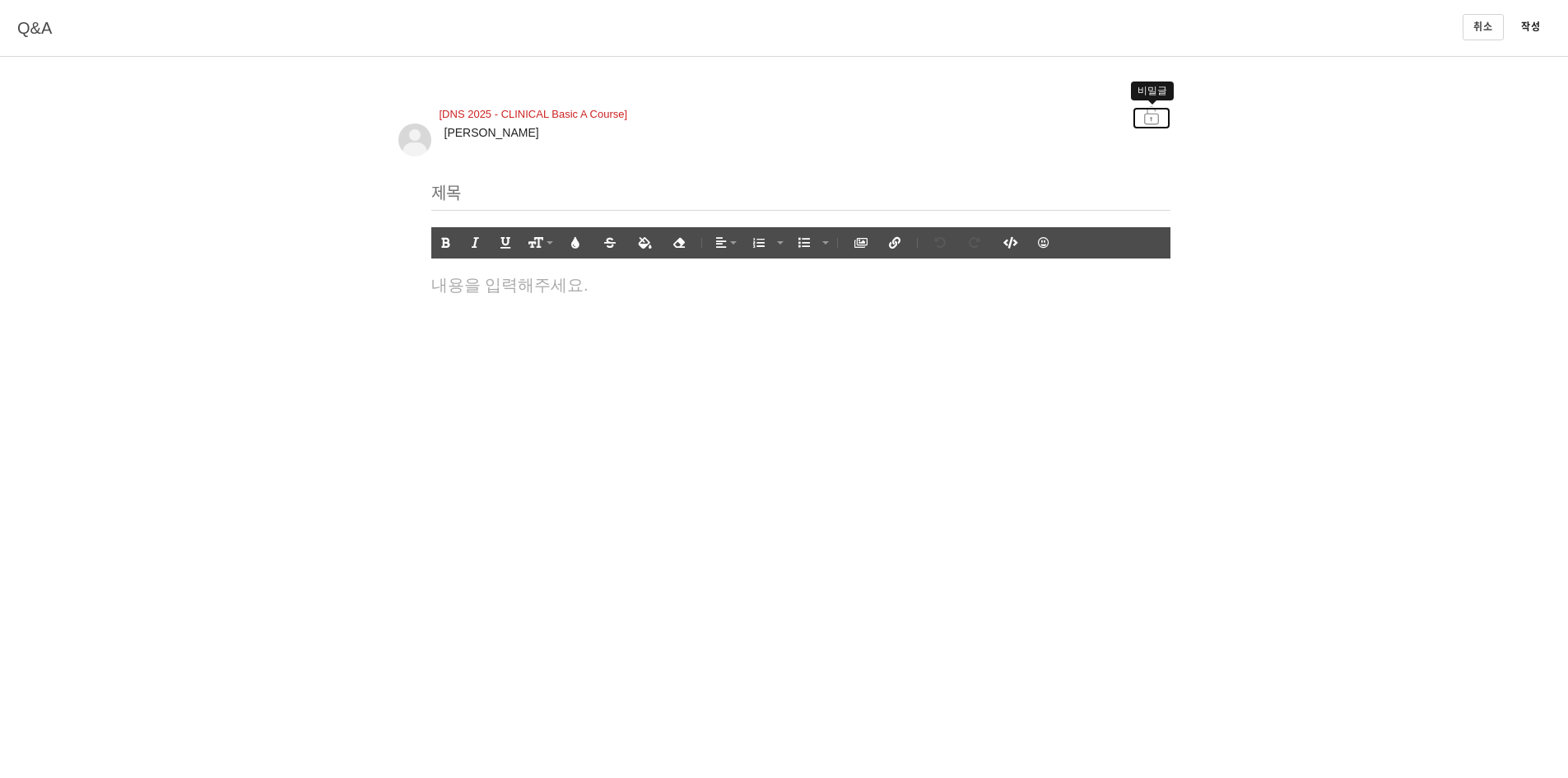
click at [1147, 117] on icon at bounding box center [1151, 115] width 18 height 18
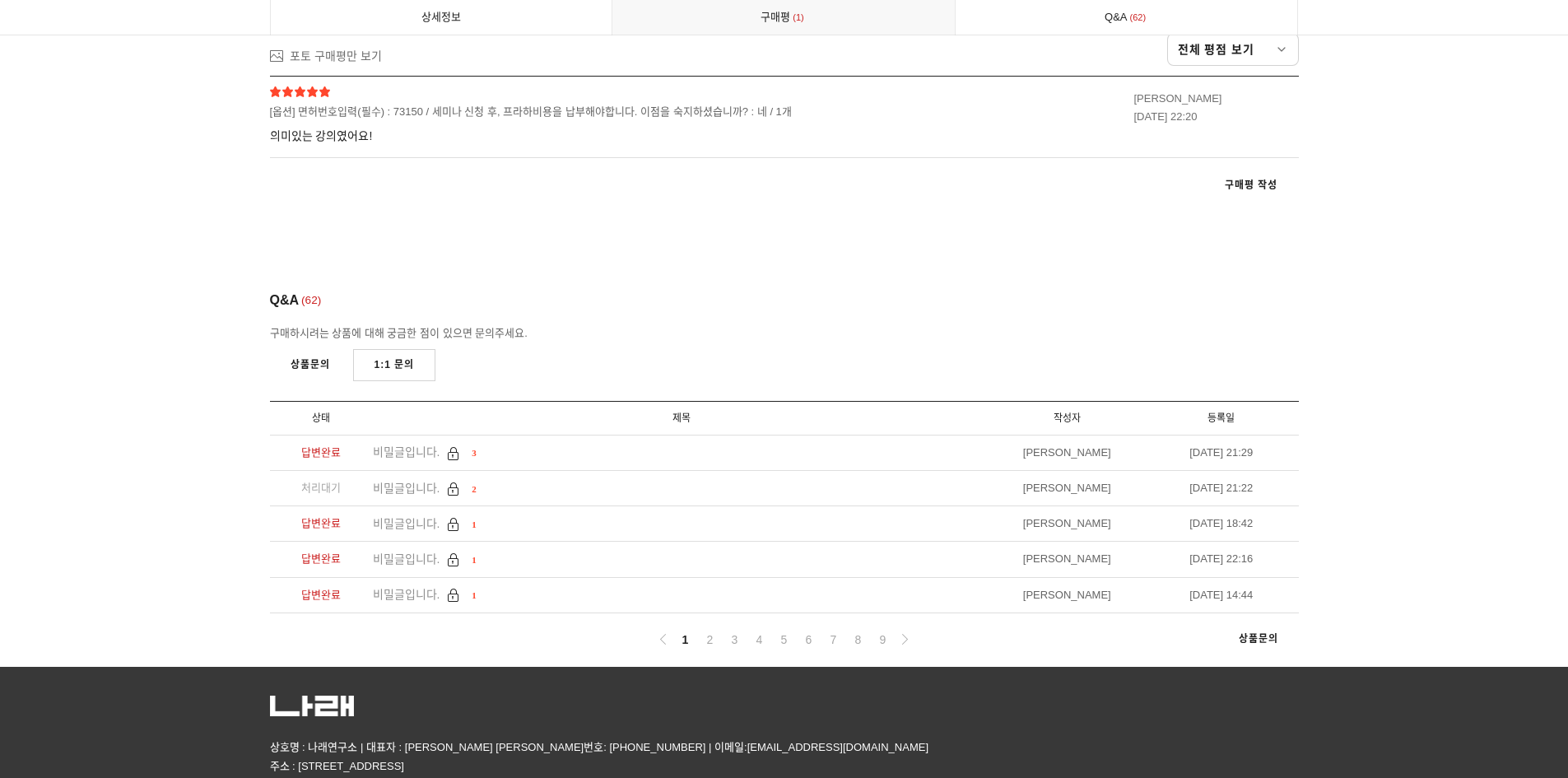
click at [1278, 614] on nav "1 2 3 4 5 6 7 8 9 상품문의" at bounding box center [784, 640] width 1029 height 53
click at [1284, 625] on link "상품문의" at bounding box center [1258, 640] width 80 height 30
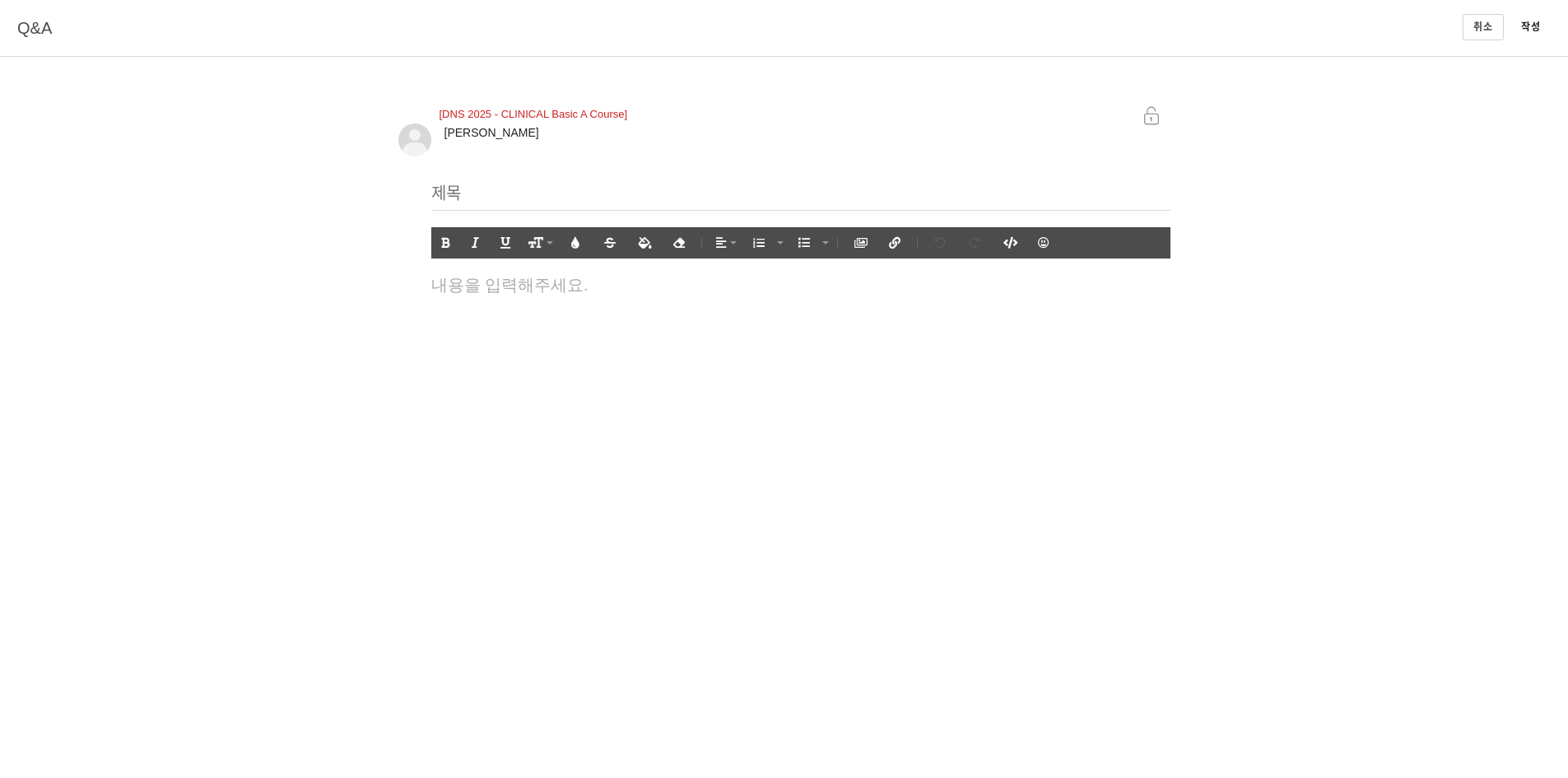
click at [1160, 106] on div "[DNS 2025 - CLINICAL Basic A Course] 김균민" at bounding box center [784, 136] width 772 height 74
click at [1160, 115] on link at bounding box center [1151, 118] width 38 height 22
click at [529, 196] on input "text" at bounding box center [801, 194] width 739 height 34
type input "e"
type input "단체카톡연락은 언제 올까요?"
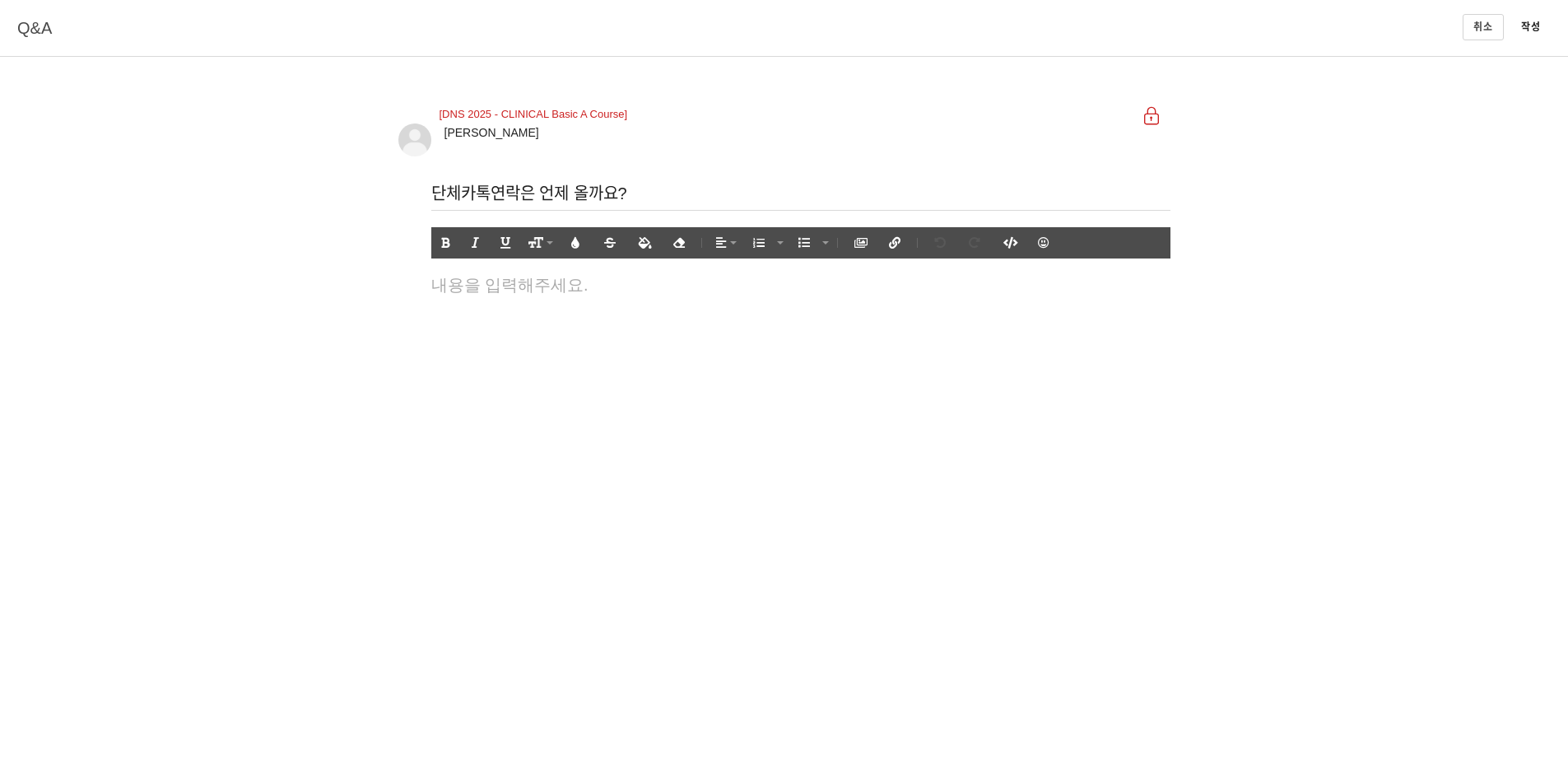
click at [631, 272] on p at bounding box center [801, 279] width 739 height 18
drag, startPoint x: 428, startPoint y: 281, endPoint x: 572, endPoint y: 284, distance: 144.0
click at [572, 284] on div "단체카톡 연락은 언제 올까요? 단체카톡 확인후 프라하스쿨에 등록을 진행해야 한다고 하는데" at bounding box center [801, 353] width 756 height 165
click at [579, 383] on div "단체카톡 확인후 프라하스쿨에 등록을 진행해야 한다고 하는데" at bounding box center [801, 353] width 756 height 165
click at [513, 295] on div "단체카톡 확인후 프라하스쿨에 등록을 진행해야 한다고 하는데" at bounding box center [801, 353] width 756 height 165
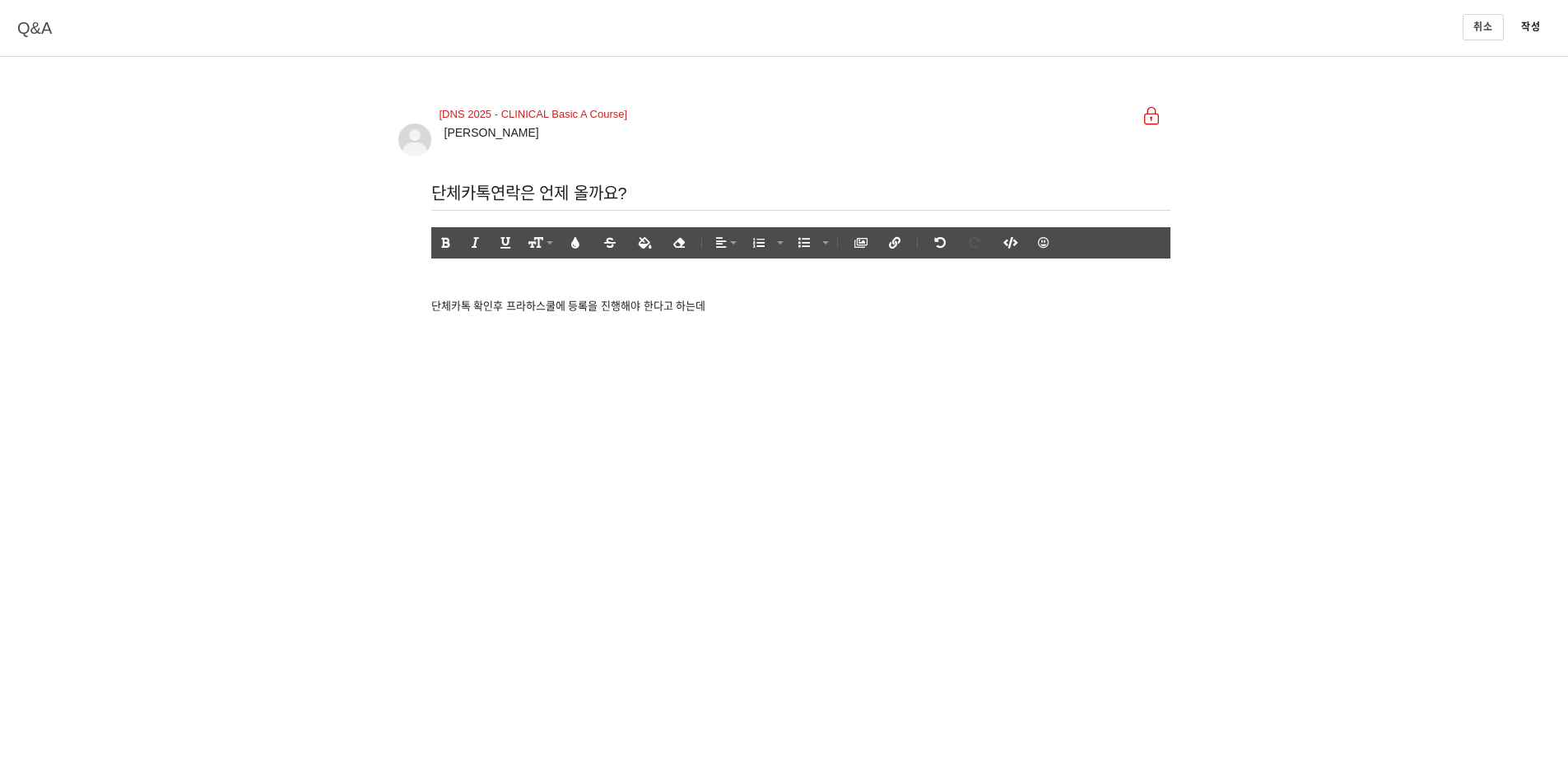
click at [509, 284] on p at bounding box center [801, 279] width 739 height 18
click at [743, 296] on div "단체카톡 확인후 프라하스쿨에 등록을 진행해야 한다고 하는데" at bounding box center [801, 353] width 756 height 165
click at [1257, 439] on html "알림 설정 뒤로 알림 설정 뒤로 더보기 게시물 알림 내 글 반응 내가 작성한 게시물이나 댓글에 다른 사람이 댓글이나 답글을 작성하면 알려줍니다…" at bounding box center [784, 389] width 1568 height 778
click at [1537, 25] on button "작성" at bounding box center [1531, 27] width 40 height 25
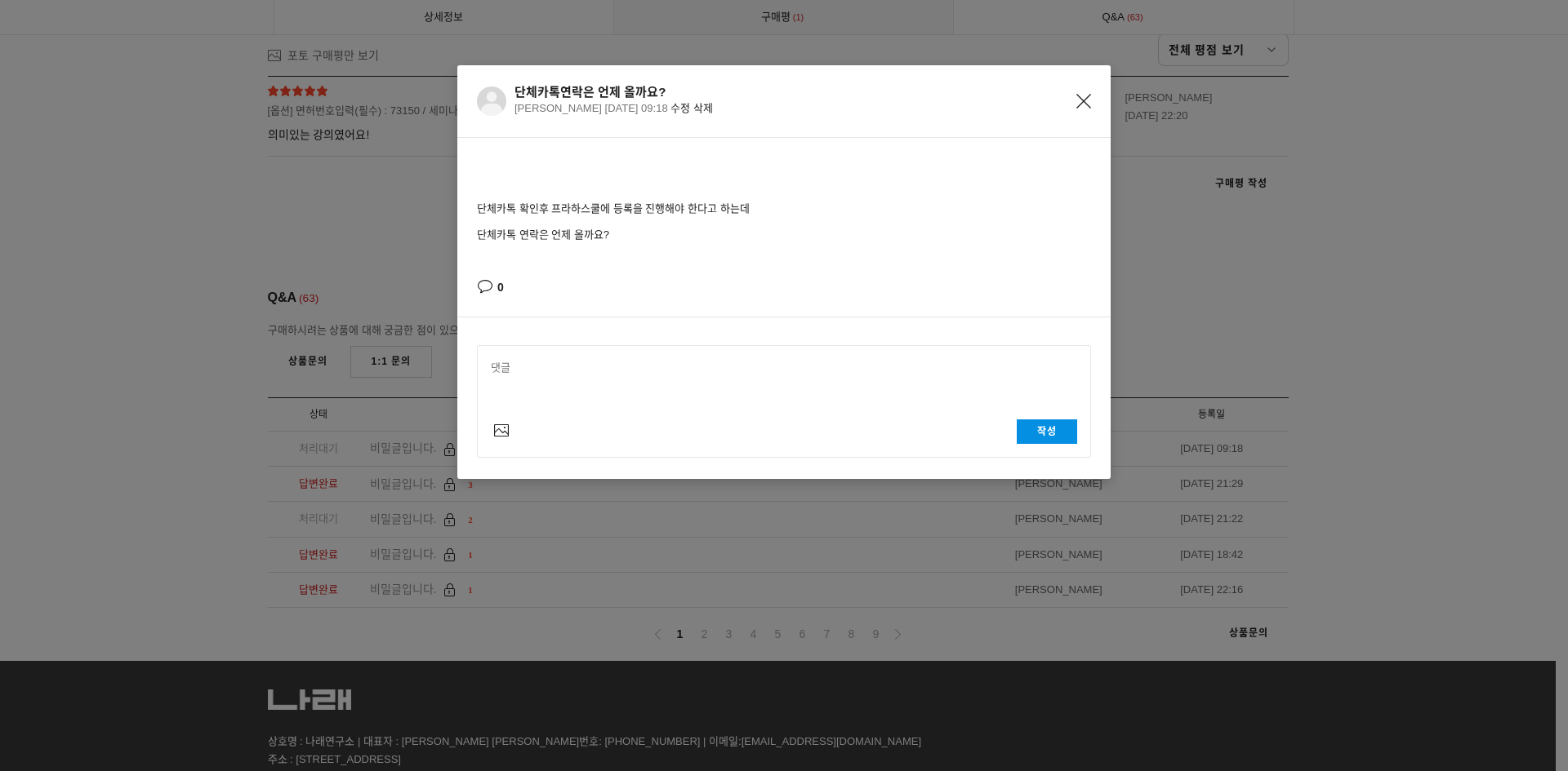
click at [1079, 105] on icon "Close" at bounding box center [1084, 102] width 15 height 15
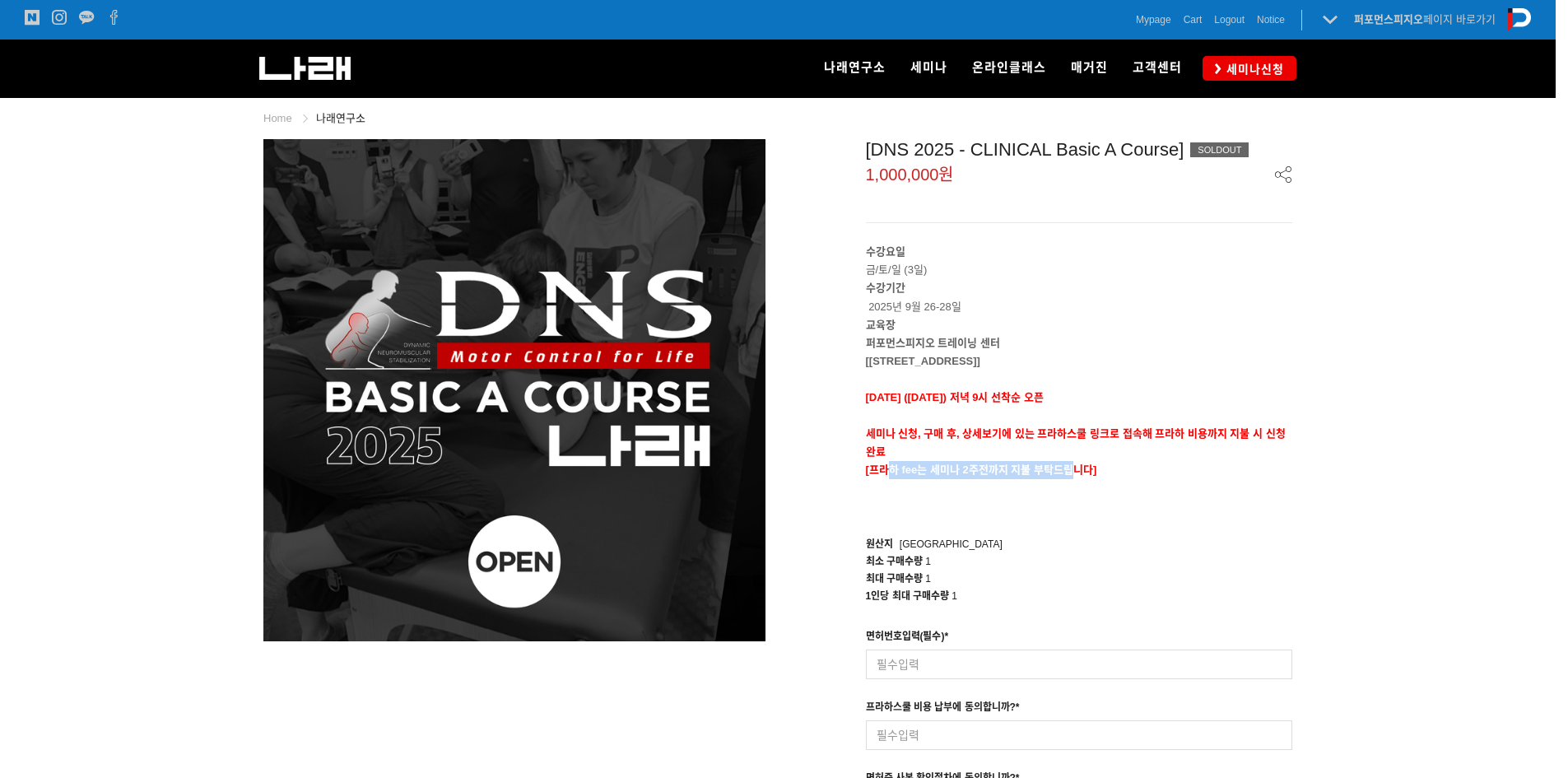
drag, startPoint x: 900, startPoint y: 469, endPoint x: 1074, endPoint y: 465, distance: 174.0
click at [1074, 465] on span "[프라하 fee는 세미나 2주전까지 지불 부탁드립니다]" at bounding box center [981, 470] width 231 height 13
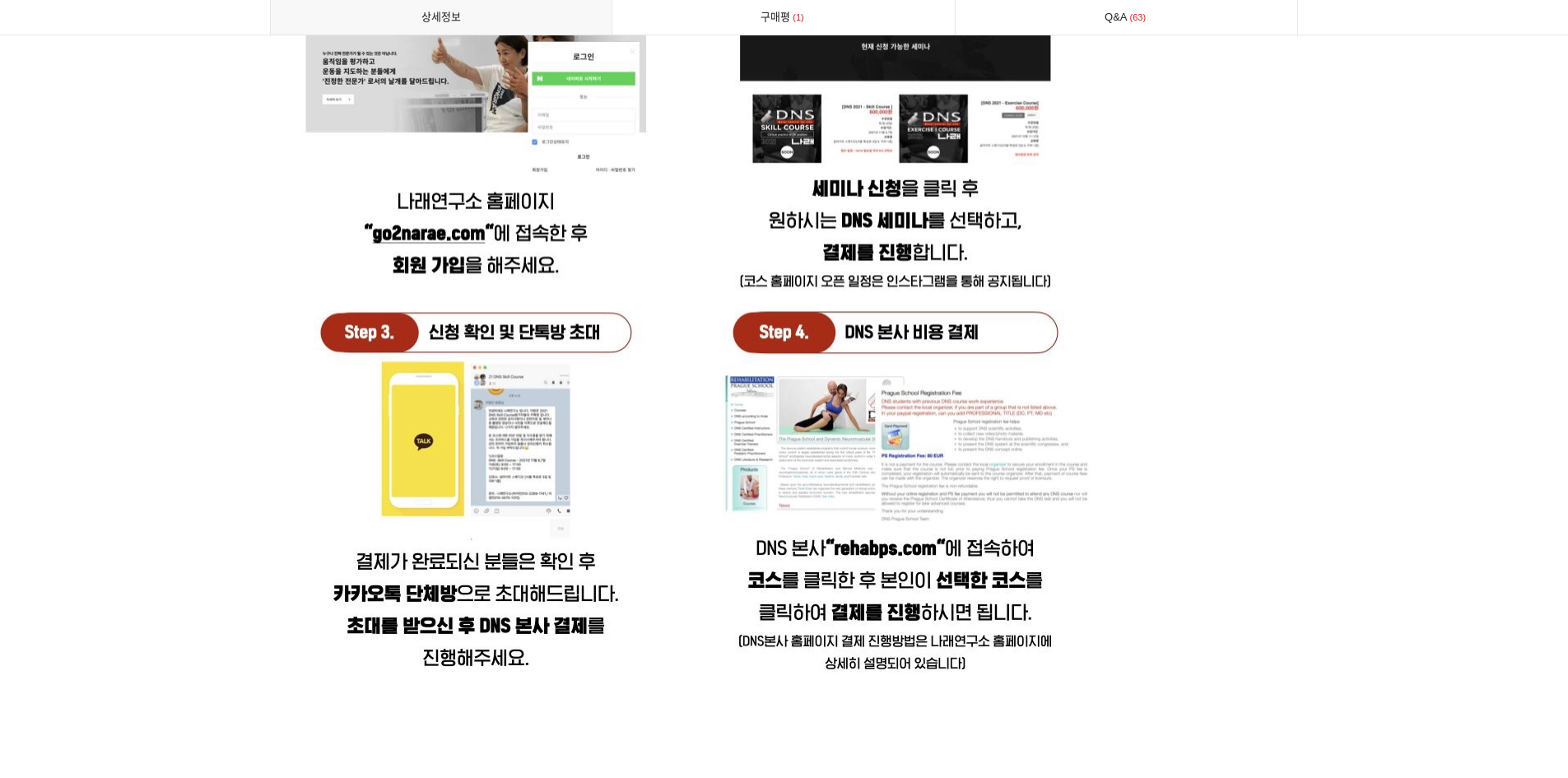
scroll to position [4858, 0]
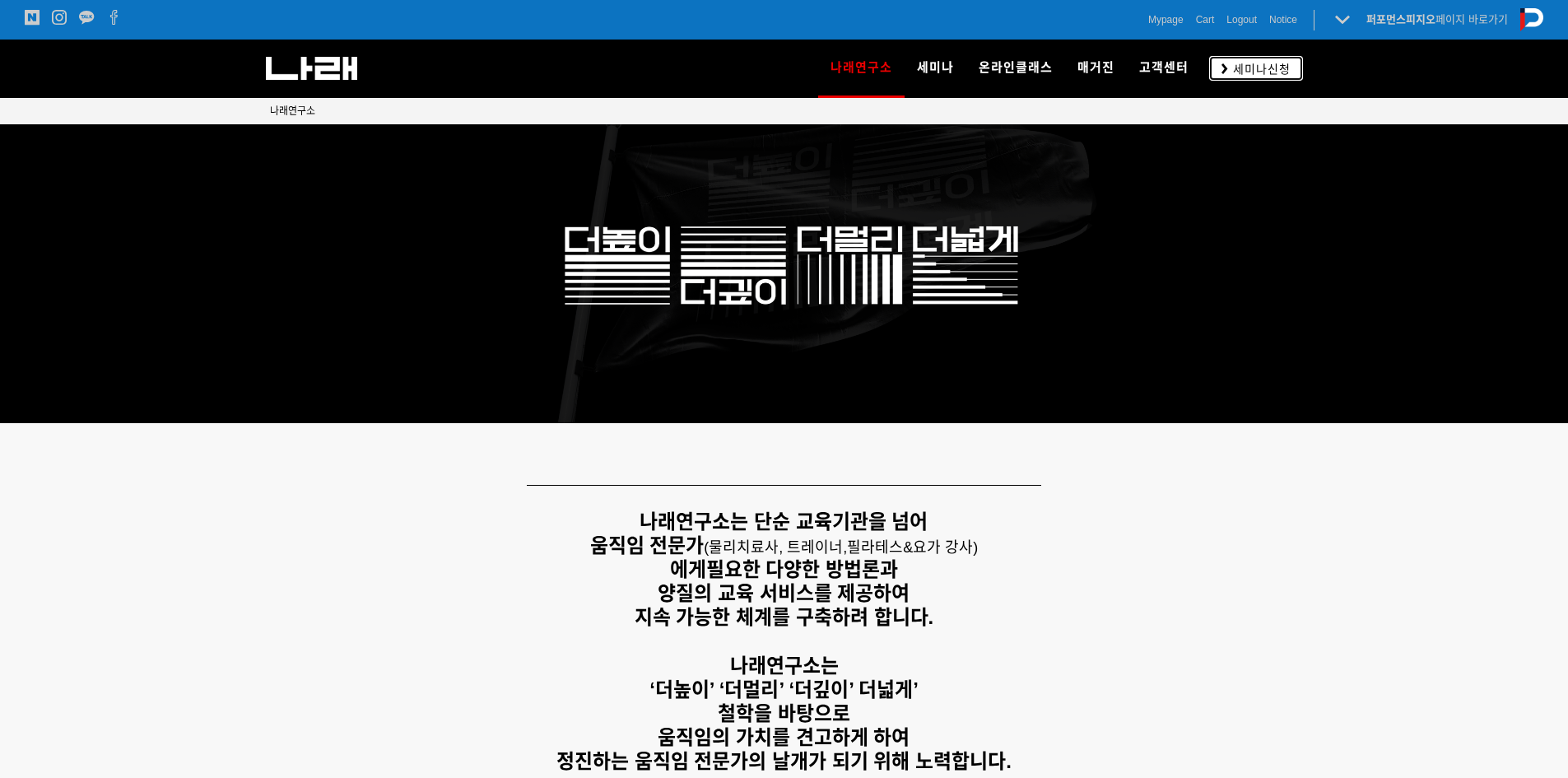
click at [1230, 69] on span "세미나신청" at bounding box center [1259, 69] width 63 height 16
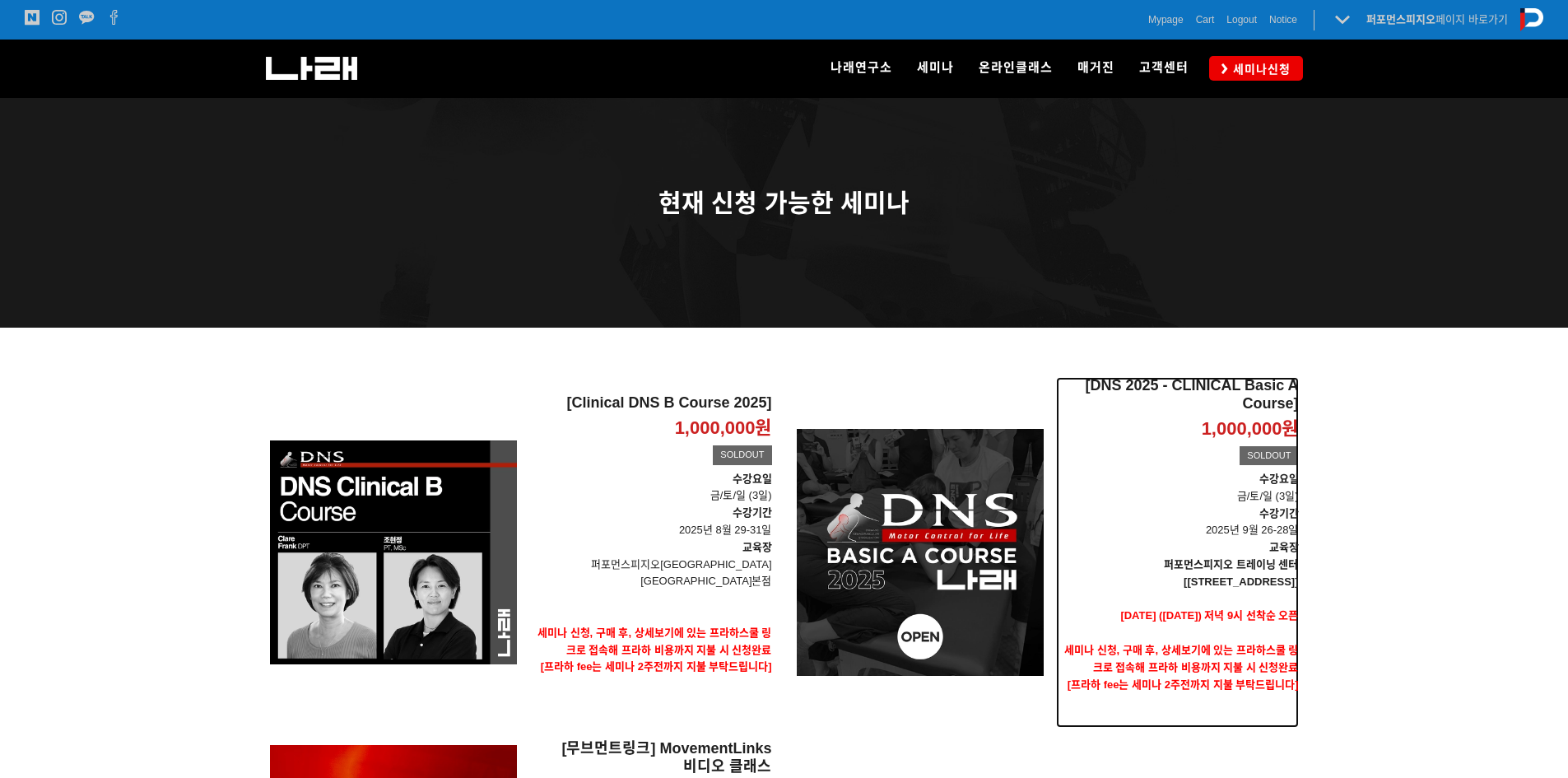
click at [1285, 577] on strong "[[STREET_ADDRESS]]" at bounding box center [1241, 582] width 114 height 13
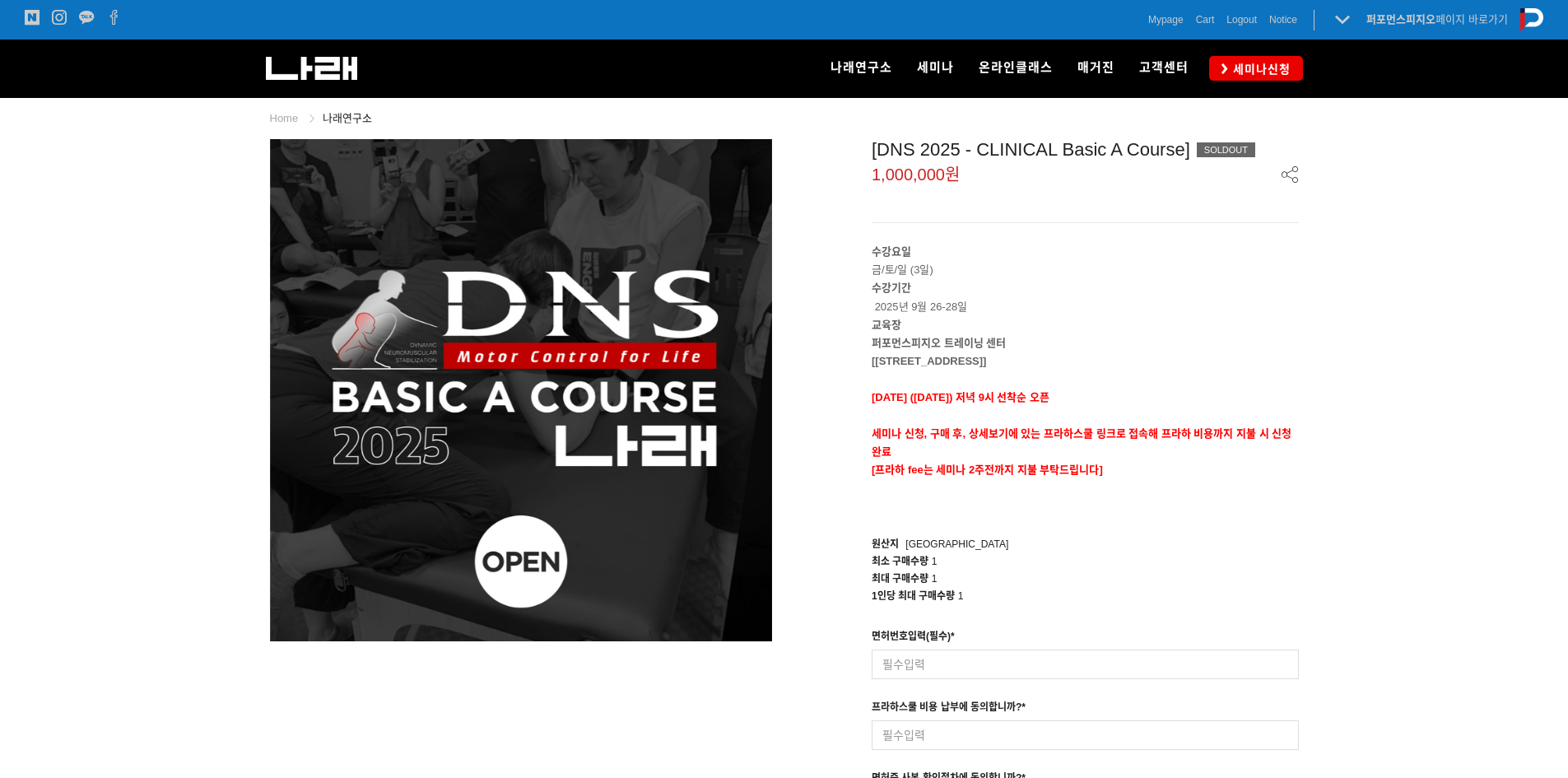
drag, startPoint x: 936, startPoint y: 346, endPoint x: 1025, endPoint y: 353, distance: 89.3
click at [1025, 353] on div "수강요일 금/토/일 (3일) 수강기간 2025년 9월 26-28일 교육장 퍼포먼스피지오 트레이닝 센터 [서울 송파구 법원로 128 SKV1 메…" at bounding box center [1085, 379] width 427 height 273
click at [1025, 353] on p "[[STREET_ADDRESS]]" at bounding box center [1085, 361] width 427 height 18
